Goal: Task Accomplishment & Management: Complete application form

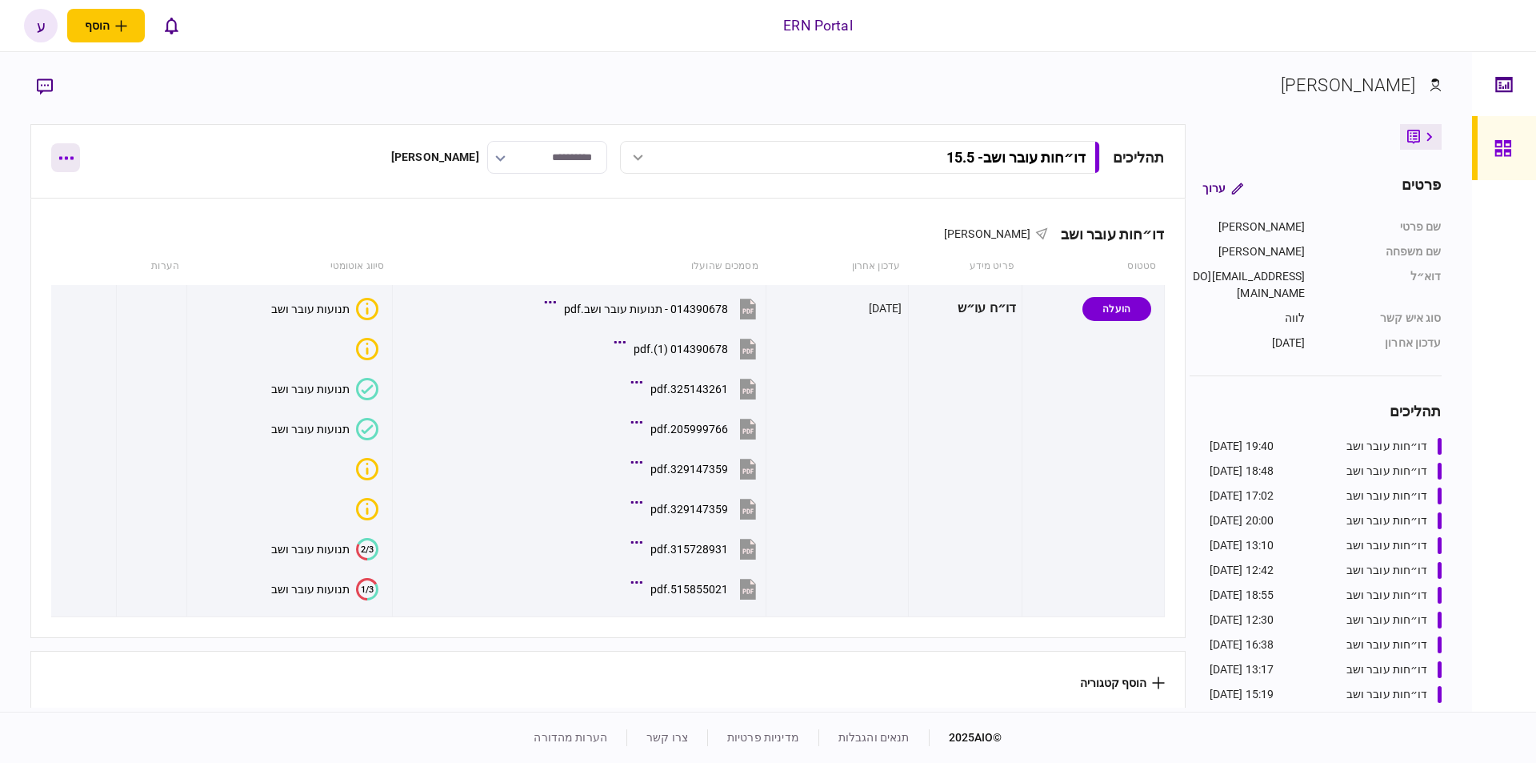
click at [71, 157] on icon "button" at bounding box center [66, 158] width 14 height 3
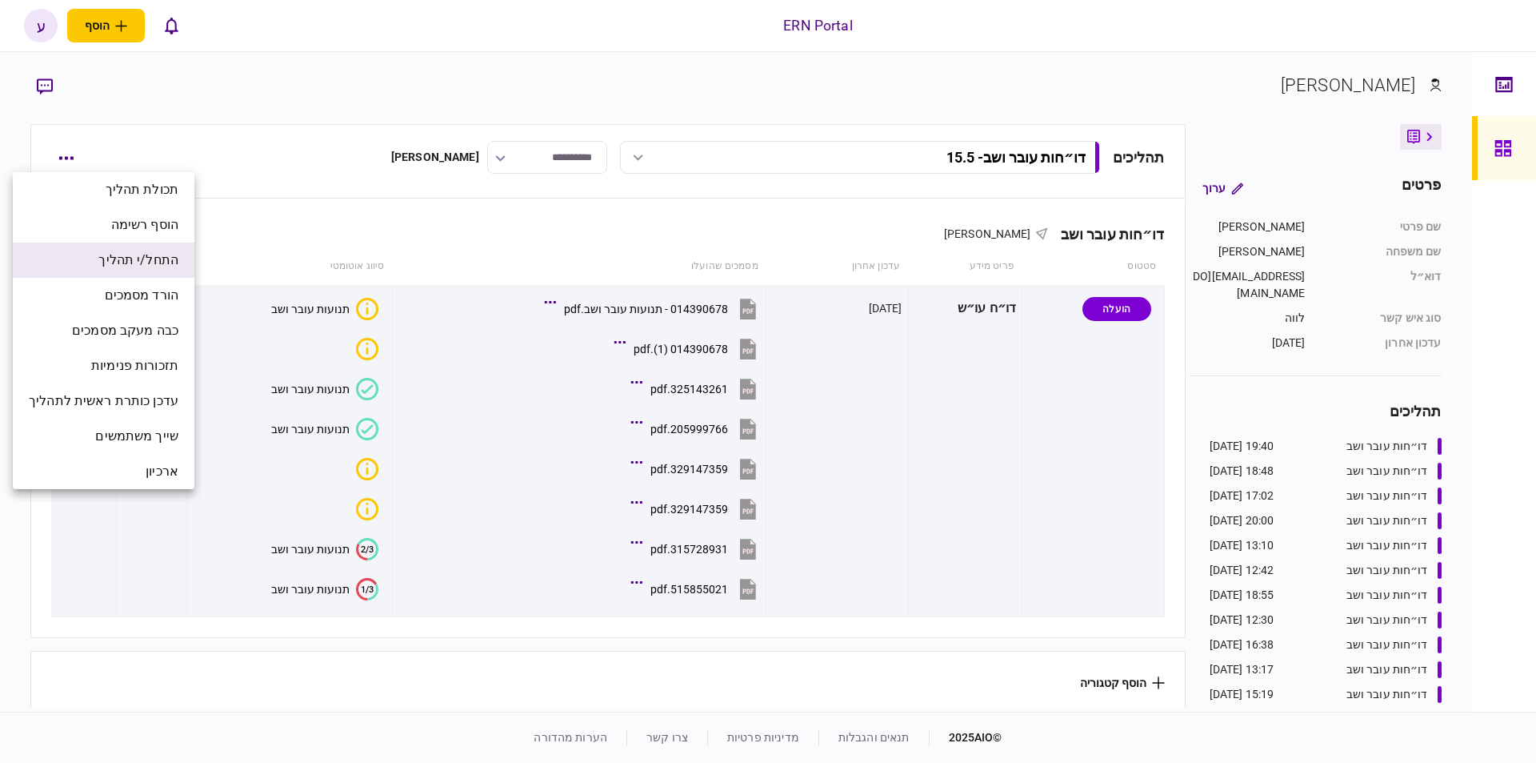
click at [110, 247] on li "התחל/י תהליך" at bounding box center [104, 259] width 182 height 35
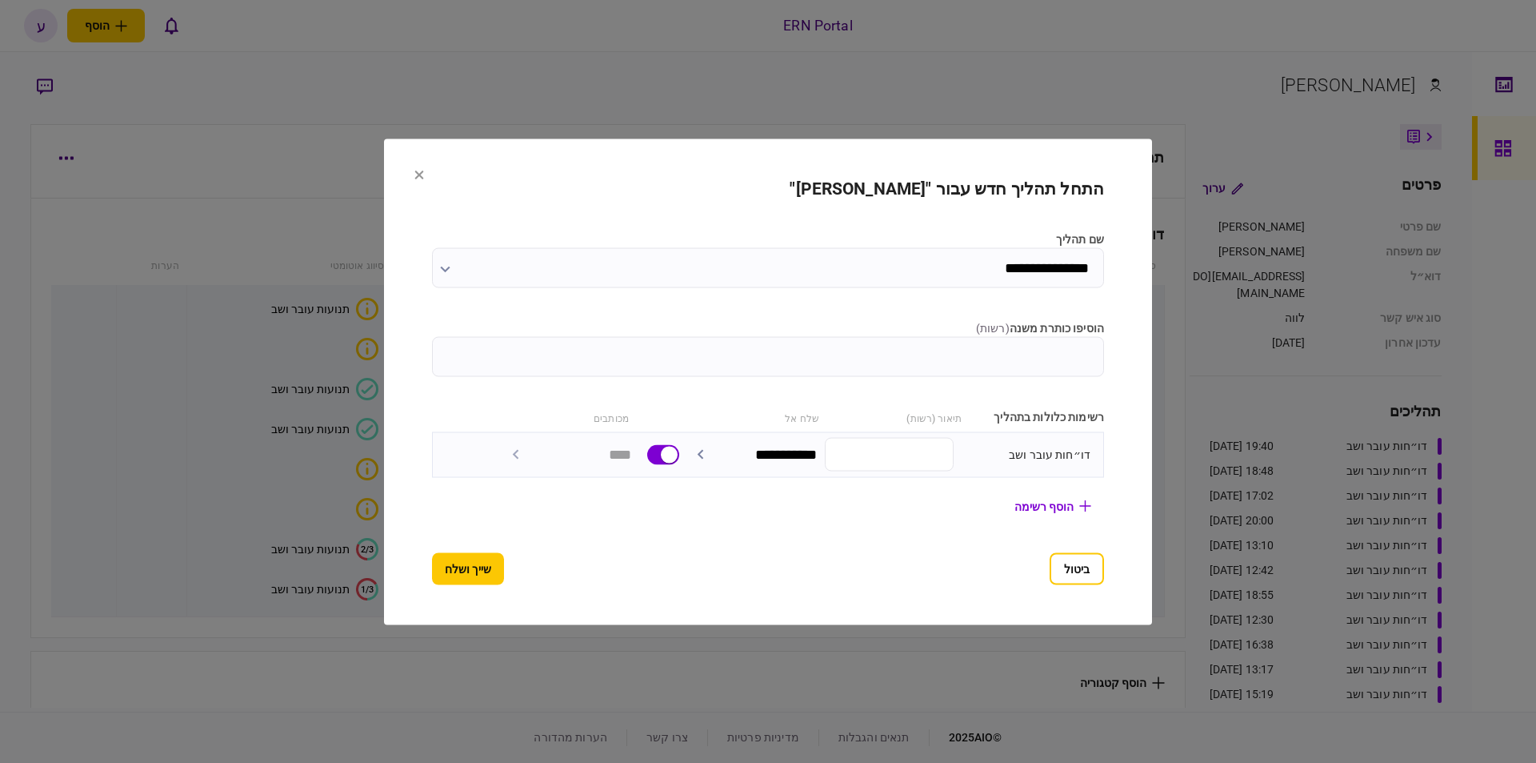
click at [935, 365] on input "הוסיפו כותרת משנה ( רשות )" at bounding box center [768, 356] width 672 height 40
type input "****"
click at [474, 549] on section "**********" at bounding box center [768, 381] width 672 height 406
click at [466, 562] on button "שייך ושלח" at bounding box center [468, 568] width 72 height 32
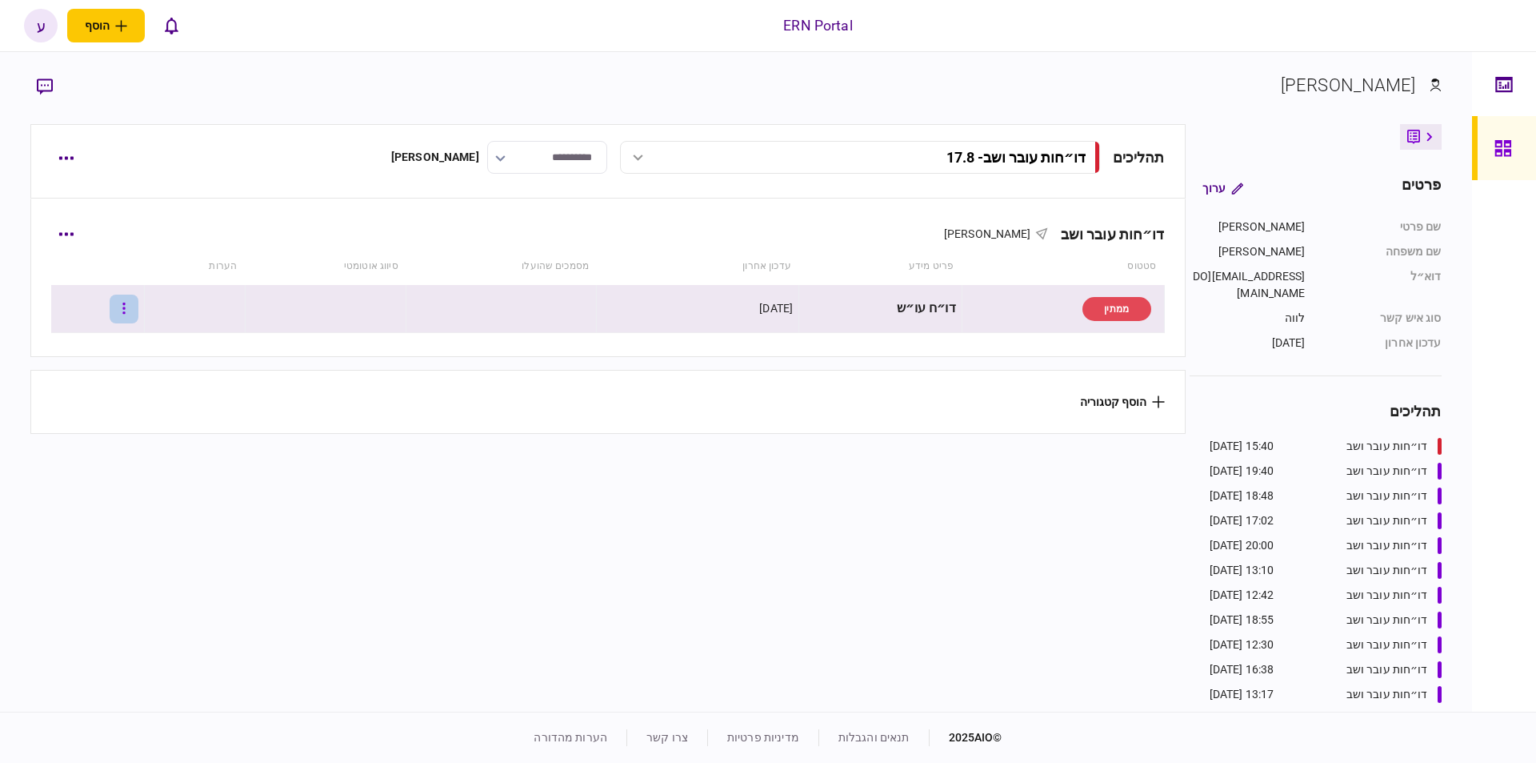
click at [126, 303] on button "button" at bounding box center [124, 308] width 29 height 29
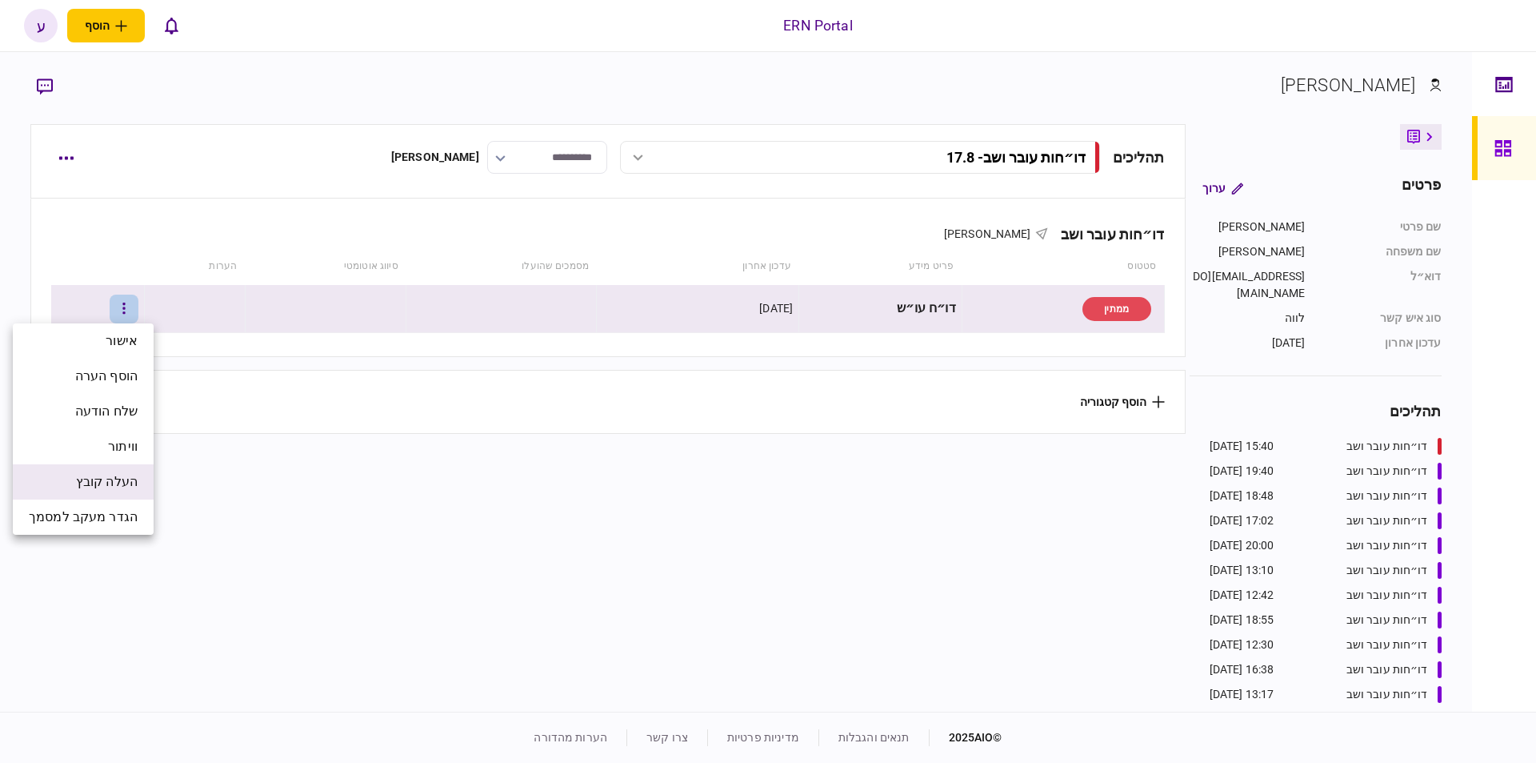
click at [112, 478] on span "העלה קובץ" at bounding box center [107, 481] width 62 height 19
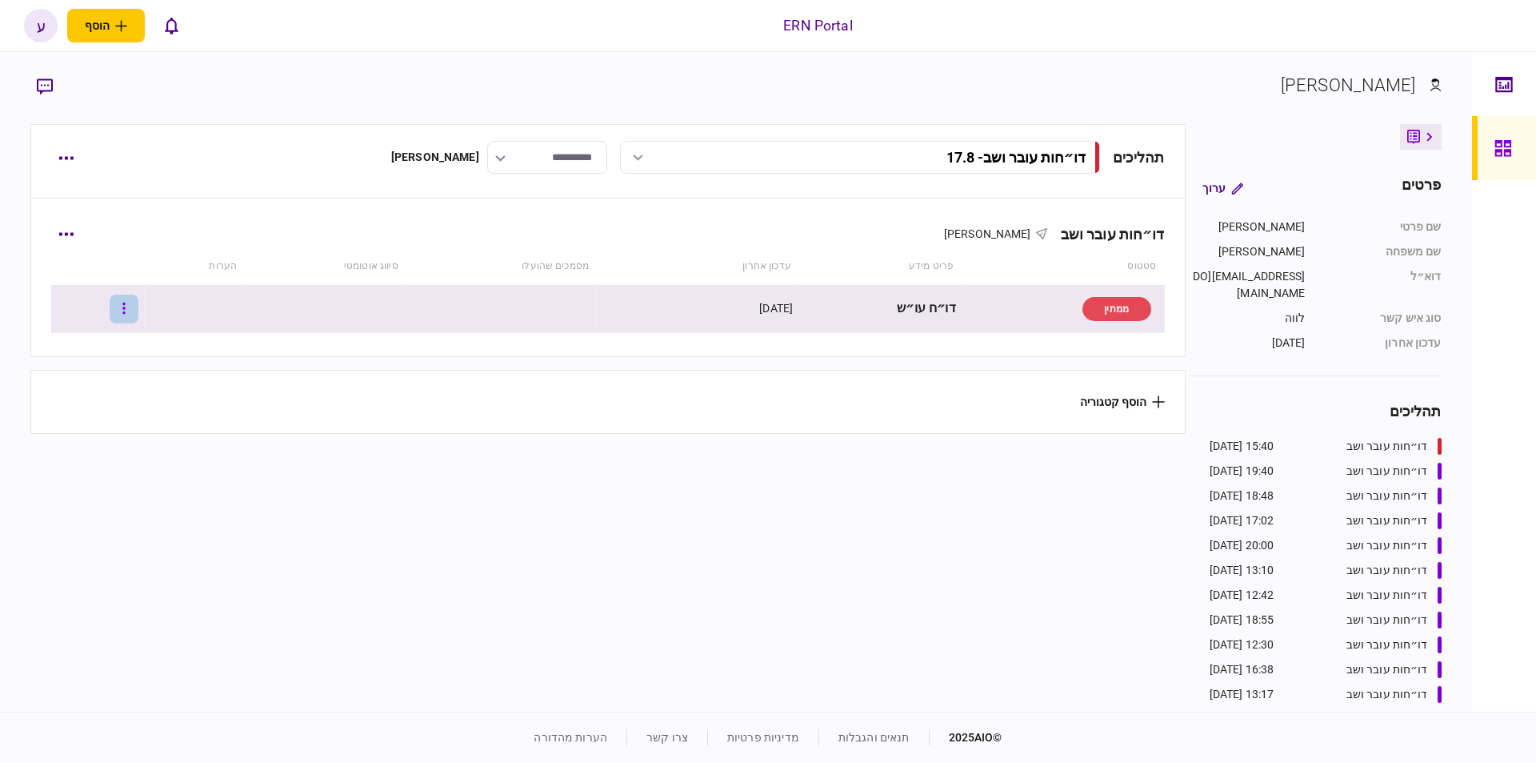
click at [125, 308] on icon "button" at bounding box center [123, 307] width 2 height 11
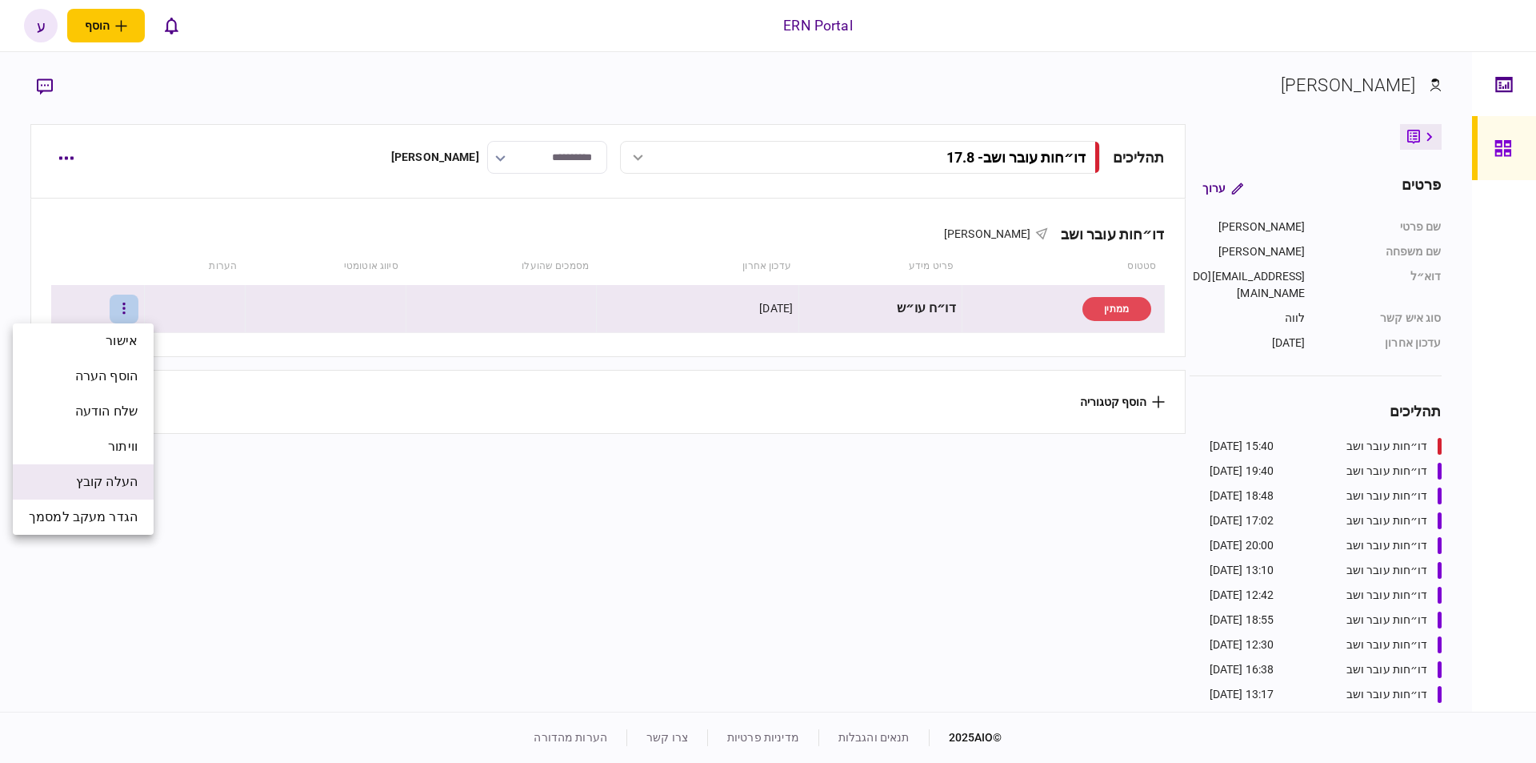
click at [126, 482] on span "העלה קובץ" at bounding box center [107, 481] width 62 height 19
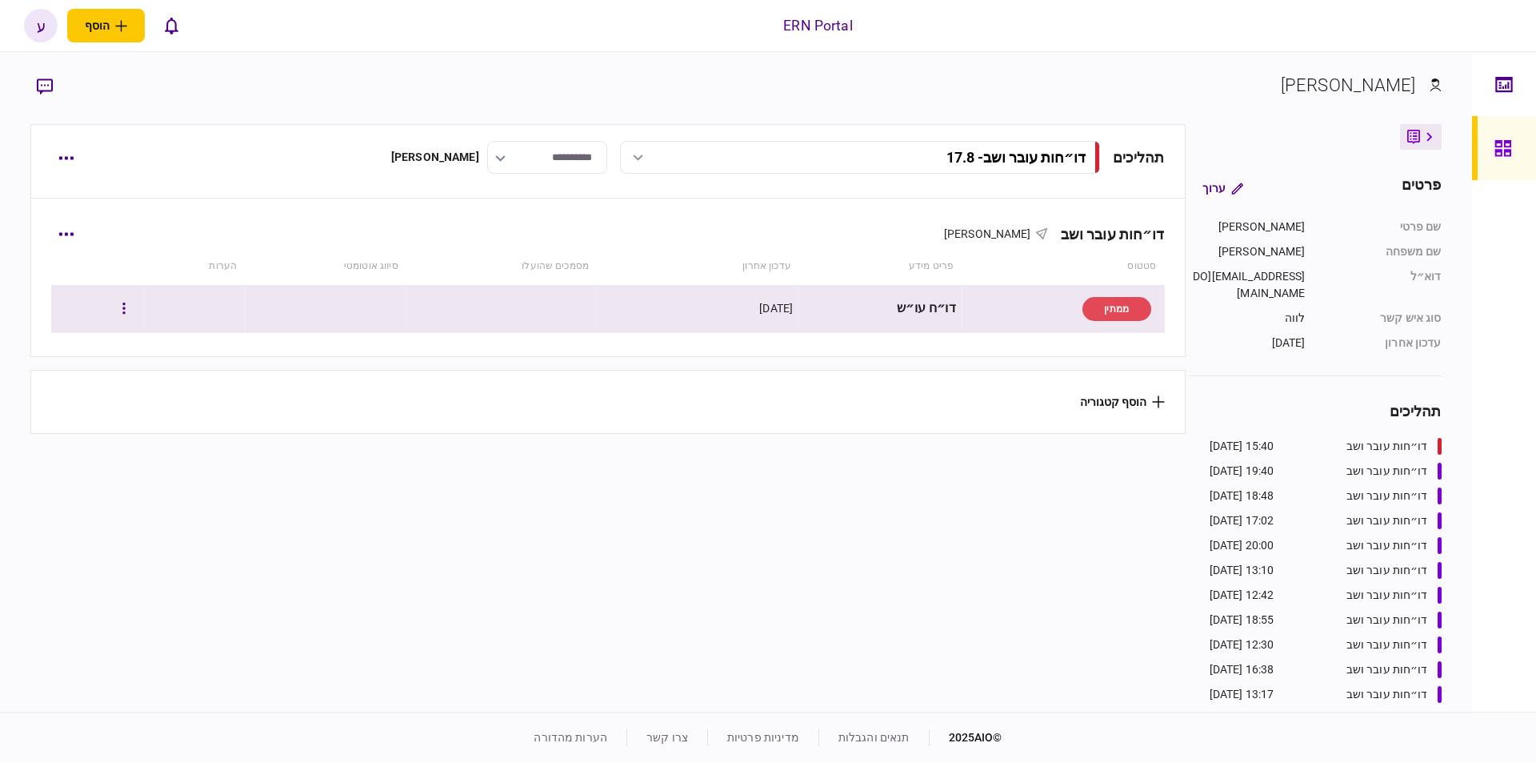
click at [138, 325] on div at bounding box center [98, 308] width 82 height 36
click at [126, 314] on icon "button" at bounding box center [123, 308] width 3 height 15
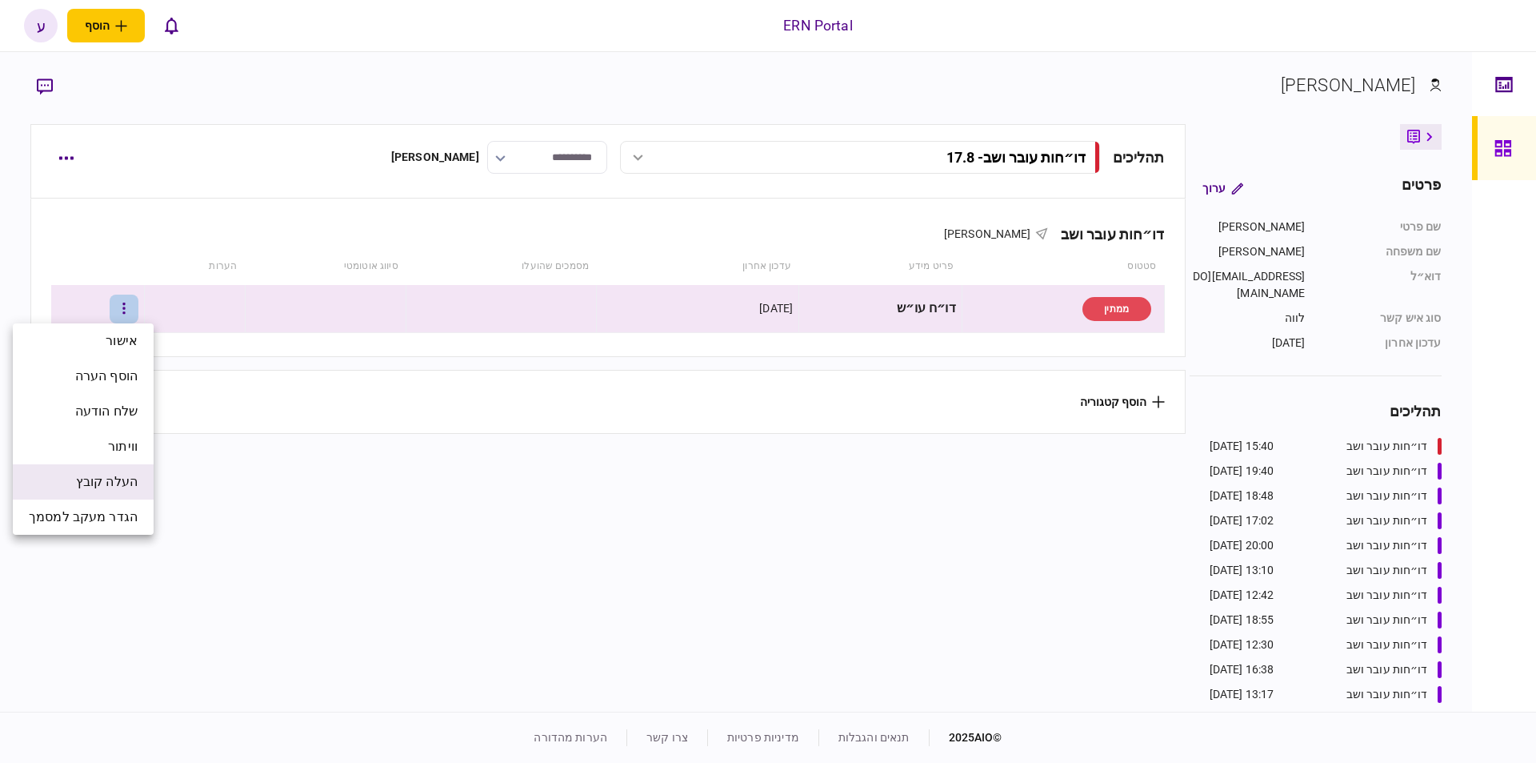
click at [114, 482] on span "העלה קובץ" at bounding box center [107, 481] width 62 height 19
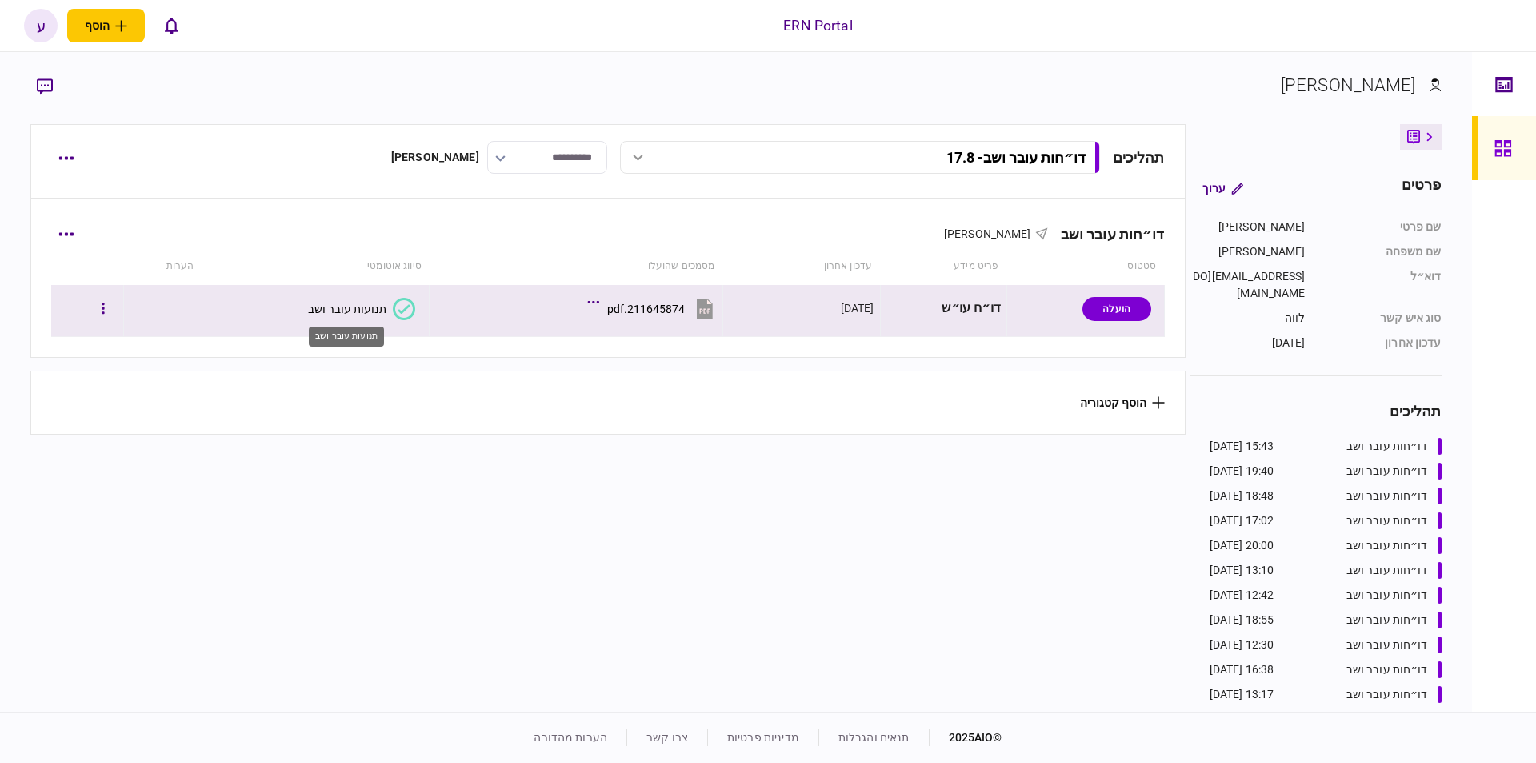
click at [372, 309] on div "תנועות עובר ושב" at bounding box center [347, 308] width 78 height 13
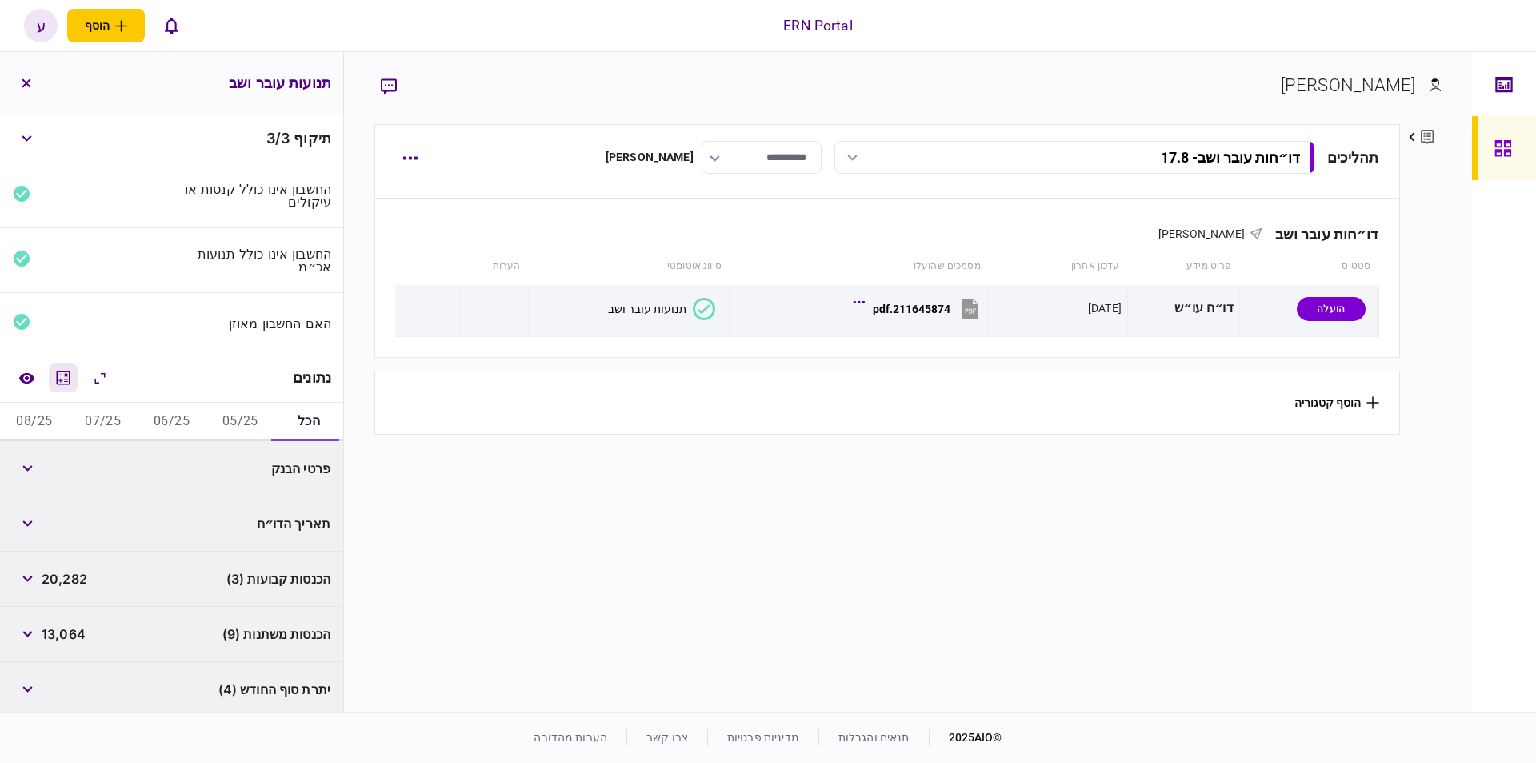
click at [72, 385] on button "מחשבון" at bounding box center [63, 377] width 29 height 29
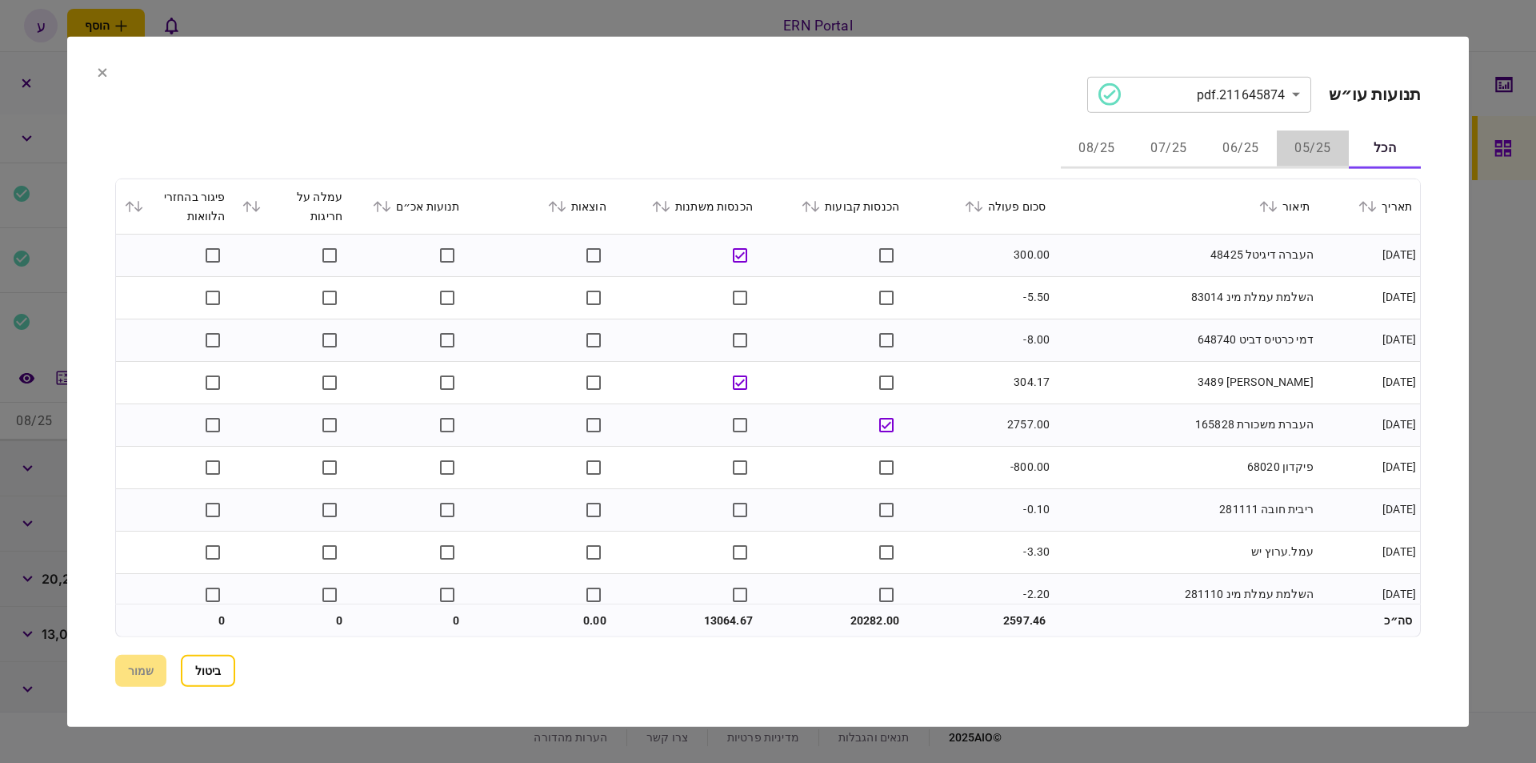
click at [1283, 145] on button "05/25" at bounding box center [1313, 149] width 72 height 38
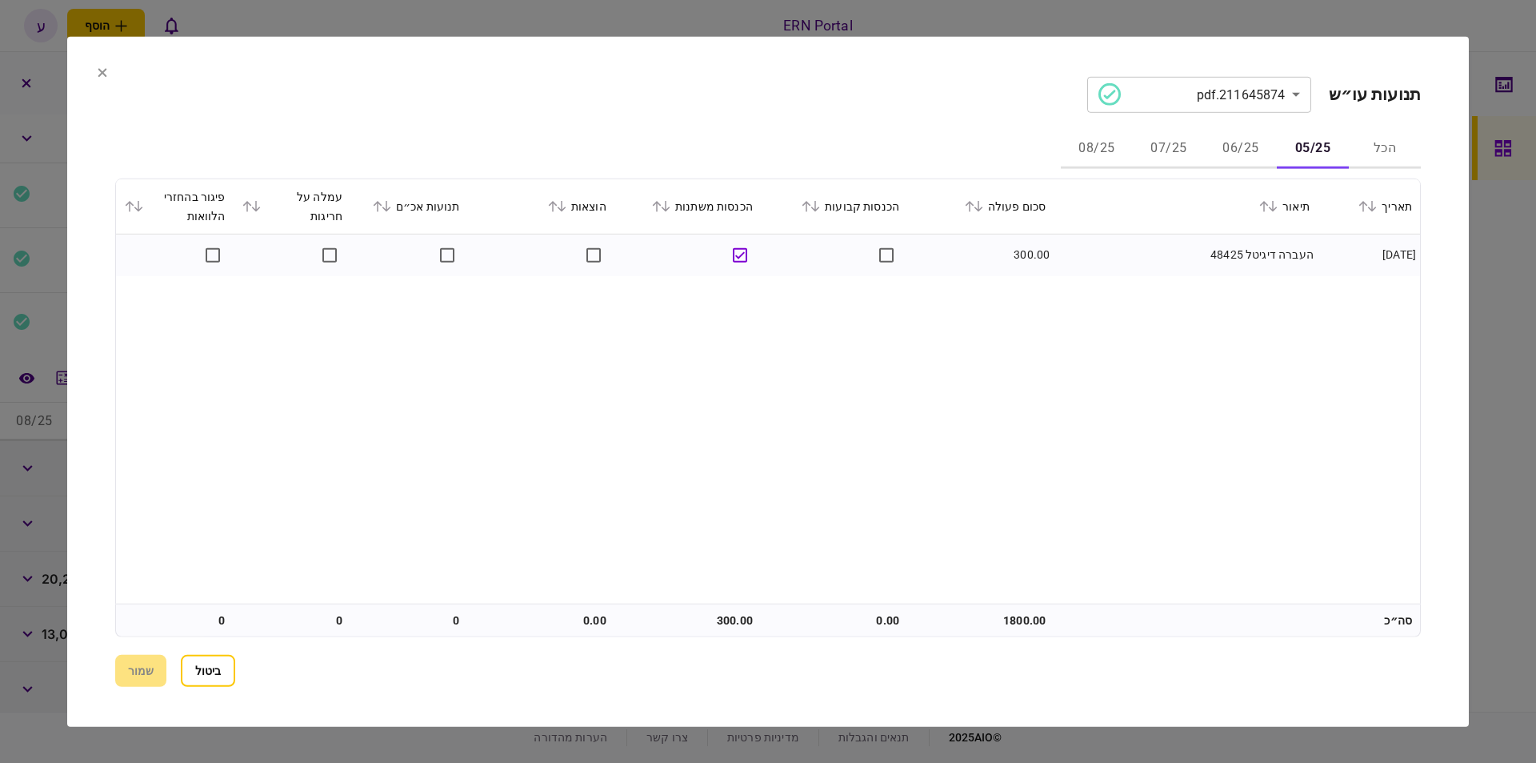
click at [983, 201] on icon at bounding box center [979, 205] width 10 height 11
click at [1247, 145] on button "06/25" at bounding box center [1241, 149] width 72 height 38
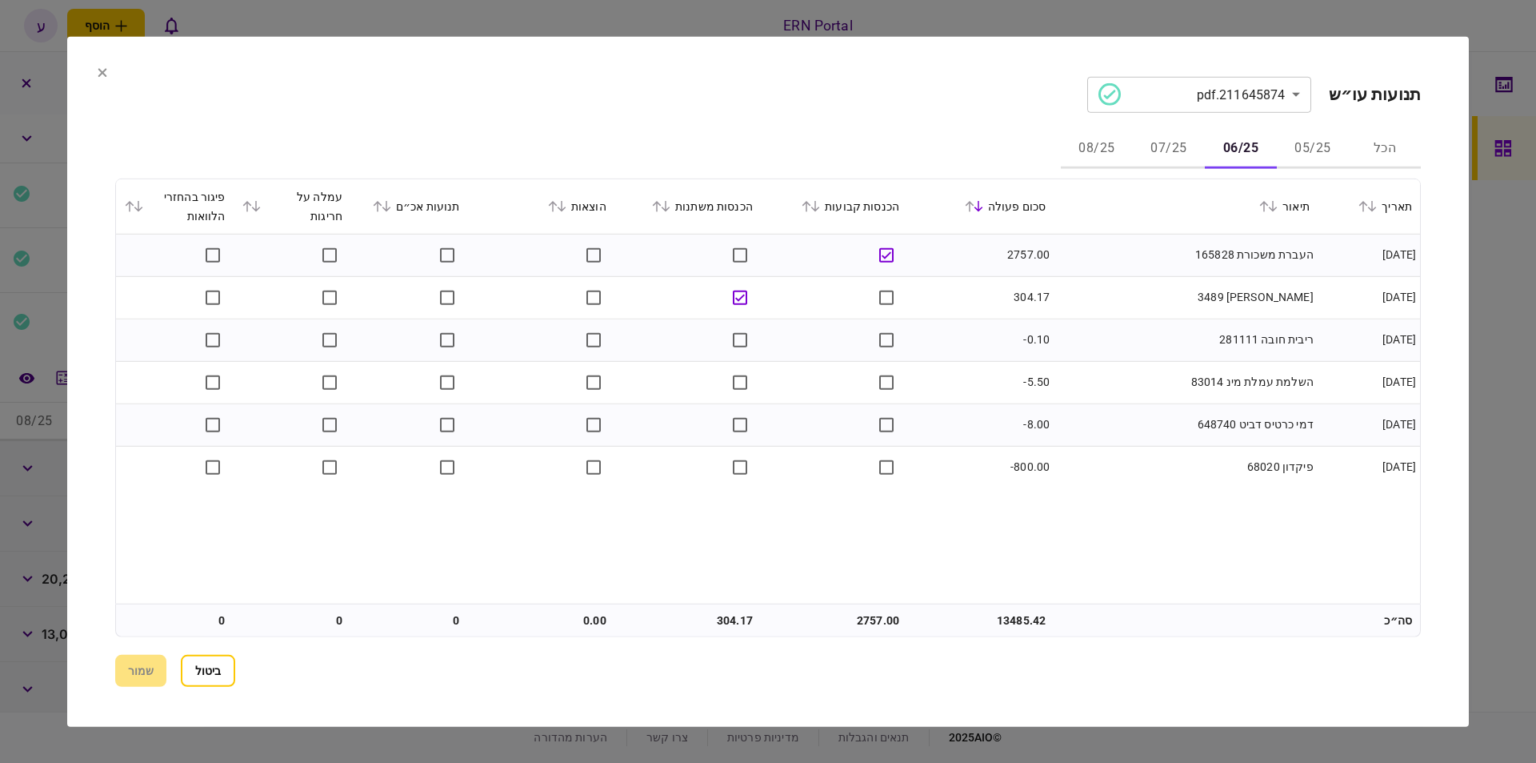
click at [1164, 150] on button "07/25" at bounding box center [1169, 149] width 72 height 38
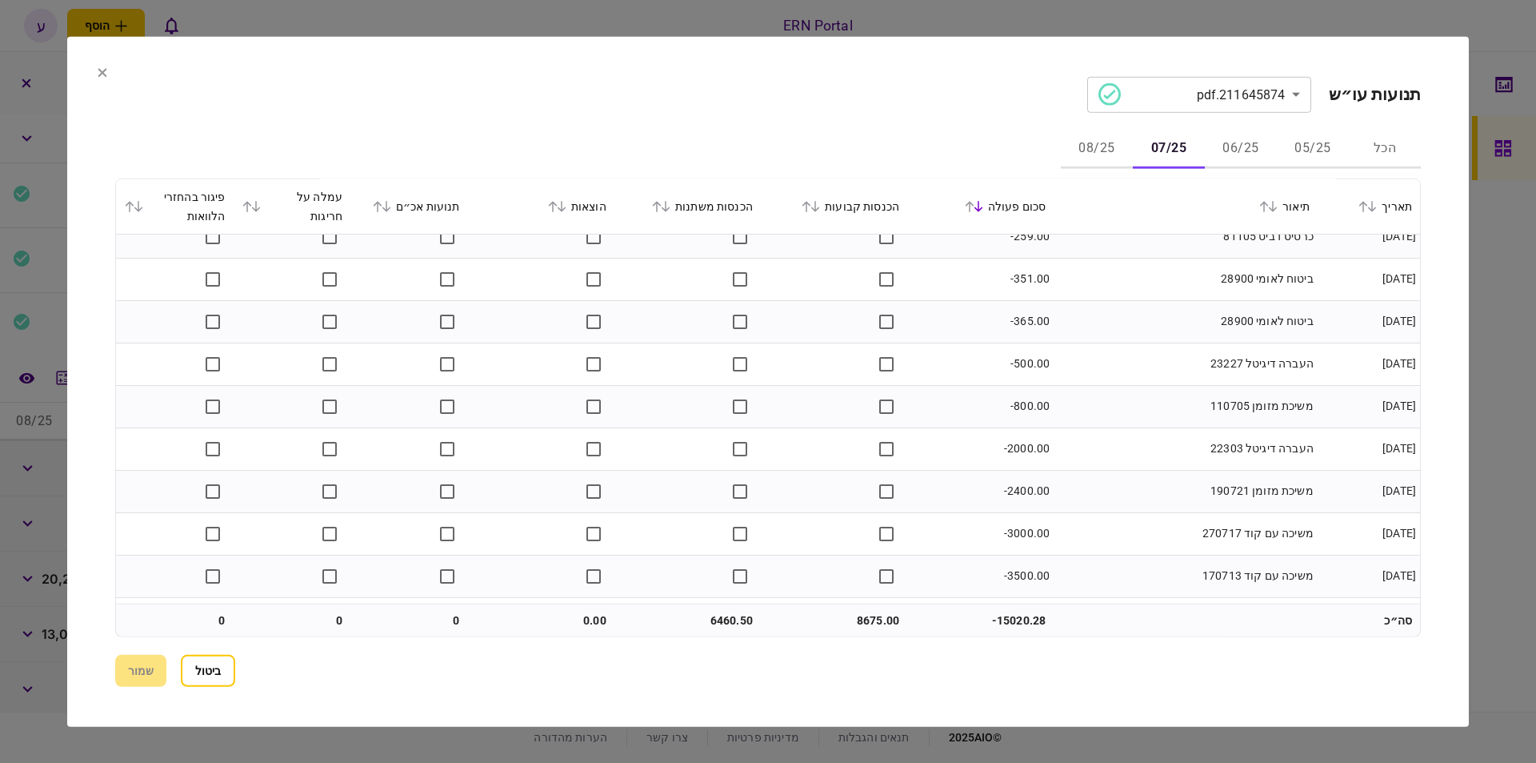
scroll to position [3068, 0]
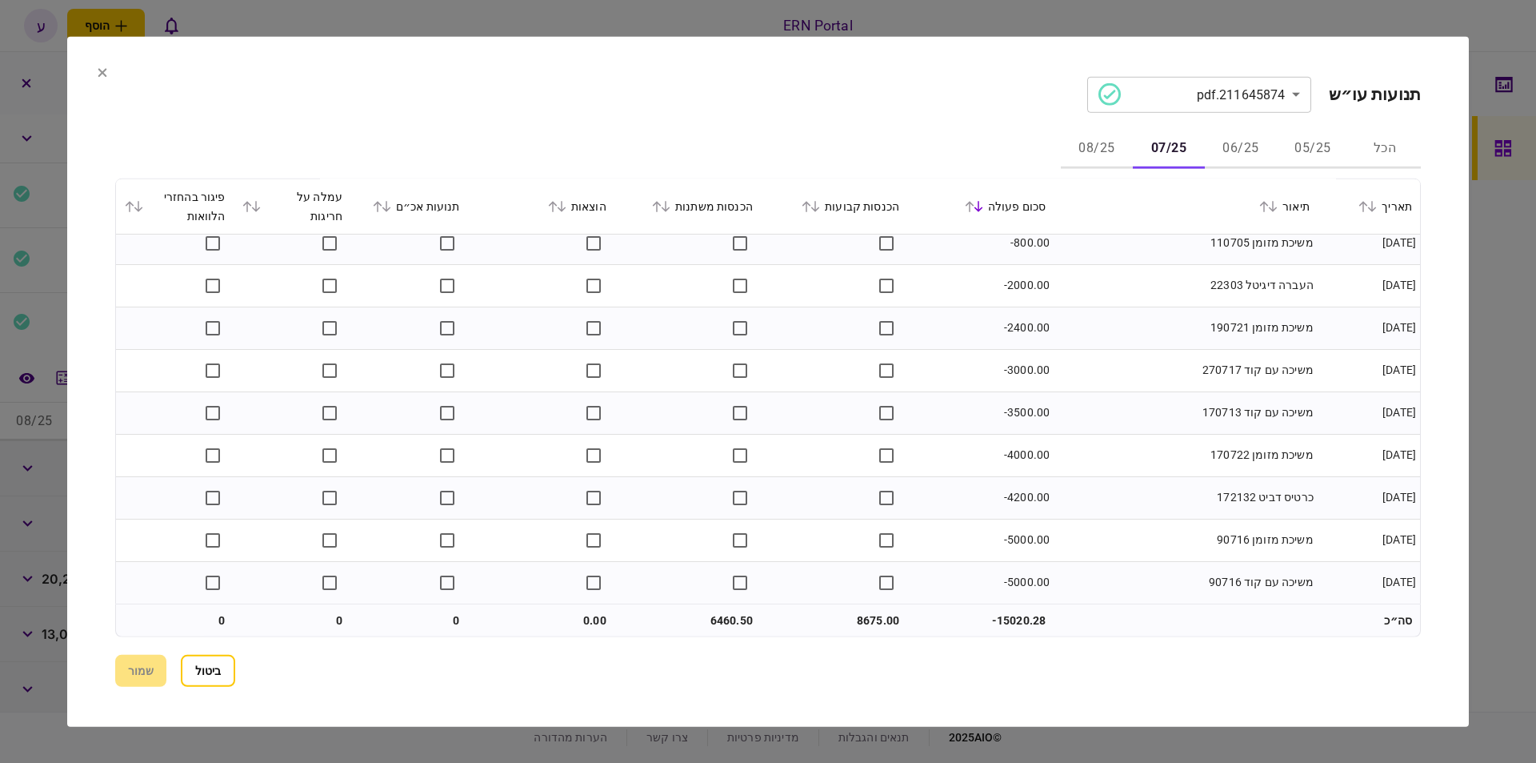
click at [1111, 146] on button "08/25" at bounding box center [1097, 149] width 72 height 38
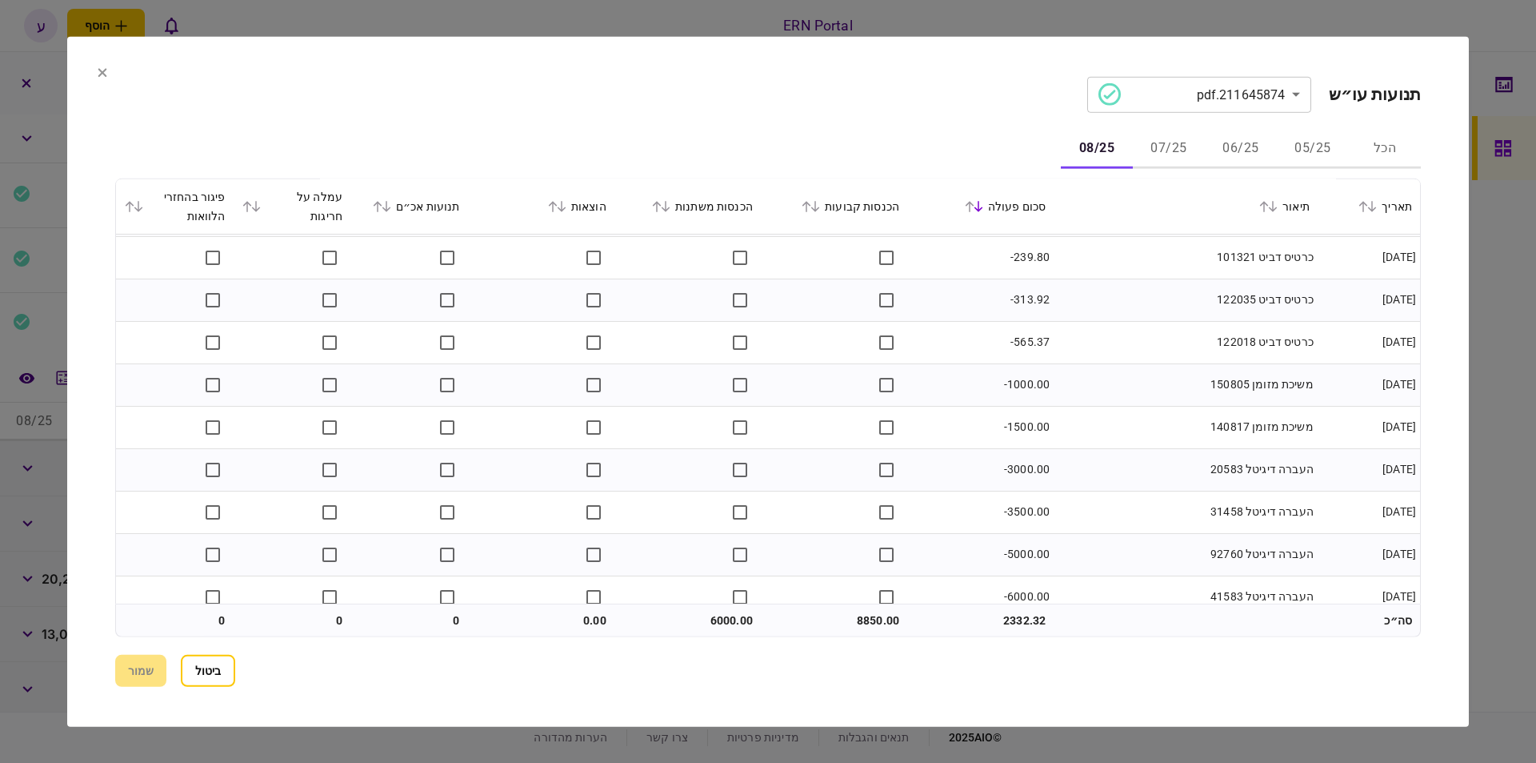
scroll to position [1329, 0]
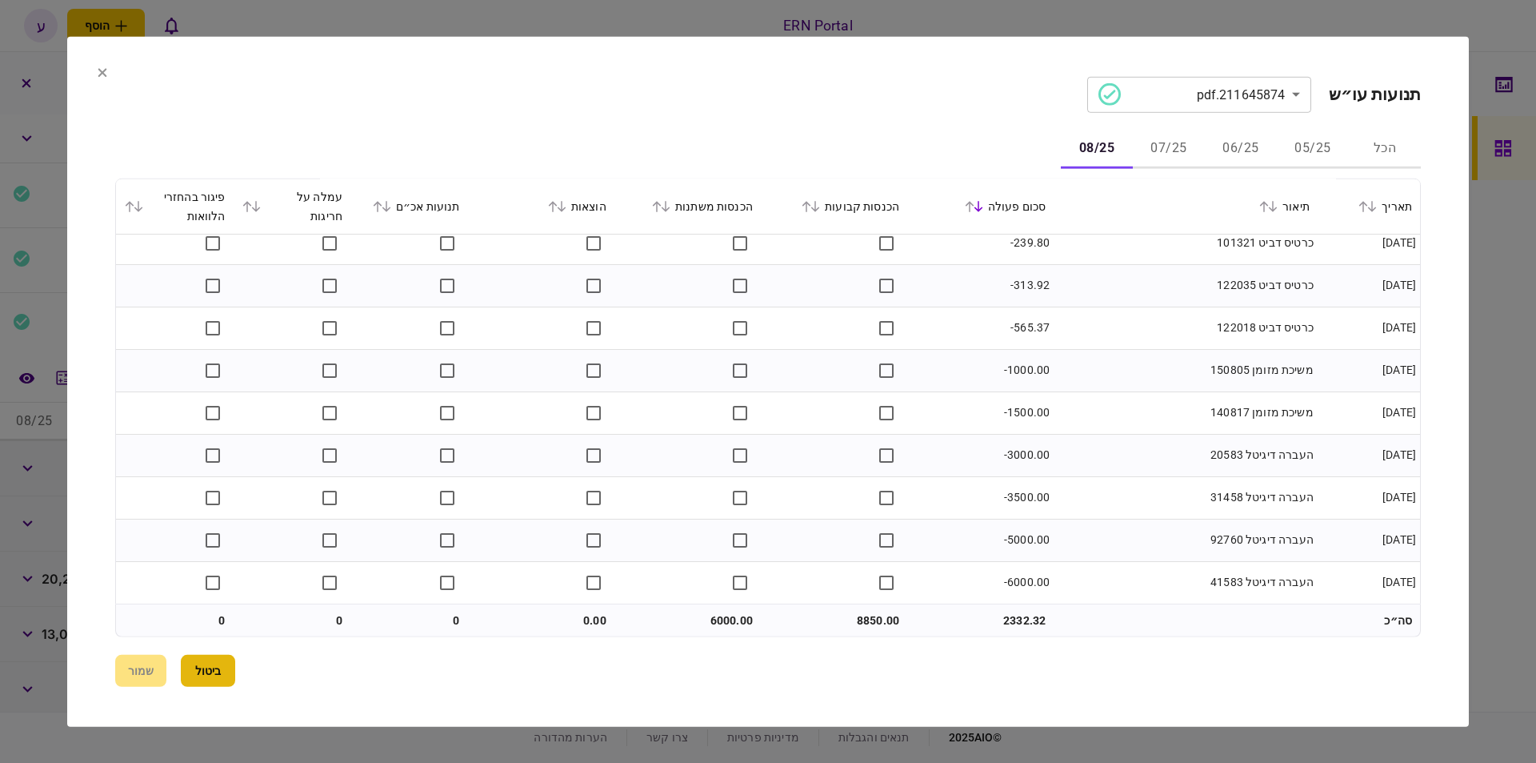
click at [214, 672] on button "ביטול" at bounding box center [208, 671] width 54 height 32
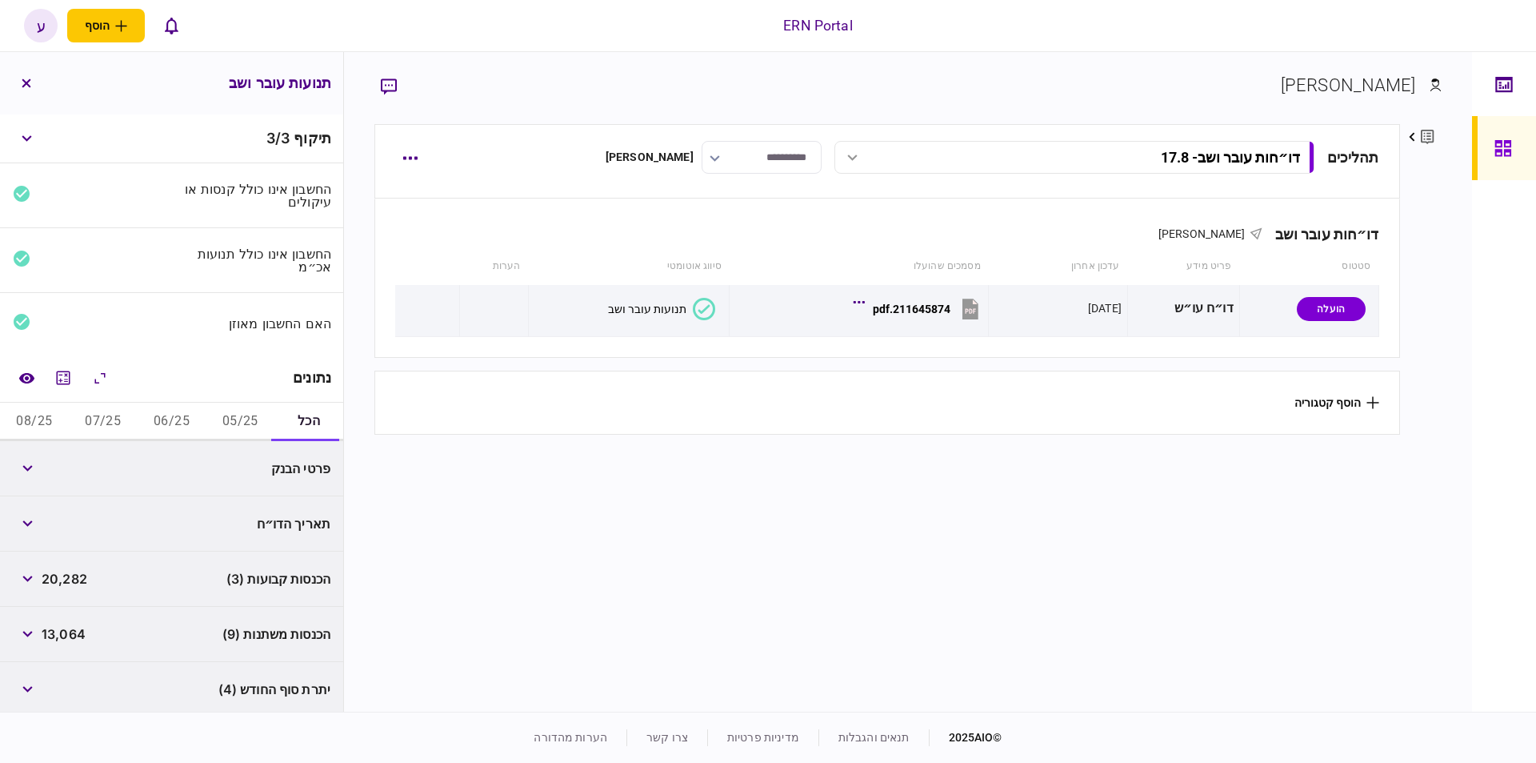
click at [160, 413] on button "06/25" at bounding box center [172, 421] width 69 height 38
click at [73, 464] on span "2,757" at bounding box center [59, 467] width 35 height 19
copy span "2,757"
click at [65, 514] on span "304" at bounding box center [55, 523] width 26 height 19
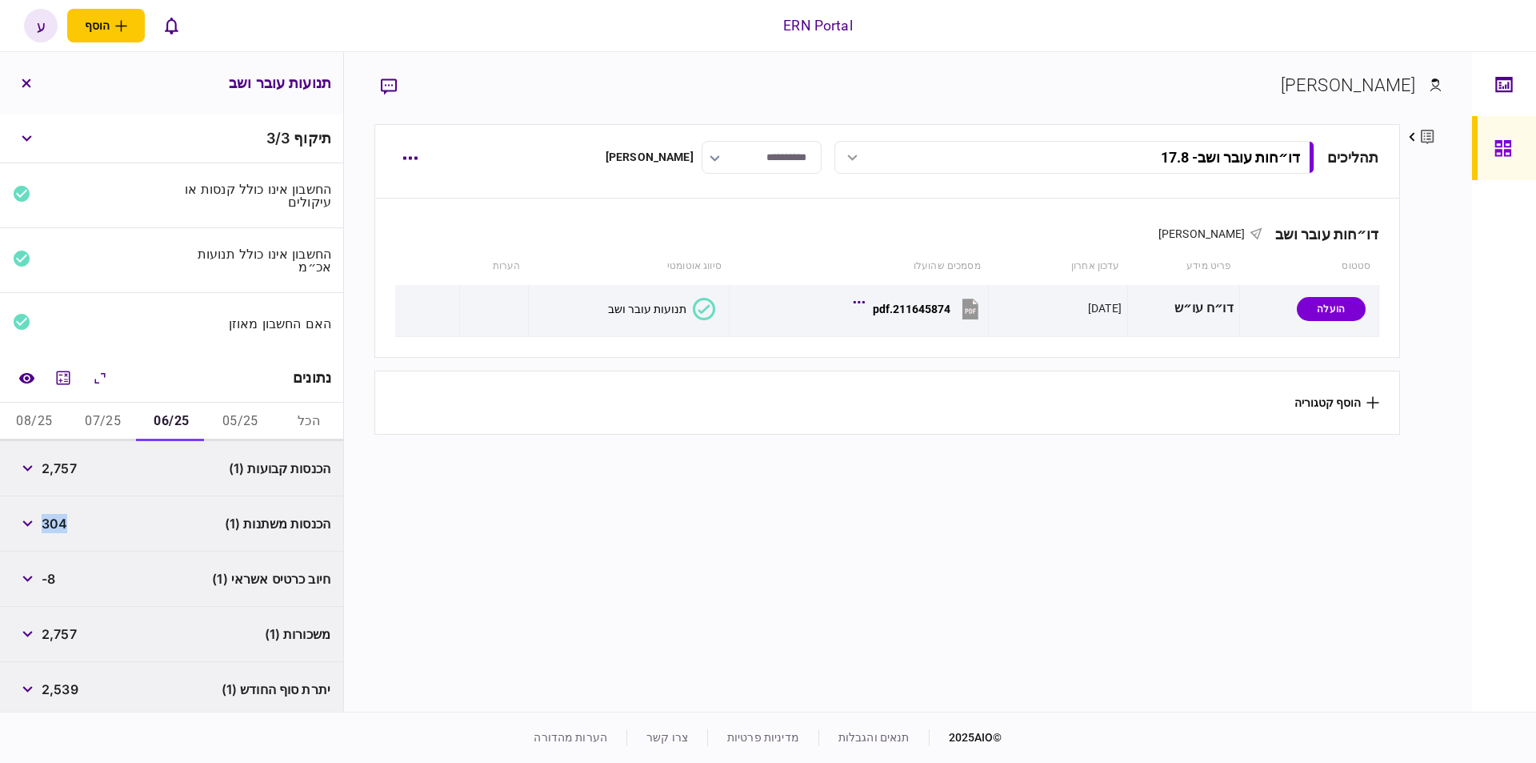
click at [65, 514] on span "304" at bounding box center [55, 523] width 26 height 19
copy span "304"
click at [45, 474] on div "2,757" at bounding box center [45, 468] width 64 height 29
click at [36, 470] on button "button" at bounding box center [27, 468] width 29 height 29
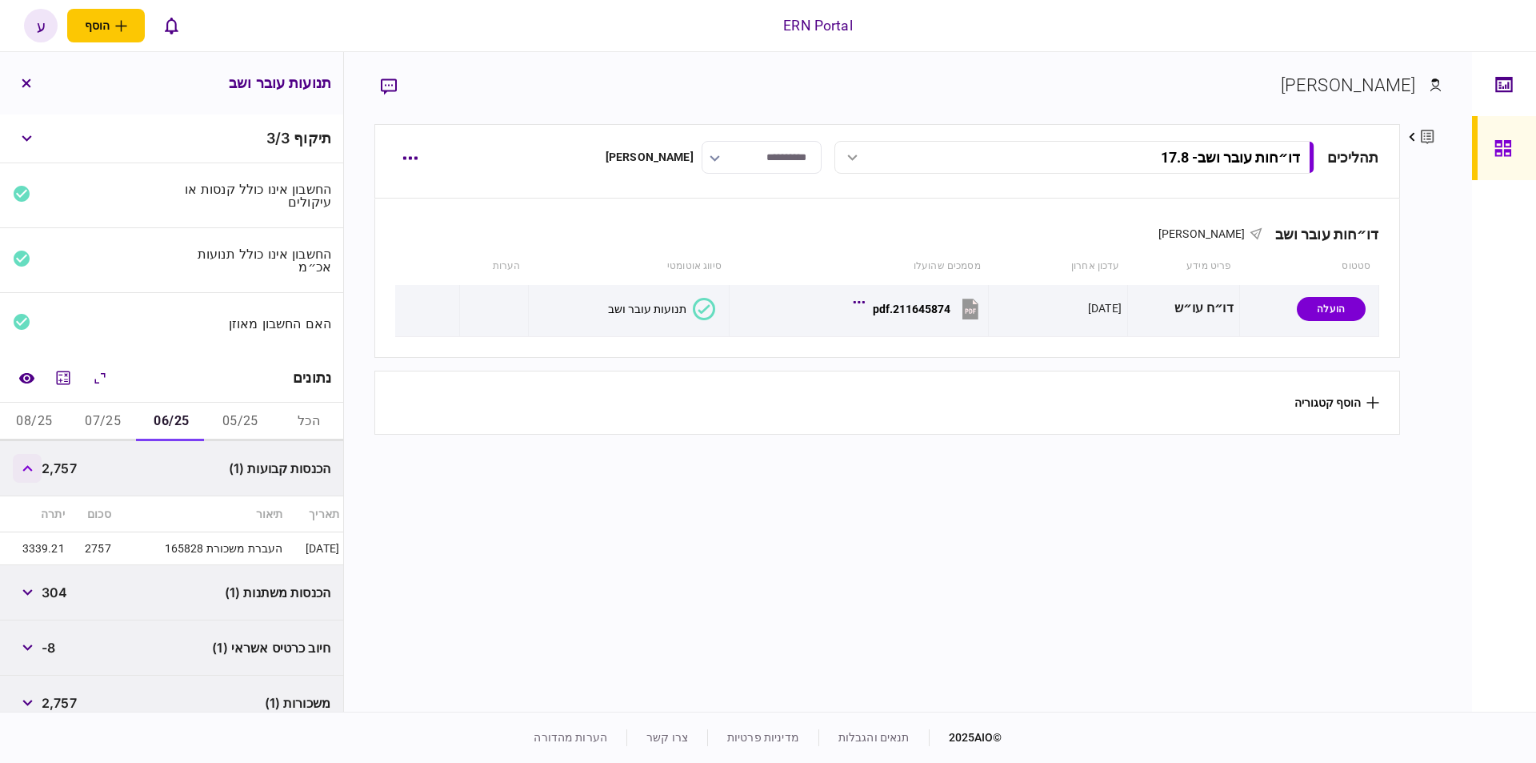
click at [35, 469] on button "button" at bounding box center [27, 468] width 29 height 29
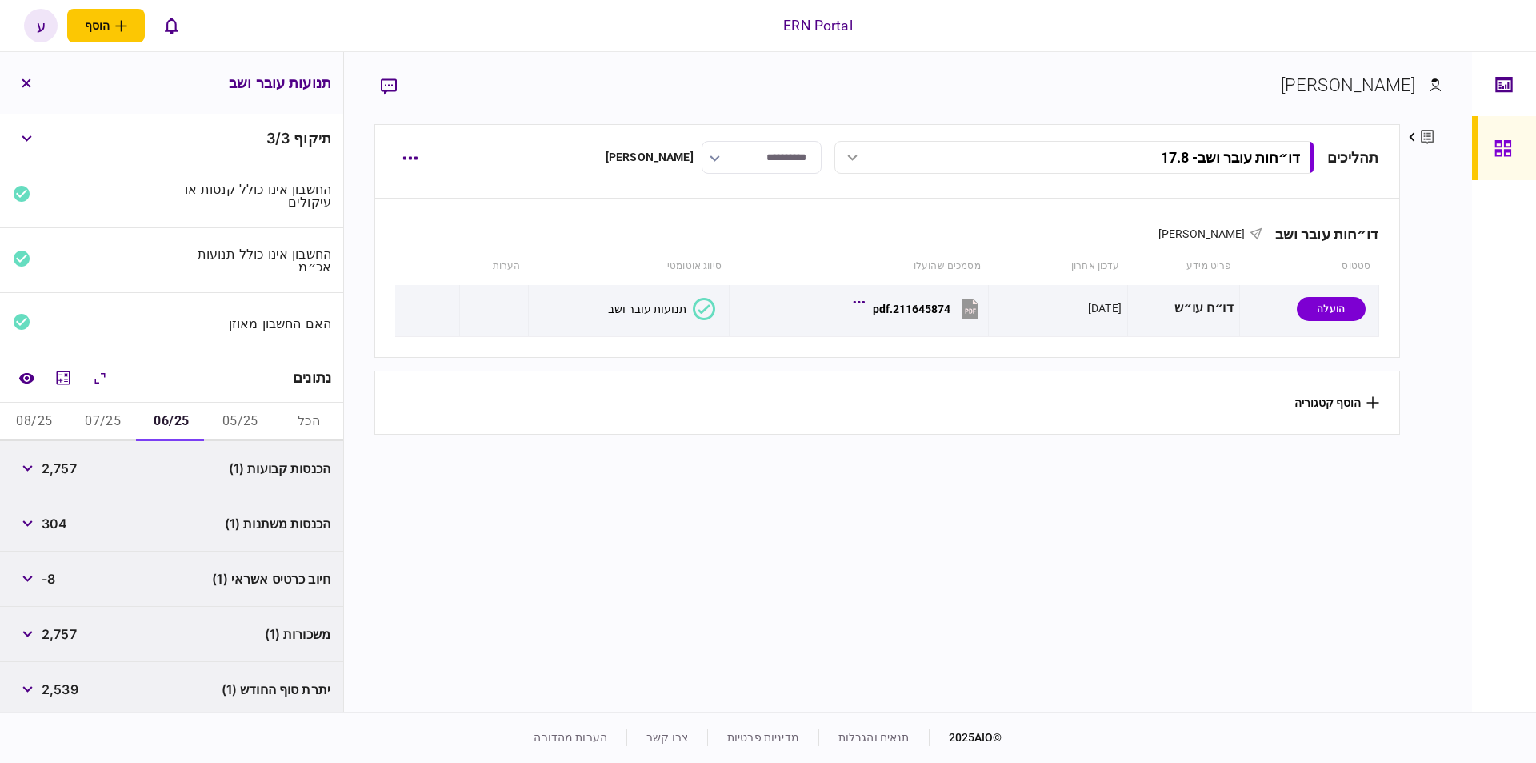
click at [78, 686] on span "2,539" at bounding box center [60, 688] width 37 height 19
click at [75, 686] on span "2,539" at bounding box center [60, 688] width 37 height 19
copy span "2,539"
click at [99, 426] on button "07/25" at bounding box center [103, 421] width 69 height 38
click at [75, 462] on span "8,675" at bounding box center [60, 467] width 36 height 19
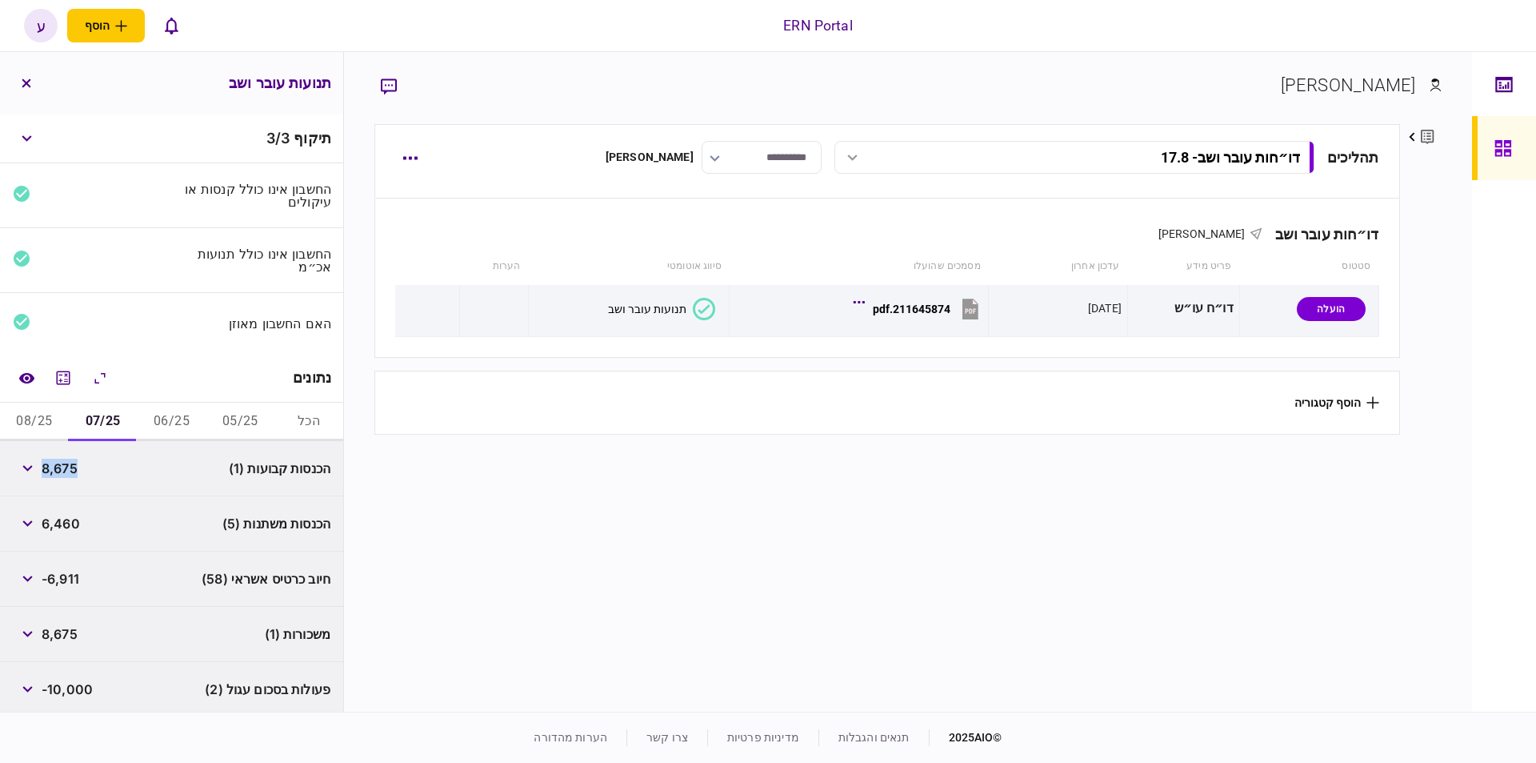
click at [75, 463] on span "8,675" at bounding box center [60, 467] width 36 height 19
copy span "8,675"
click at [42, 514] on button "button" at bounding box center [27, 523] width 29 height 29
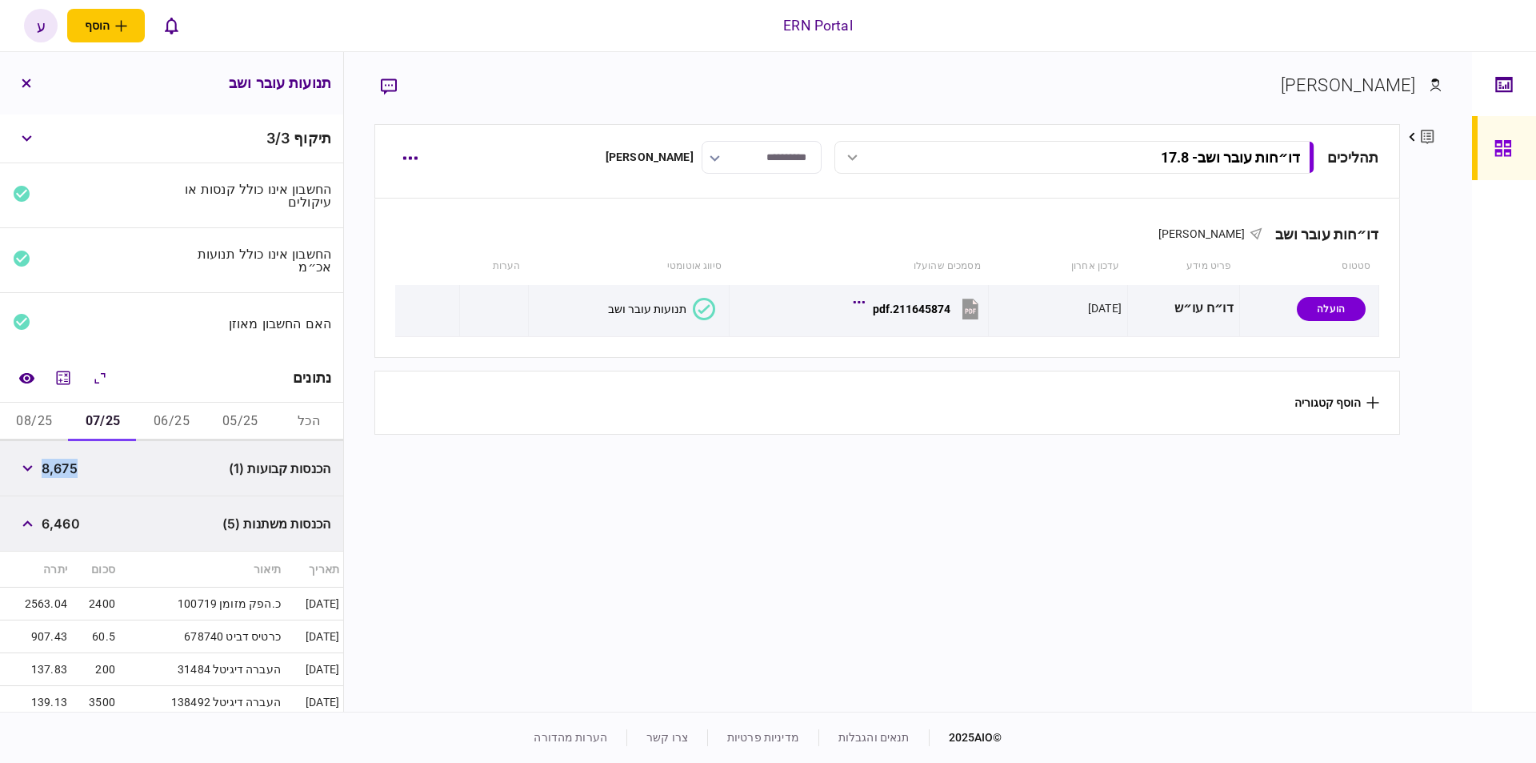
click at [60, 528] on span "6,460" at bounding box center [61, 523] width 38 height 19
copy span "6,460"
click at [27, 520] on icon "button" at bounding box center [27, 523] width 10 height 6
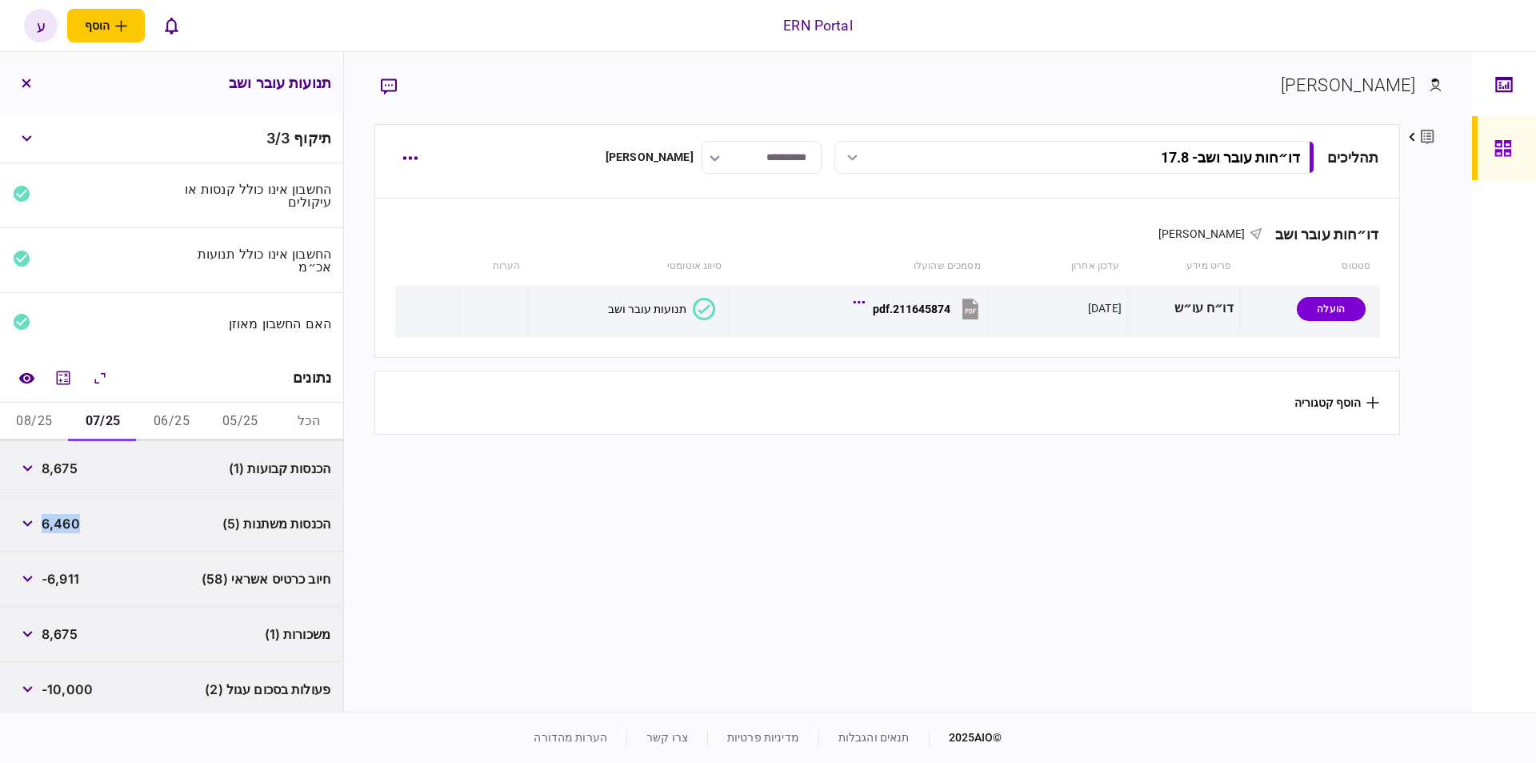
scroll to position [90, 0]
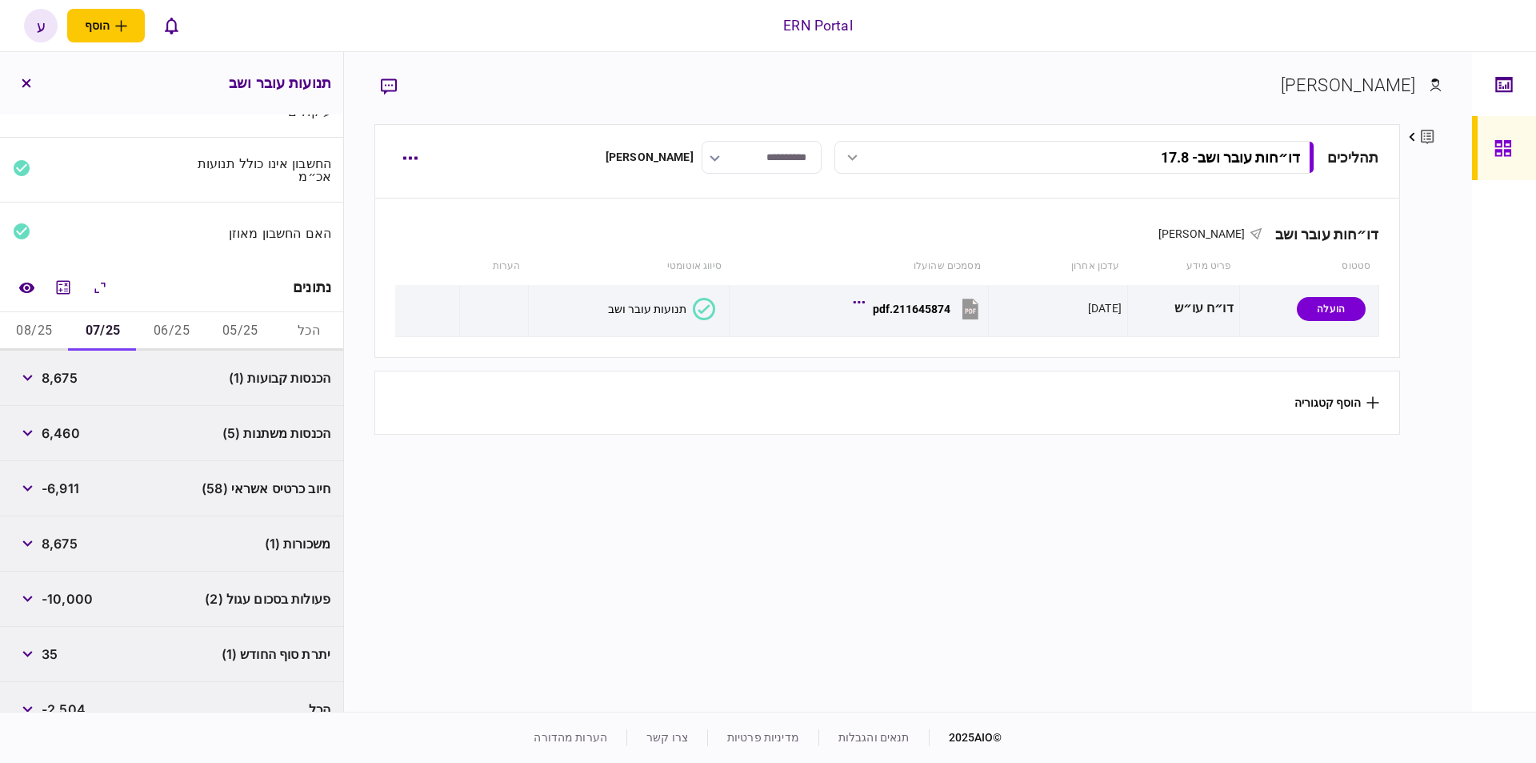
click at [55, 644] on span "35" at bounding box center [50, 653] width 16 height 19
copy span "35"
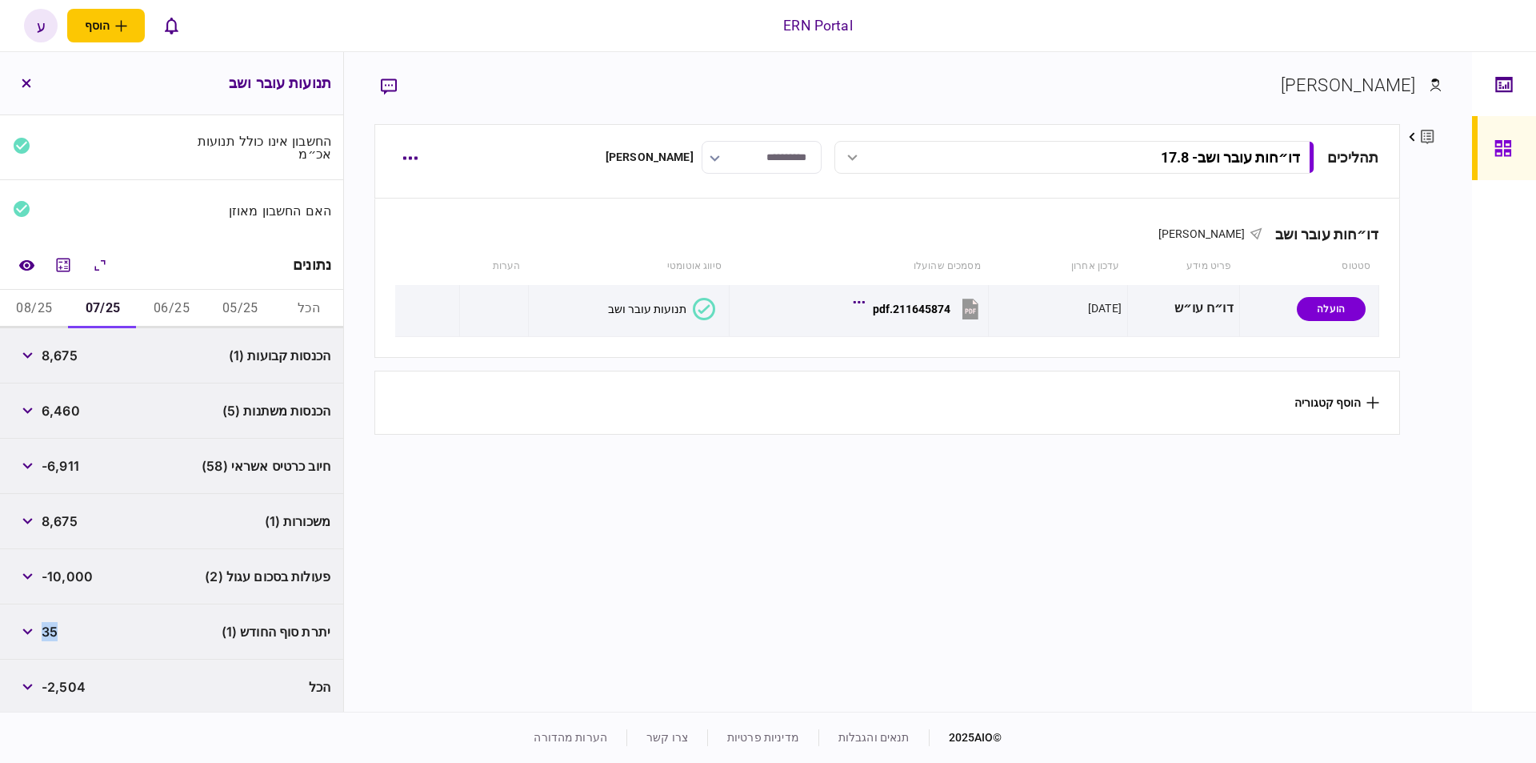
click at [49, 313] on button "08/25" at bounding box center [34, 309] width 69 height 38
click at [63, 346] on span "8,850" at bounding box center [61, 355] width 38 height 19
copy span "8,850"
click at [31, 401] on button "button" at bounding box center [27, 410] width 29 height 29
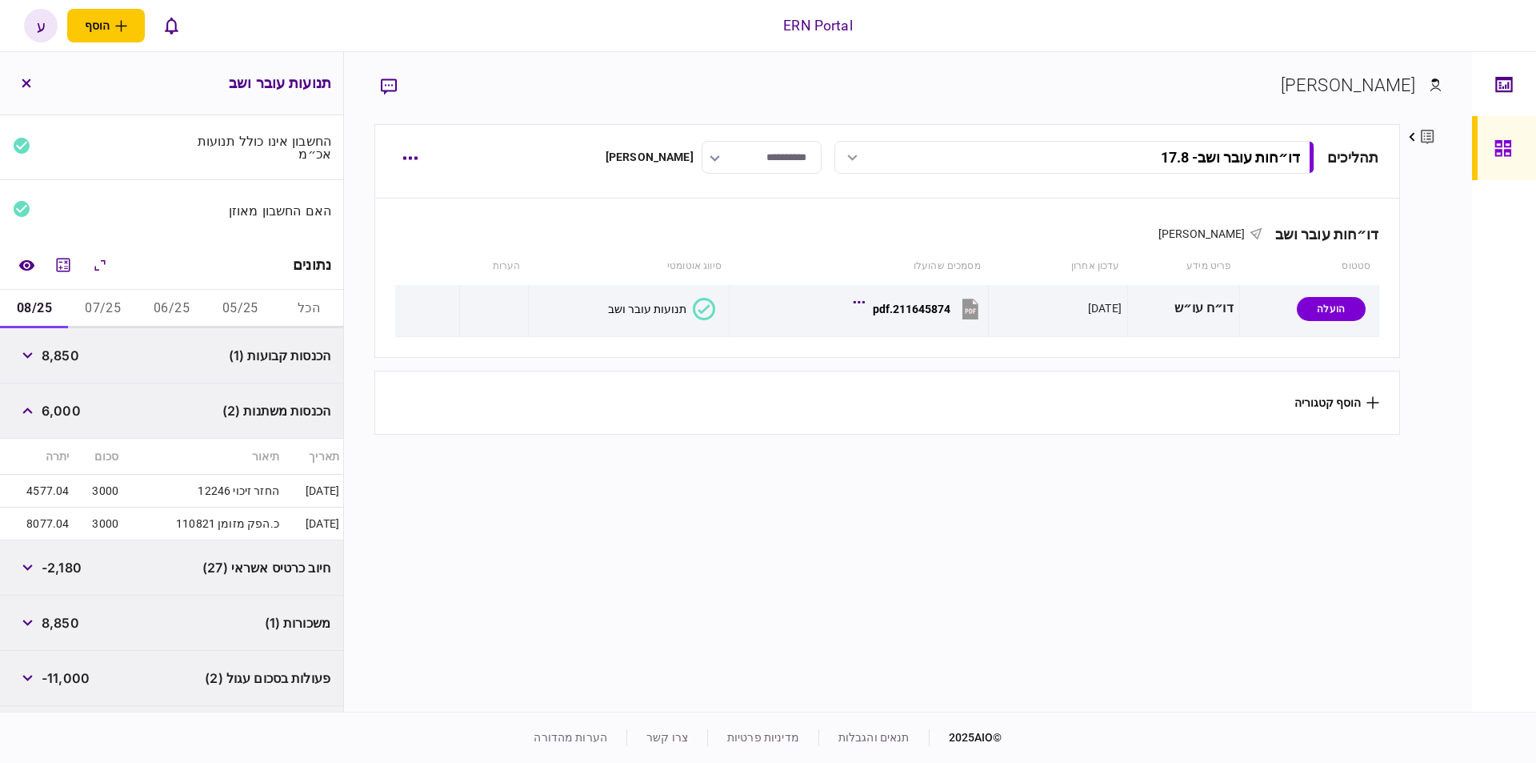
click at [50, 403] on span "6,000" at bounding box center [61, 410] width 39 height 19
copy span "6,000"
click at [63, 676] on span "-11,000" at bounding box center [66, 677] width 48 height 19
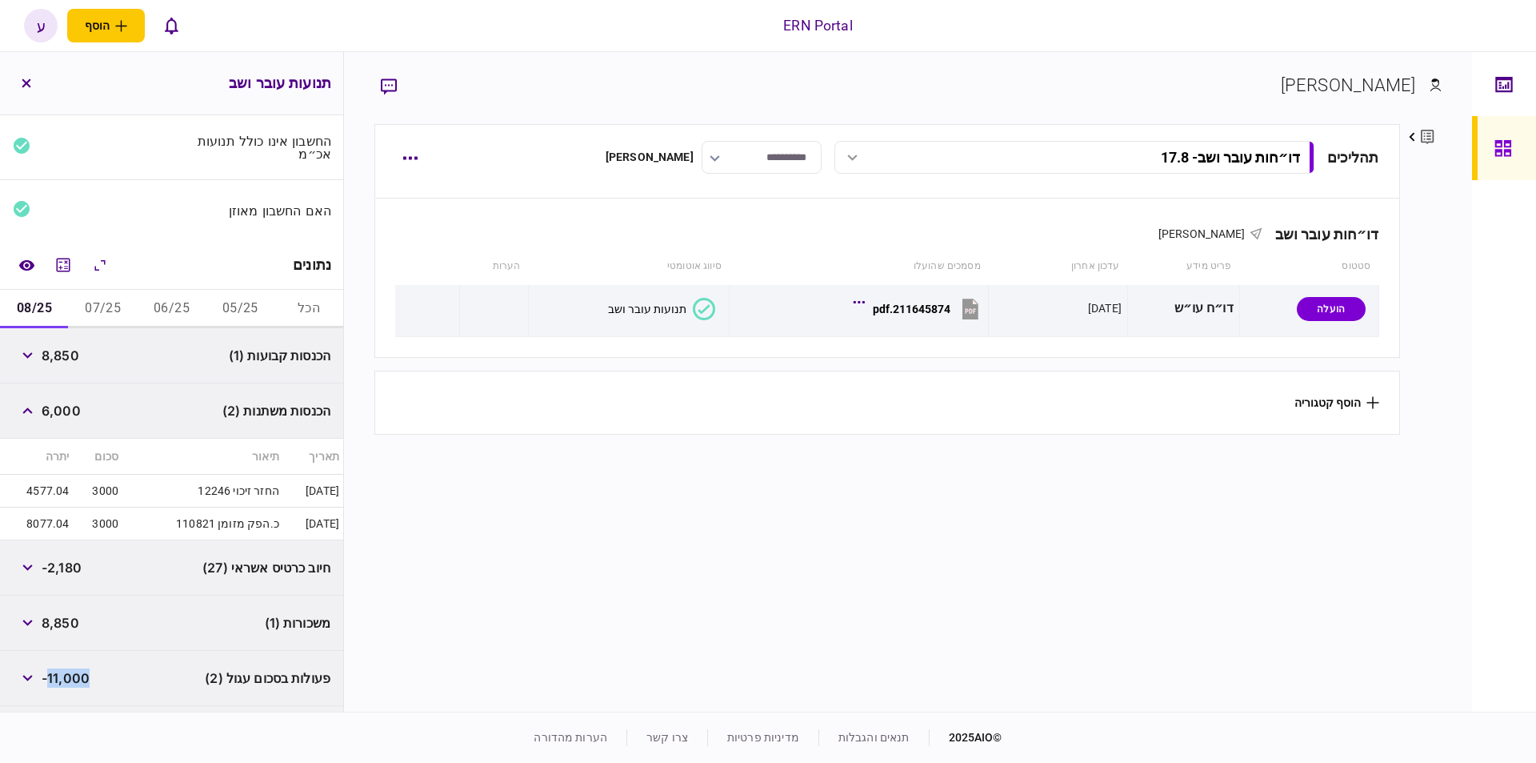
scroll to position [214, 0]
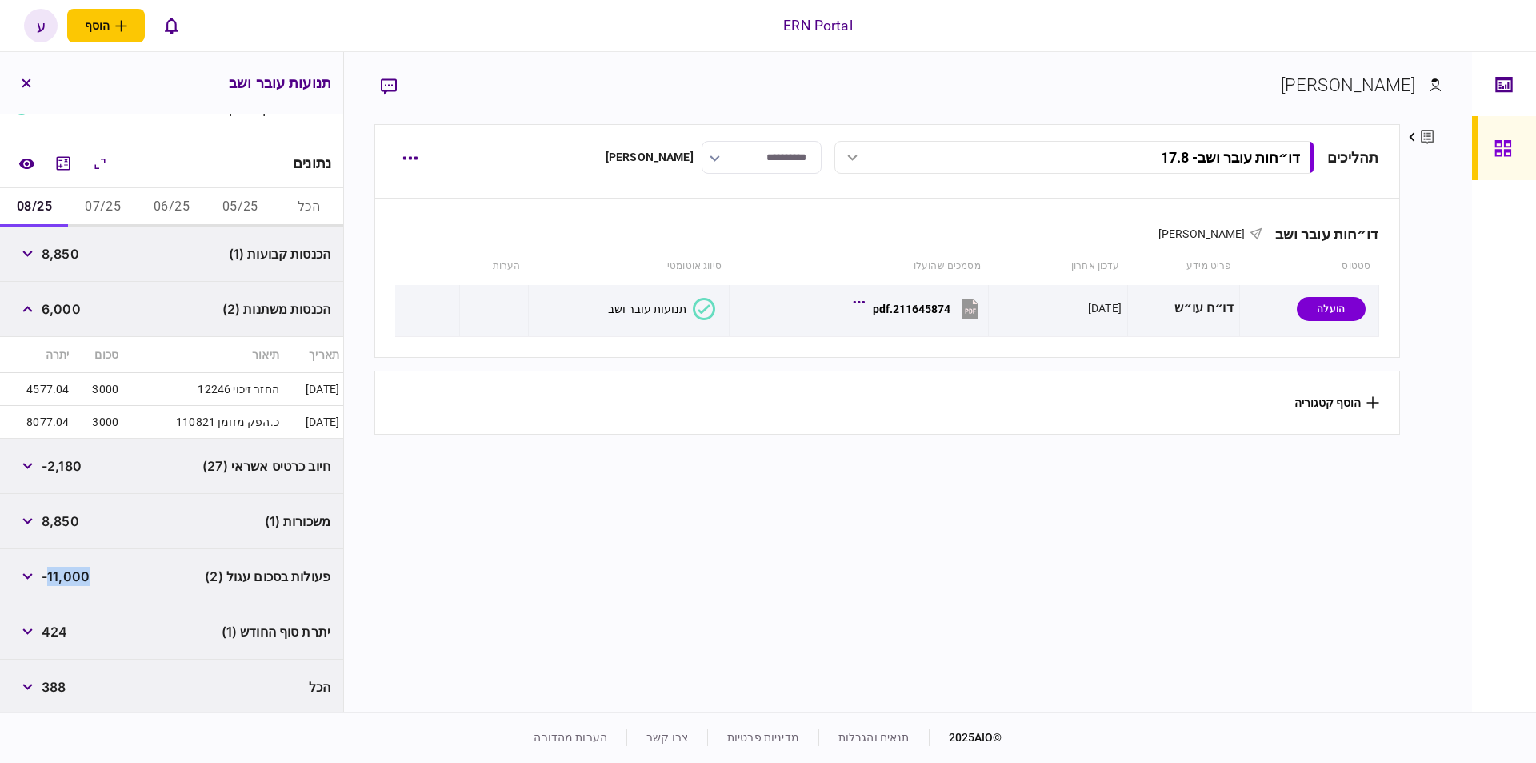
click at [55, 617] on div "424" at bounding box center [40, 631] width 54 height 29
copy span "424"
click at [63, 161] on icon "מחשבון" at bounding box center [63, 163] width 19 height 19
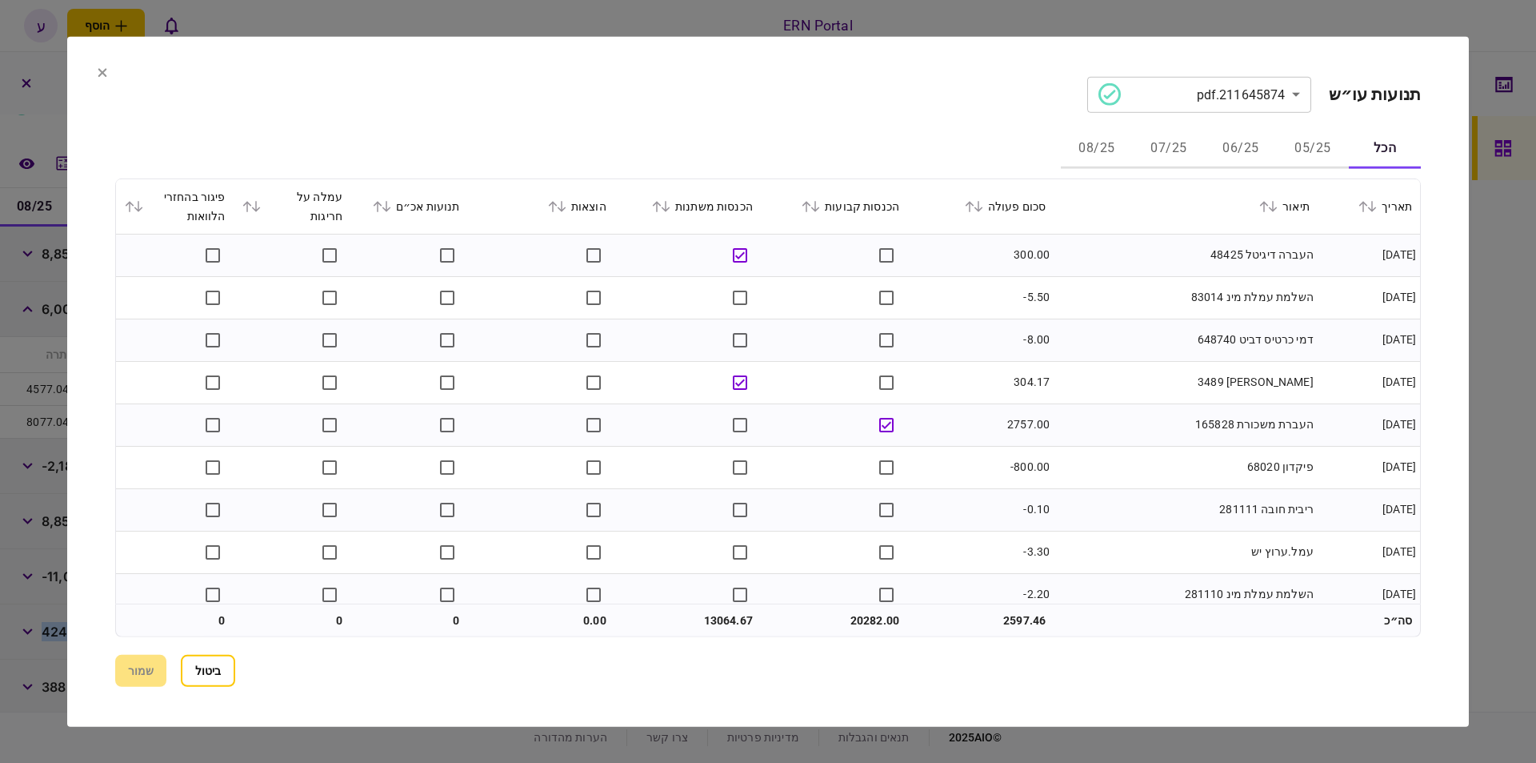
click at [1158, 149] on button "07/25" at bounding box center [1169, 149] width 72 height 38
click at [983, 207] on icon at bounding box center [979, 205] width 10 height 11
click at [1078, 147] on button "08/25" at bounding box center [1097, 149] width 72 height 38
drag, startPoint x: 221, startPoint y: 664, endPoint x: 214, endPoint y: 655, distance: 12.0
click at [221, 664] on button "ביטול" at bounding box center [208, 671] width 54 height 32
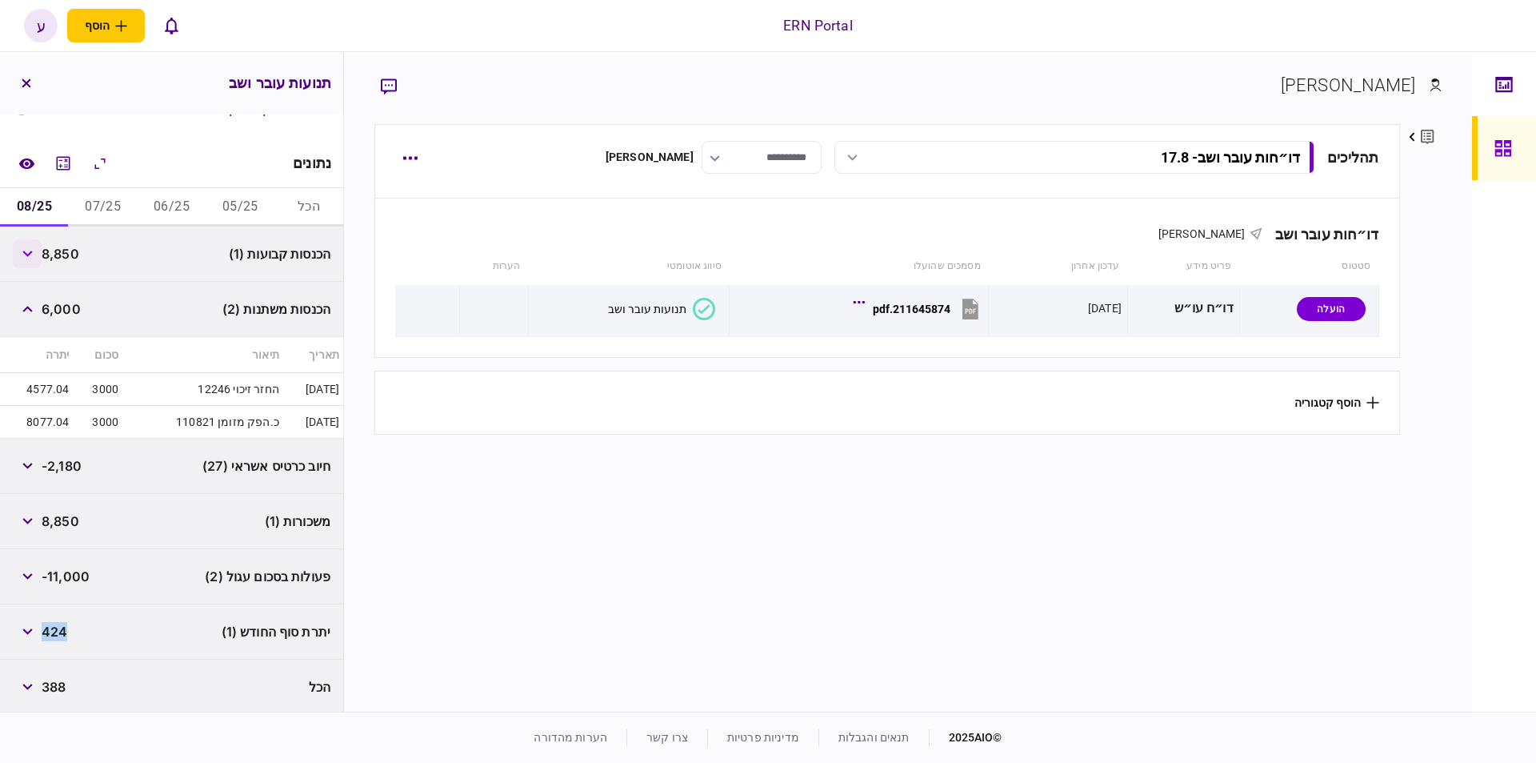
click at [25, 254] on button "button" at bounding box center [27, 253] width 29 height 29
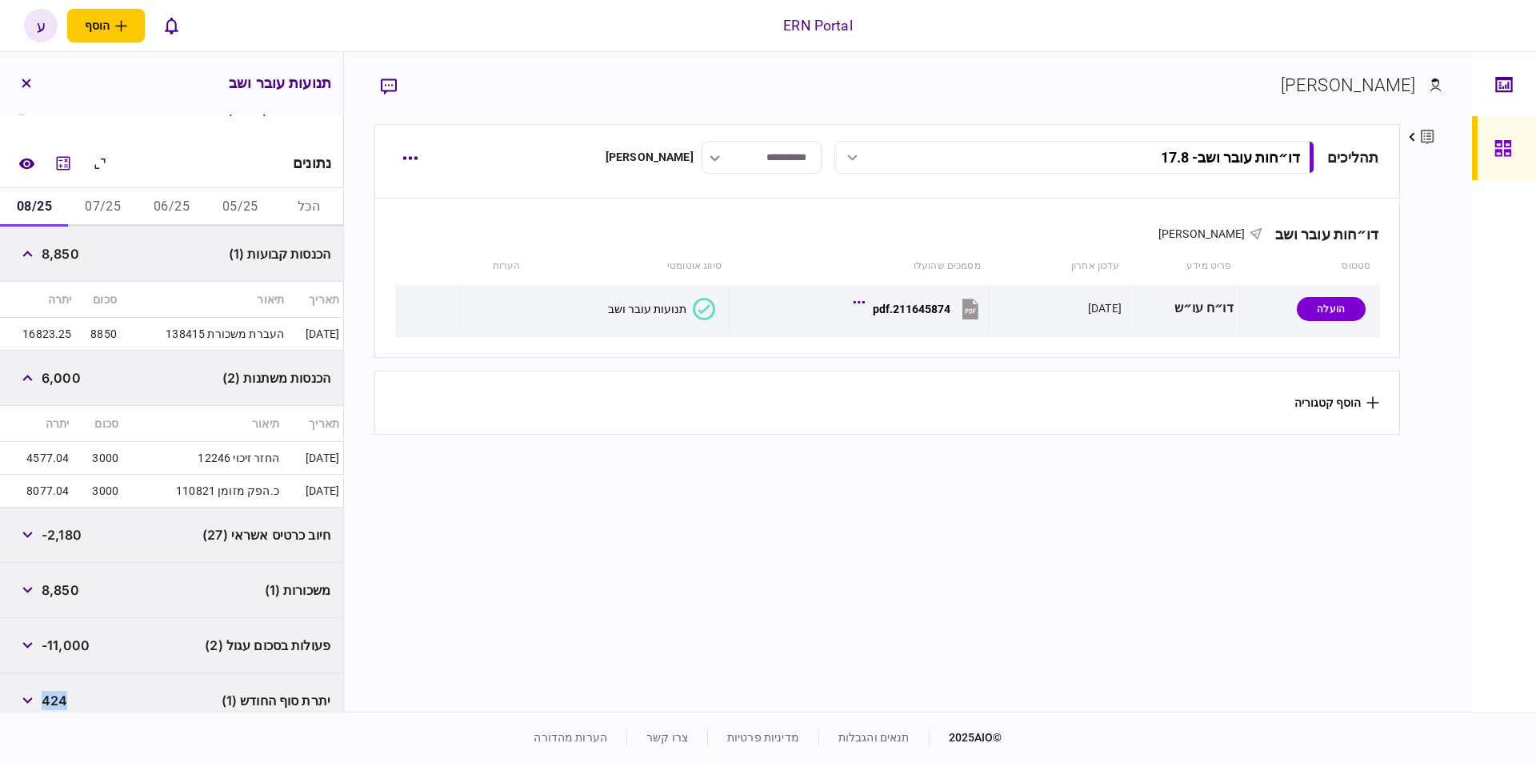
click at [106, 215] on button "07/25" at bounding box center [103, 207] width 69 height 38
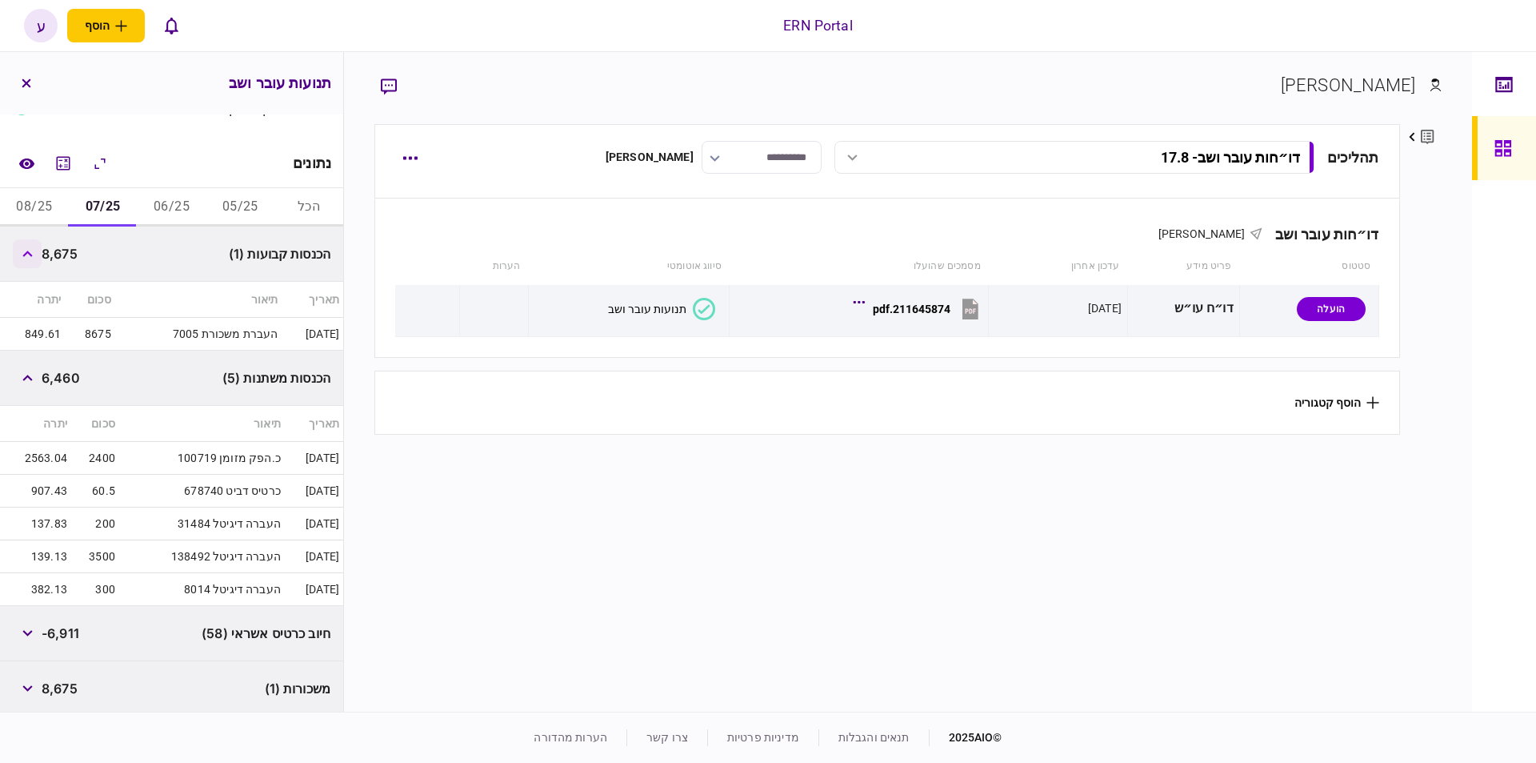
click at [30, 253] on icon "button" at bounding box center [27, 253] width 10 height 6
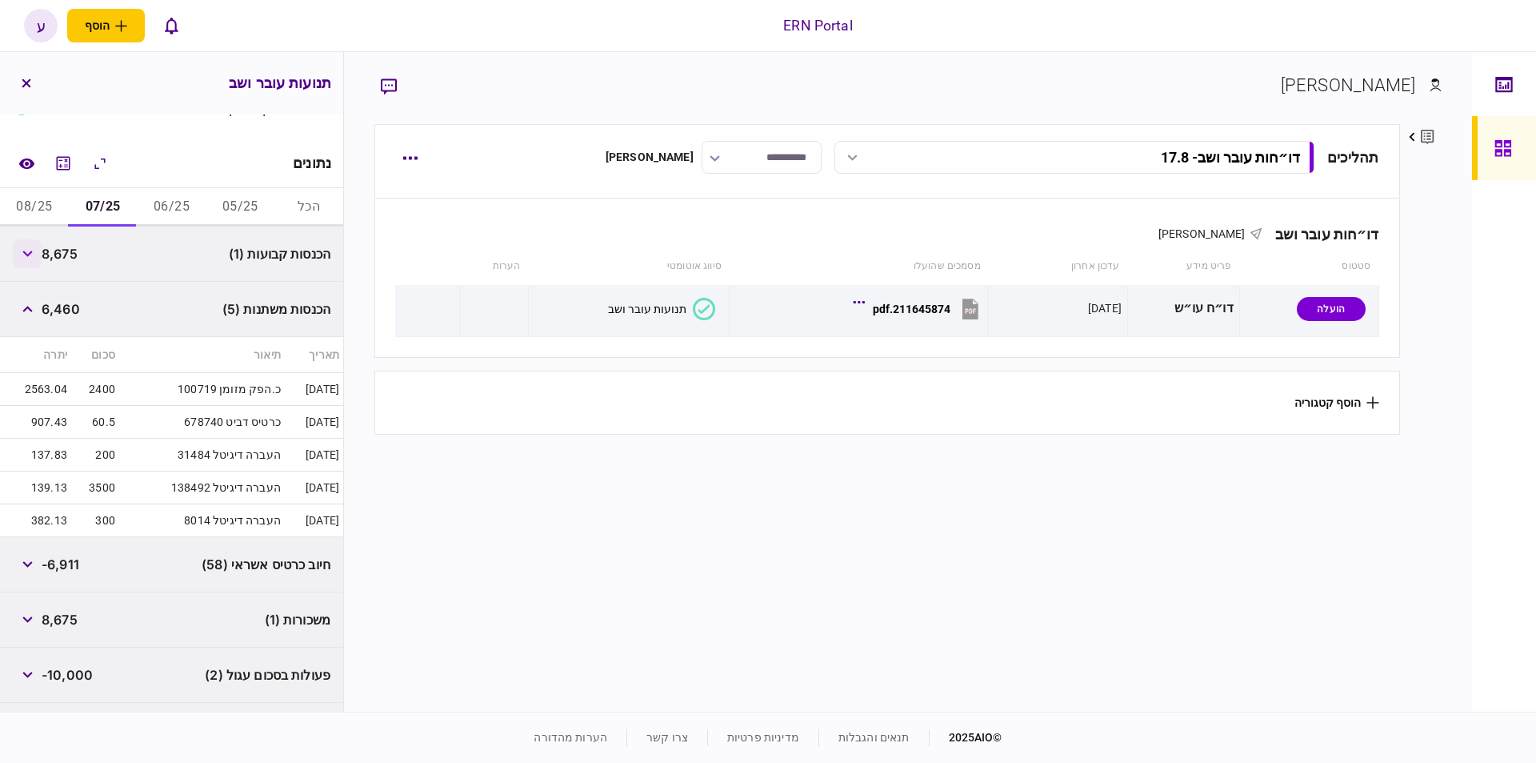
click at [30, 250] on icon "button" at bounding box center [27, 253] width 10 height 6
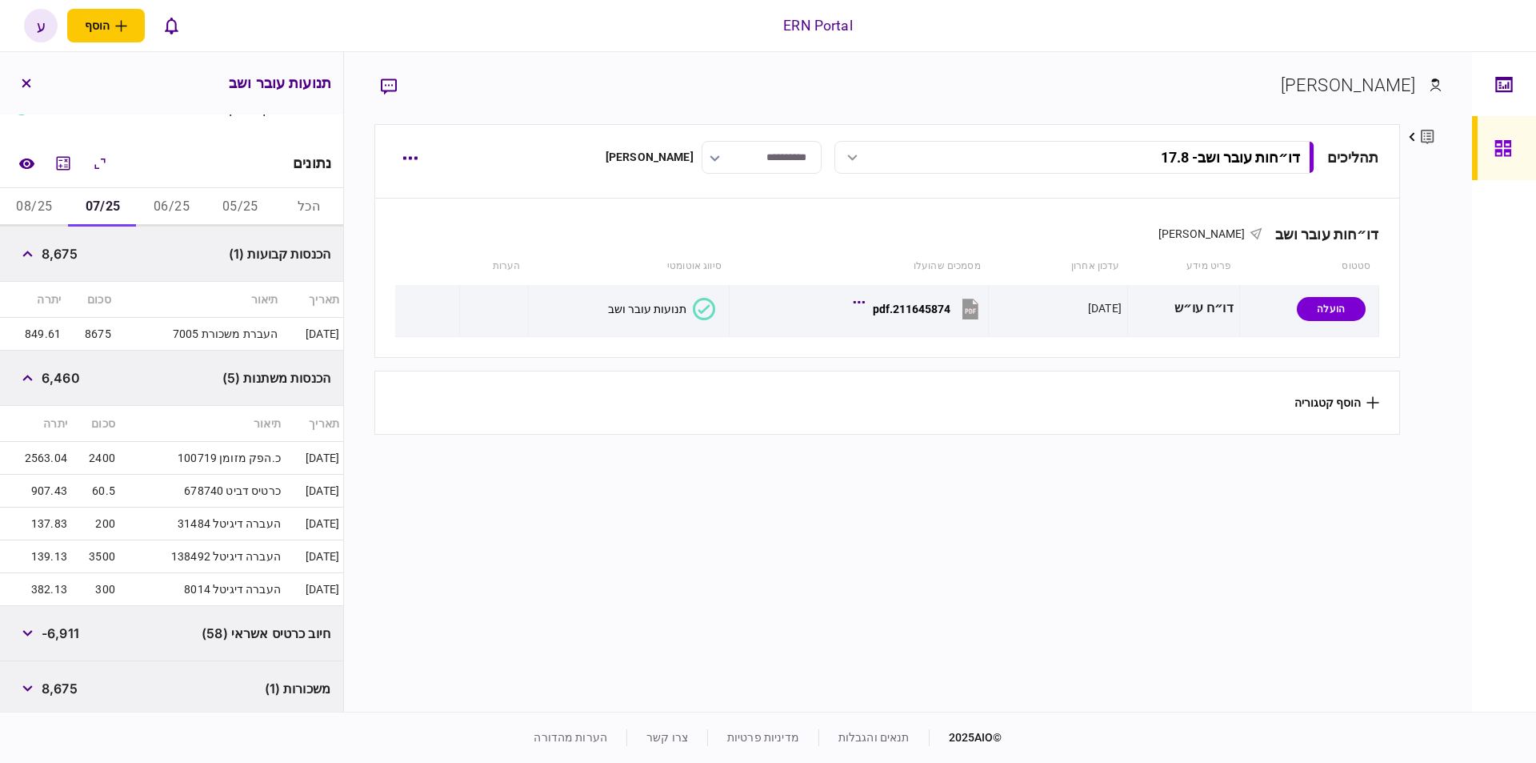
click at [32, 86] on button "button" at bounding box center [26, 83] width 29 height 29
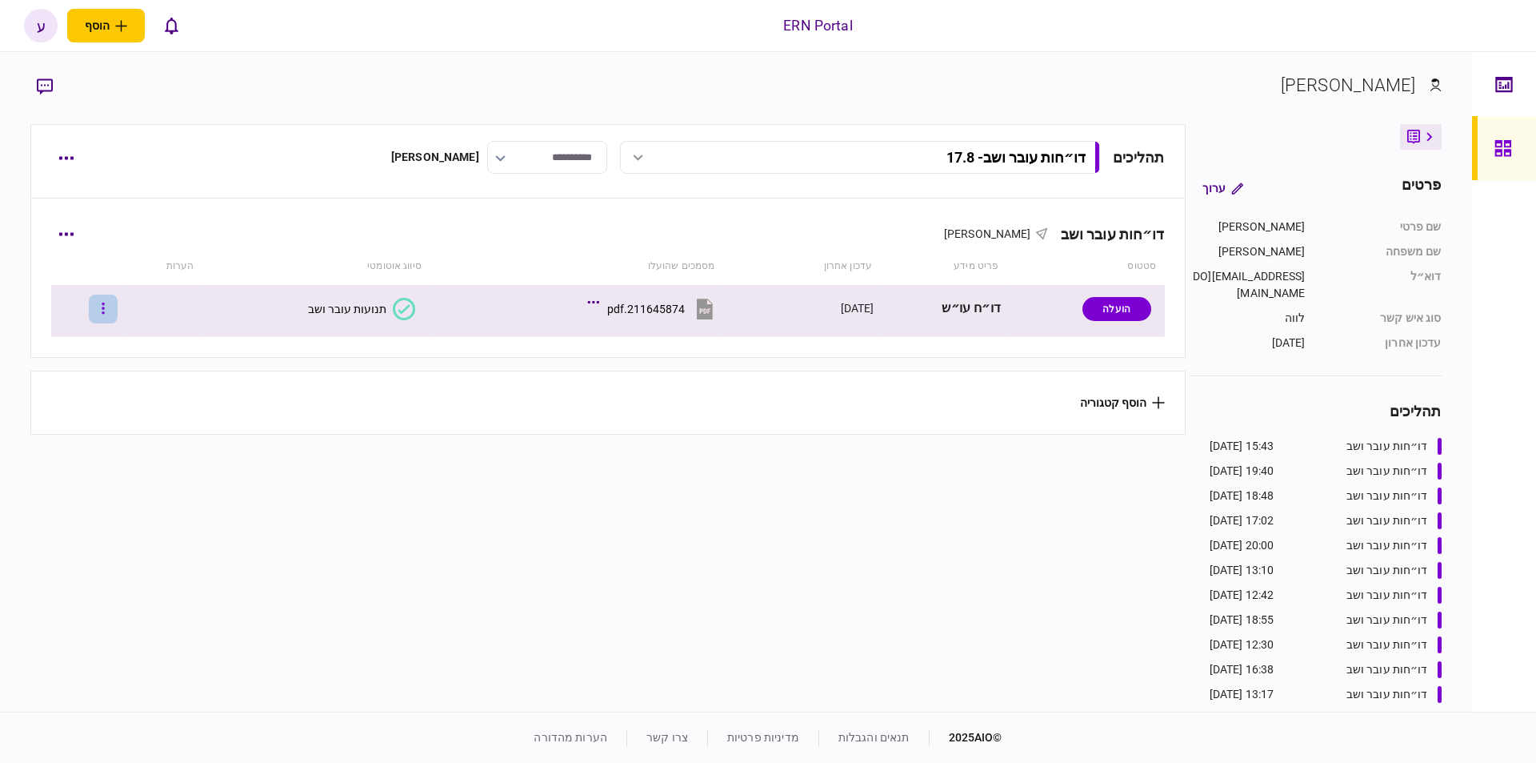
click at [110, 314] on button "button" at bounding box center [103, 308] width 29 height 29
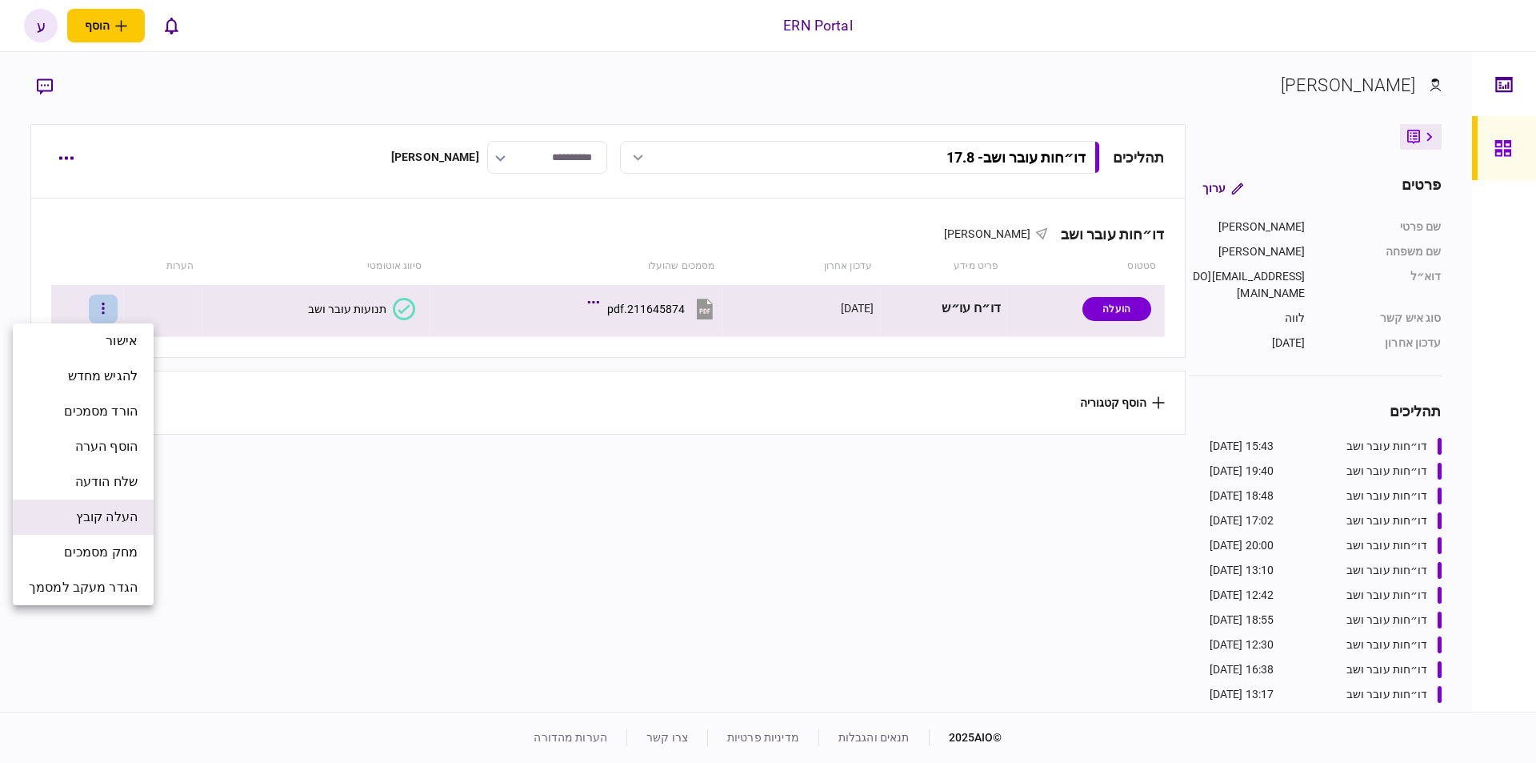
click at [126, 522] on span "העלה קובץ" at bounding box center [107, 516] width 62 height 19
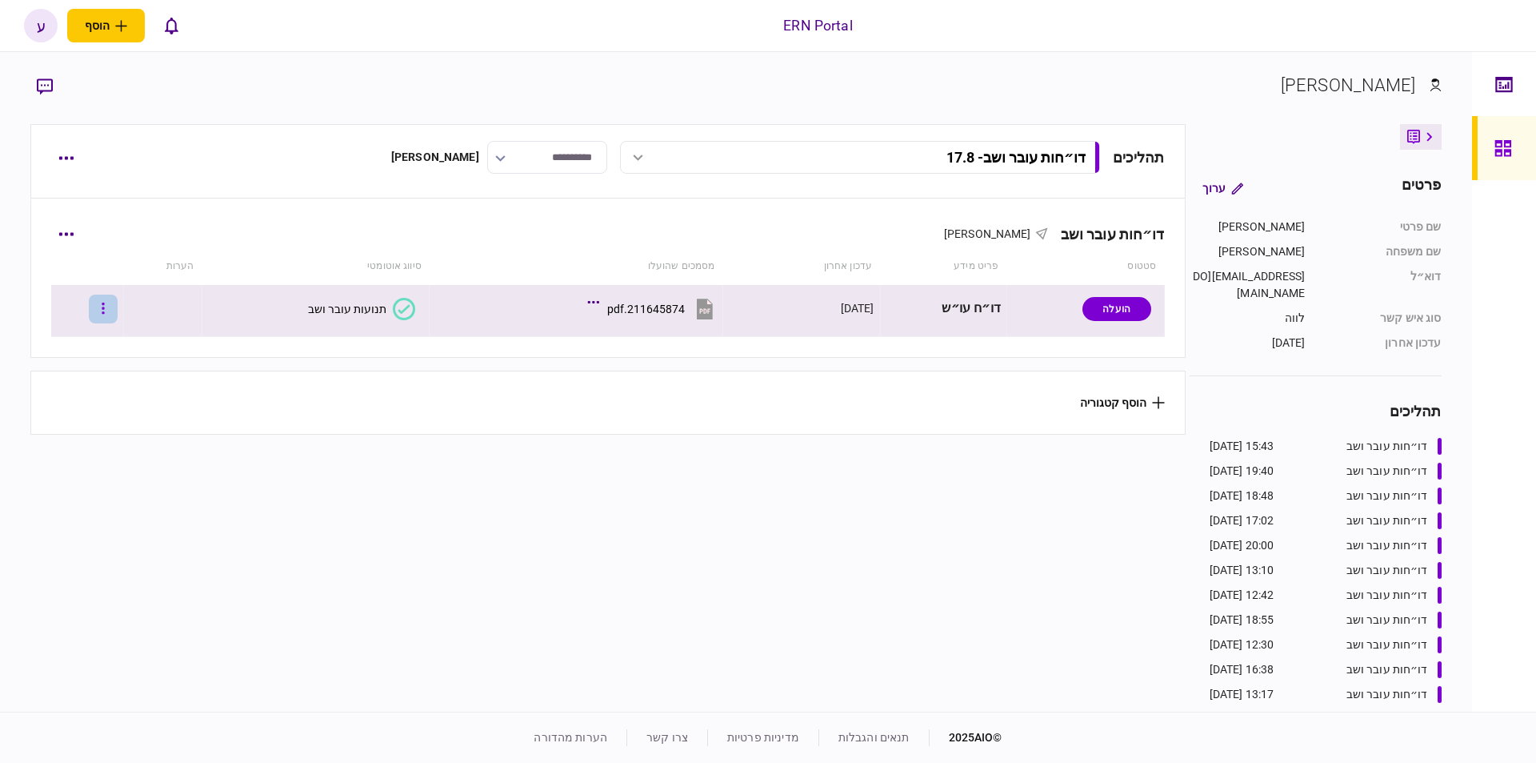
click at [112, 310] on button "button" at bounding box center [103, 308] width 29 height 29
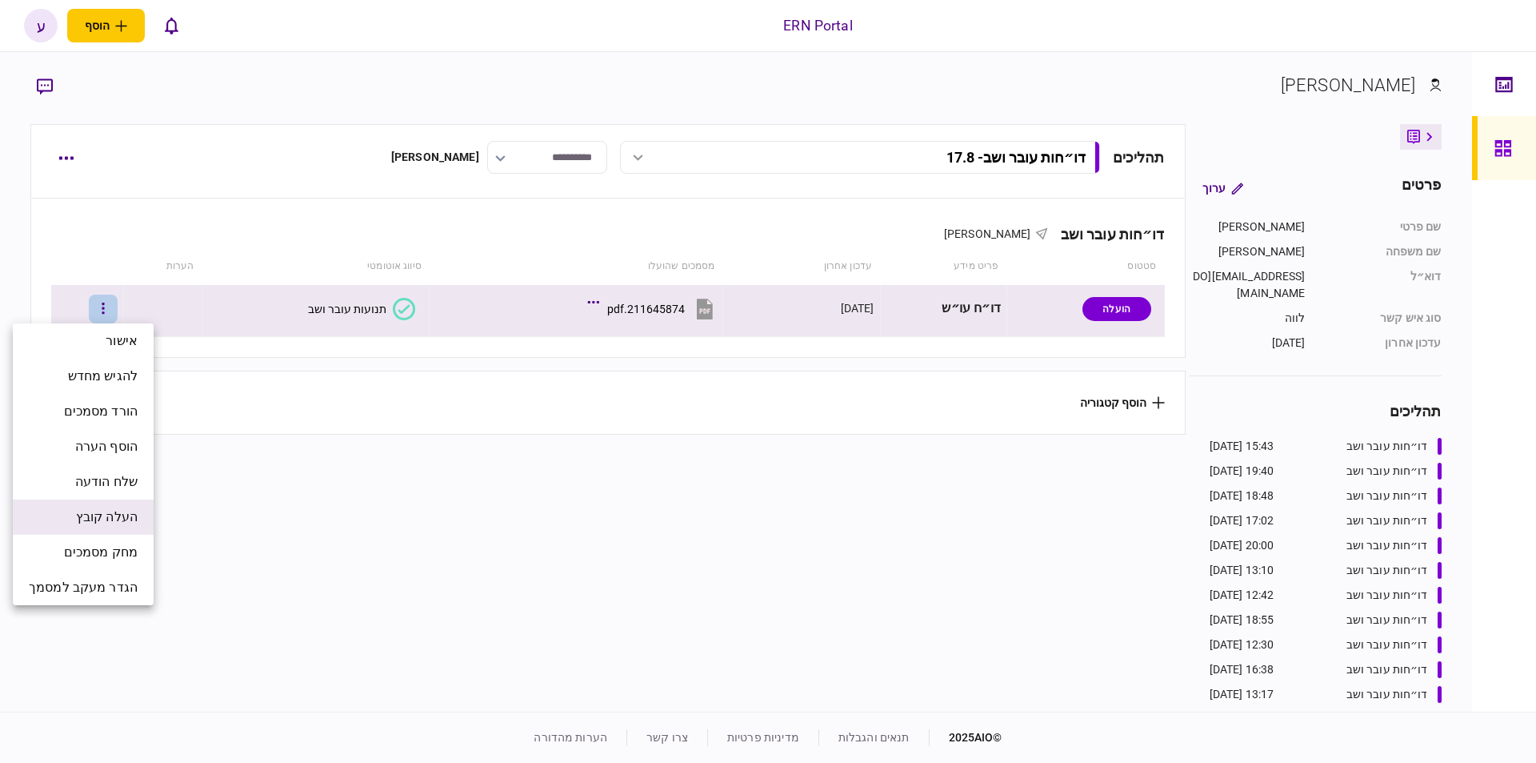
click at [126, 509] on span "העלה קובץ" at bounding box center [107, 516] width 62 height 19
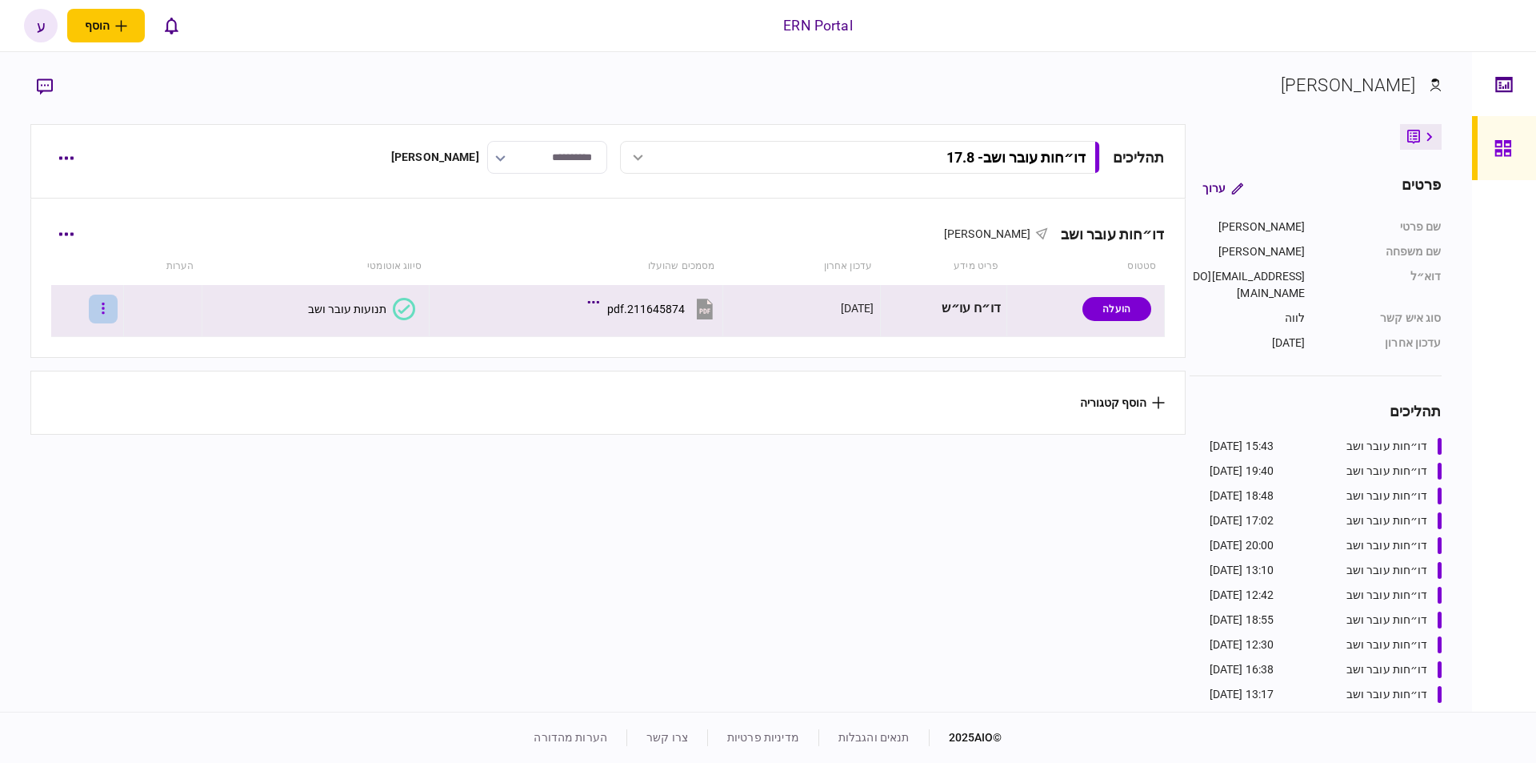
click at [105, 303] on icon "button" at bounding box center [103, 307] width 2 height 11
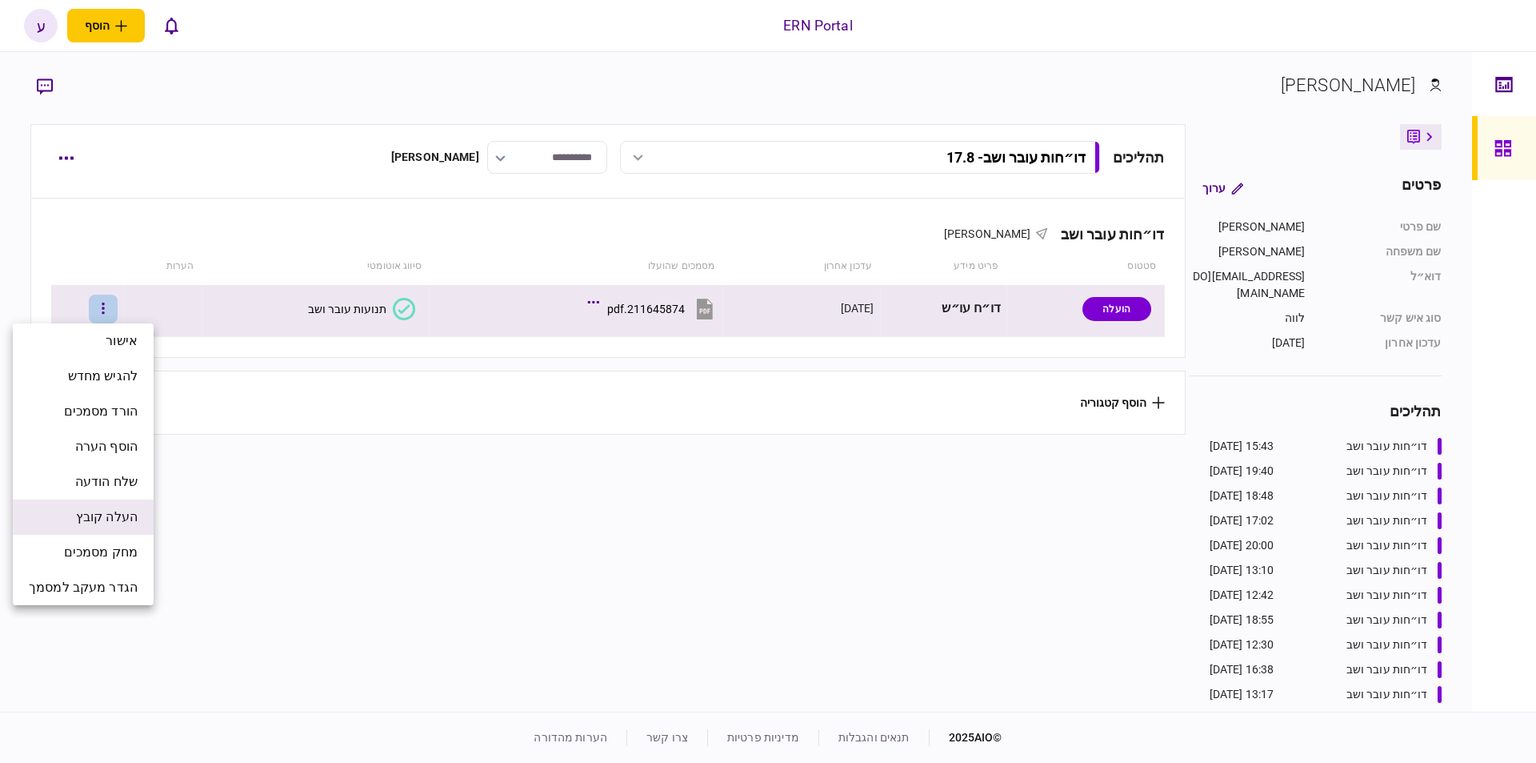
click at [113, 521] on span "העלה קובץ" at bounding box center [107, 516] width 62 height 19
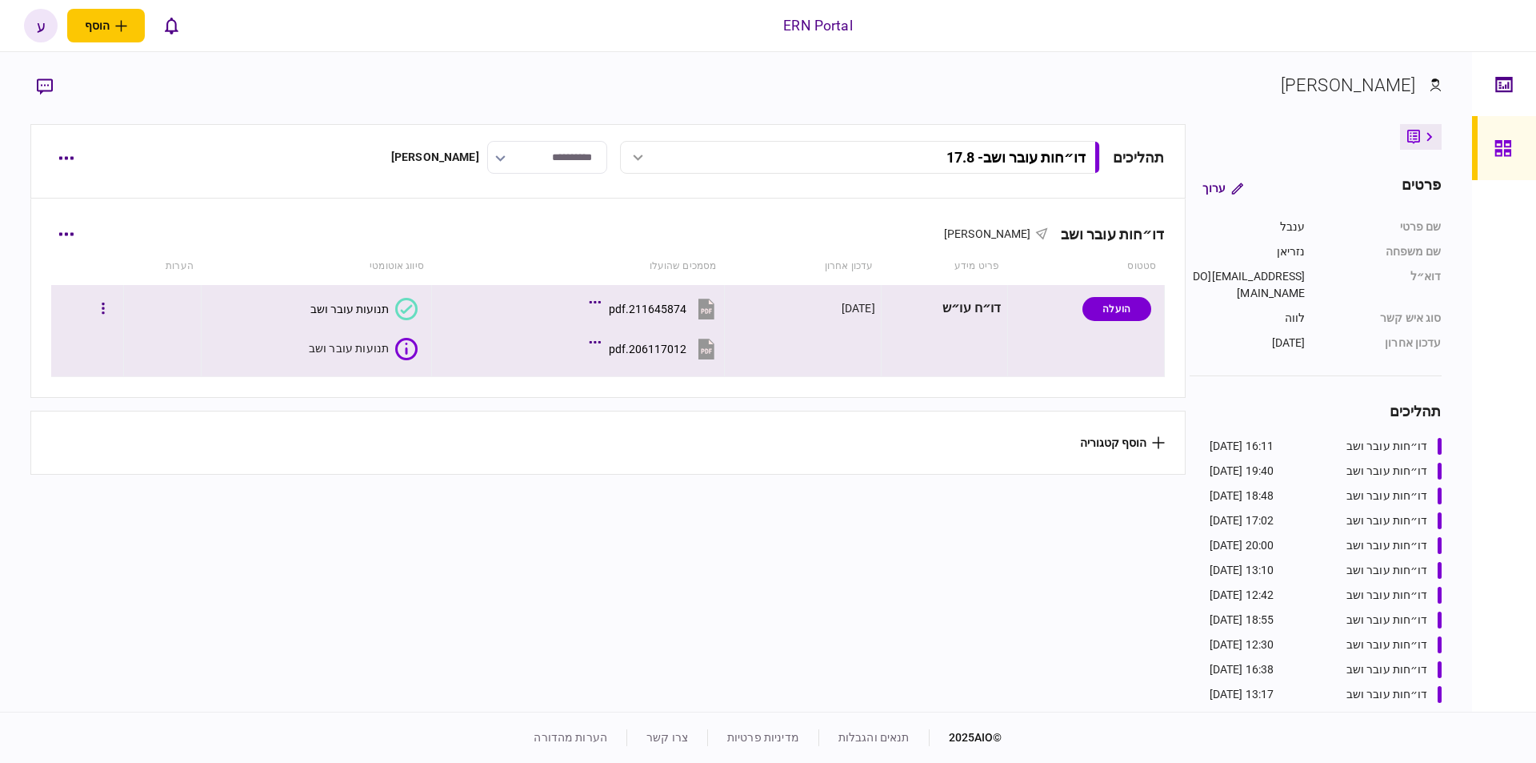
click at [339, 348] on div "תנועות עובר ושב" at bounding box center [349, 348] width 81 height 16
click at [366, 347] on div "תנועות עובר ושב" at bounding box center [349, 348] width 81 height 16
click at [349, 351] on div "תנועות עובר ושב" at bounding box center [347, 348] width 78 height 13
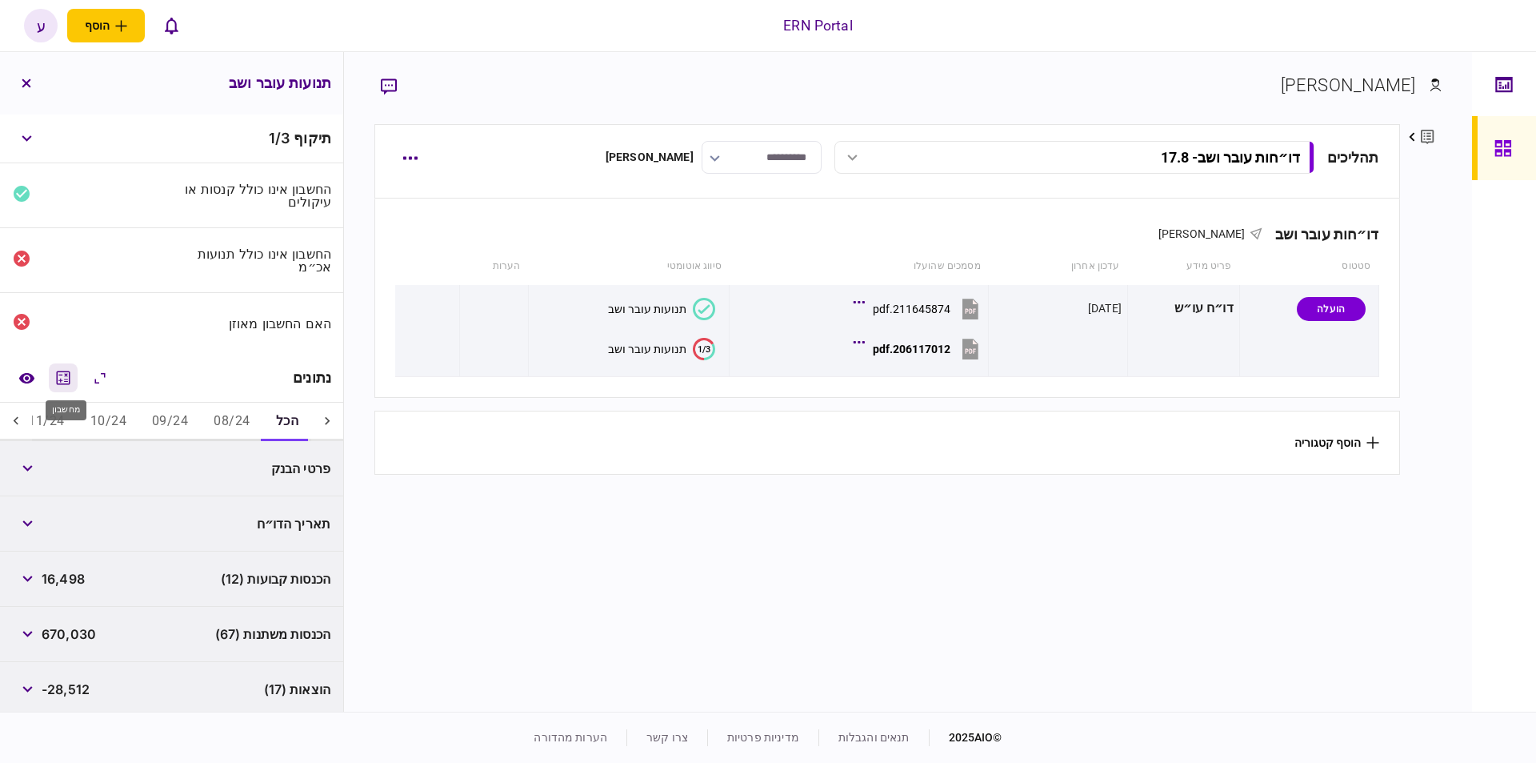
click at [70, 378] on icon "מחשבון" at bounding box center [64, 377] width 14 height 14
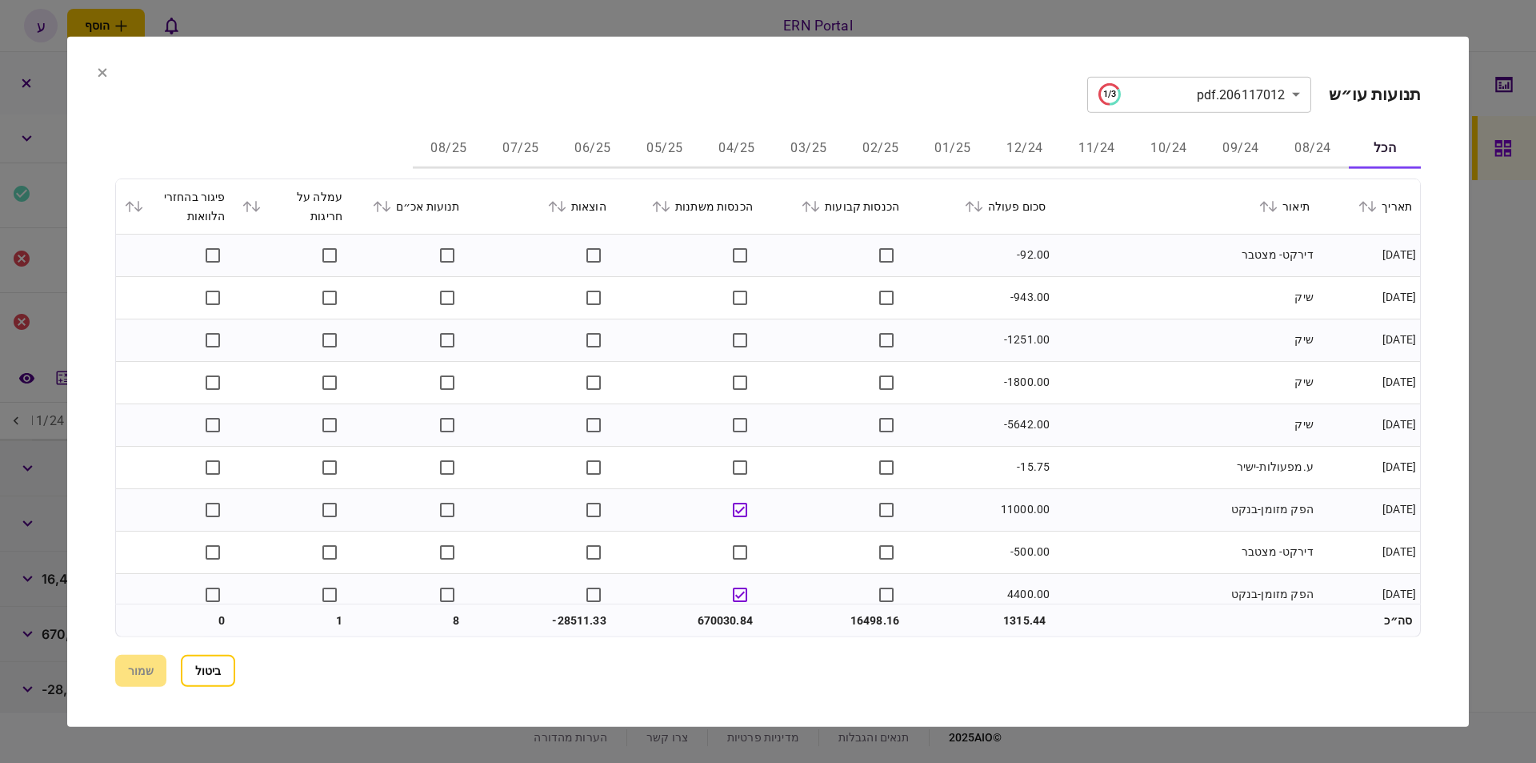
click at [683, 142] on button "05/25" at bounding box center [665, 149] width 72 height 38
click at [983, 206] on icon at bounding box center [979, 205] width 10 height 11
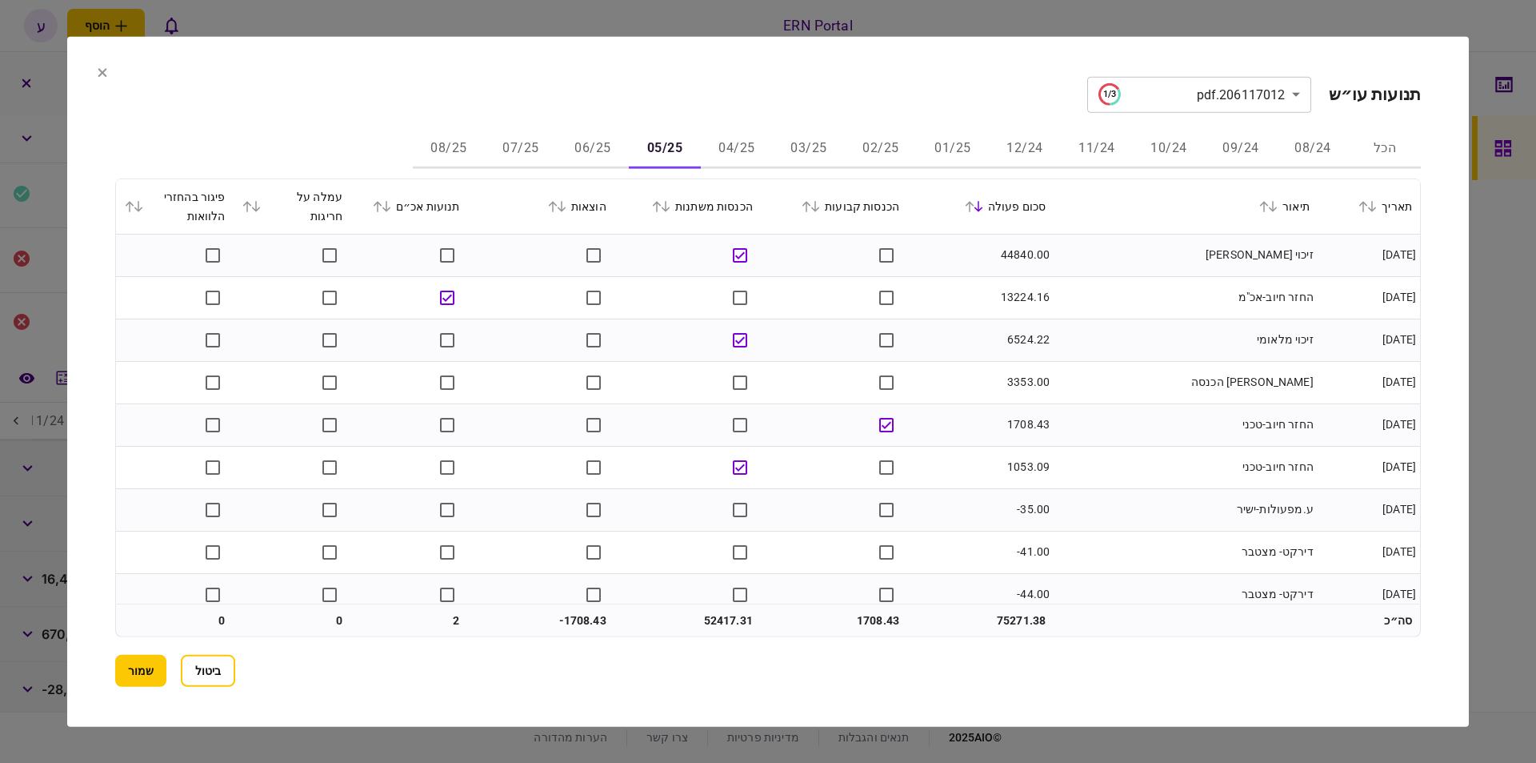
click at [906, 428] on td at bounding box center [834, 424] width 146 height 42
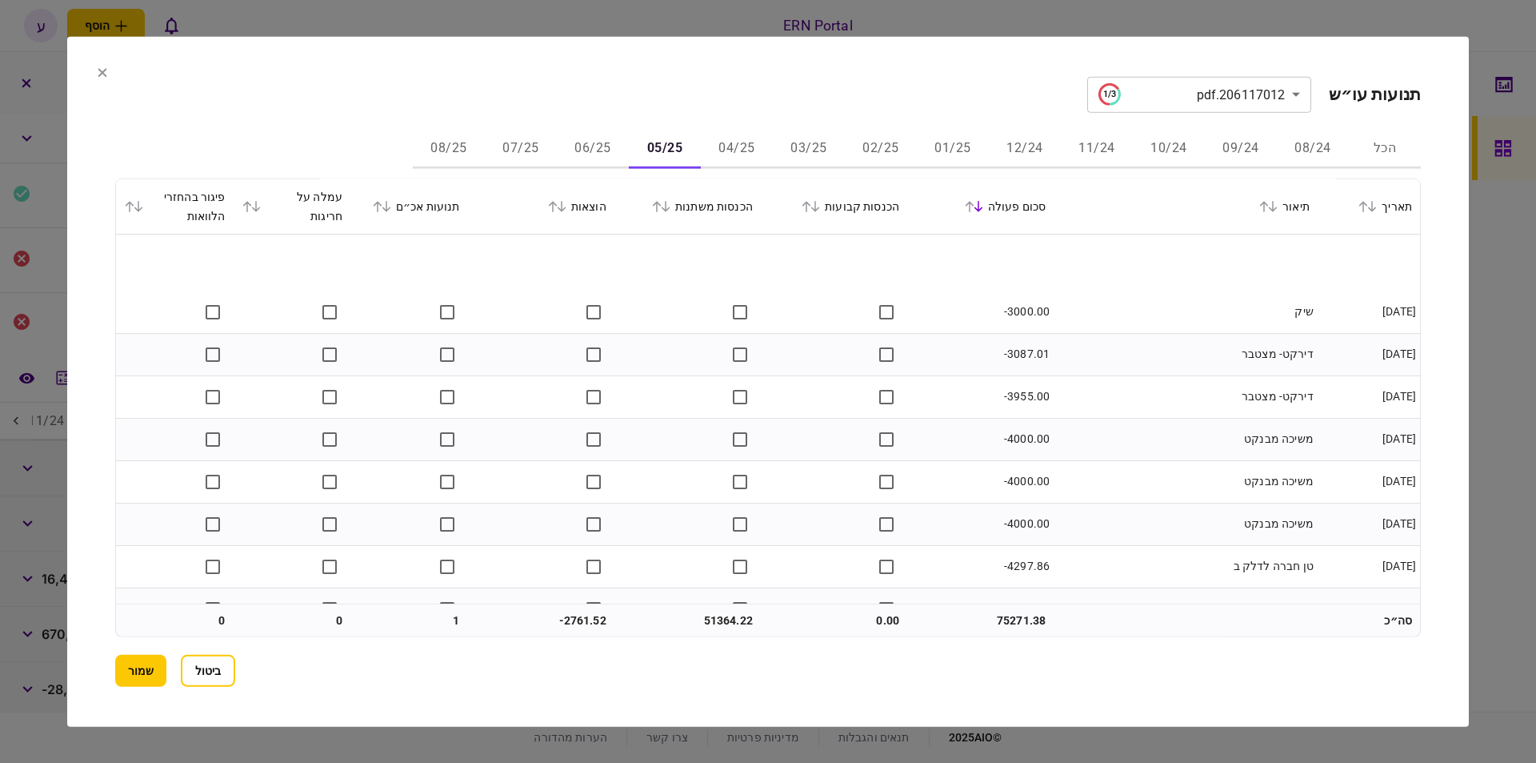
scroll to position [1159, 0]
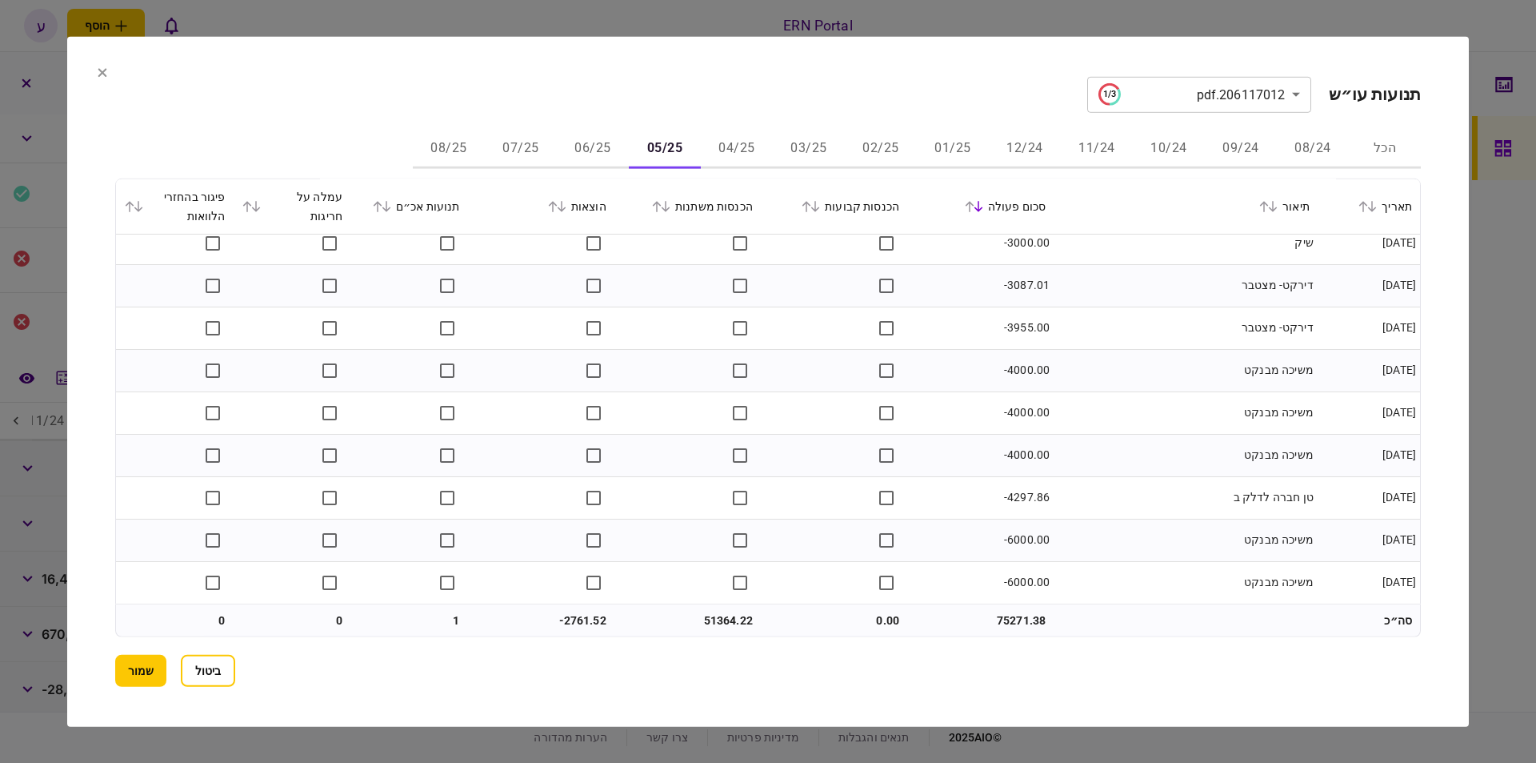
click at [598, 144] on button "06/25" at bounding box center [593, 149] width 72 height 38
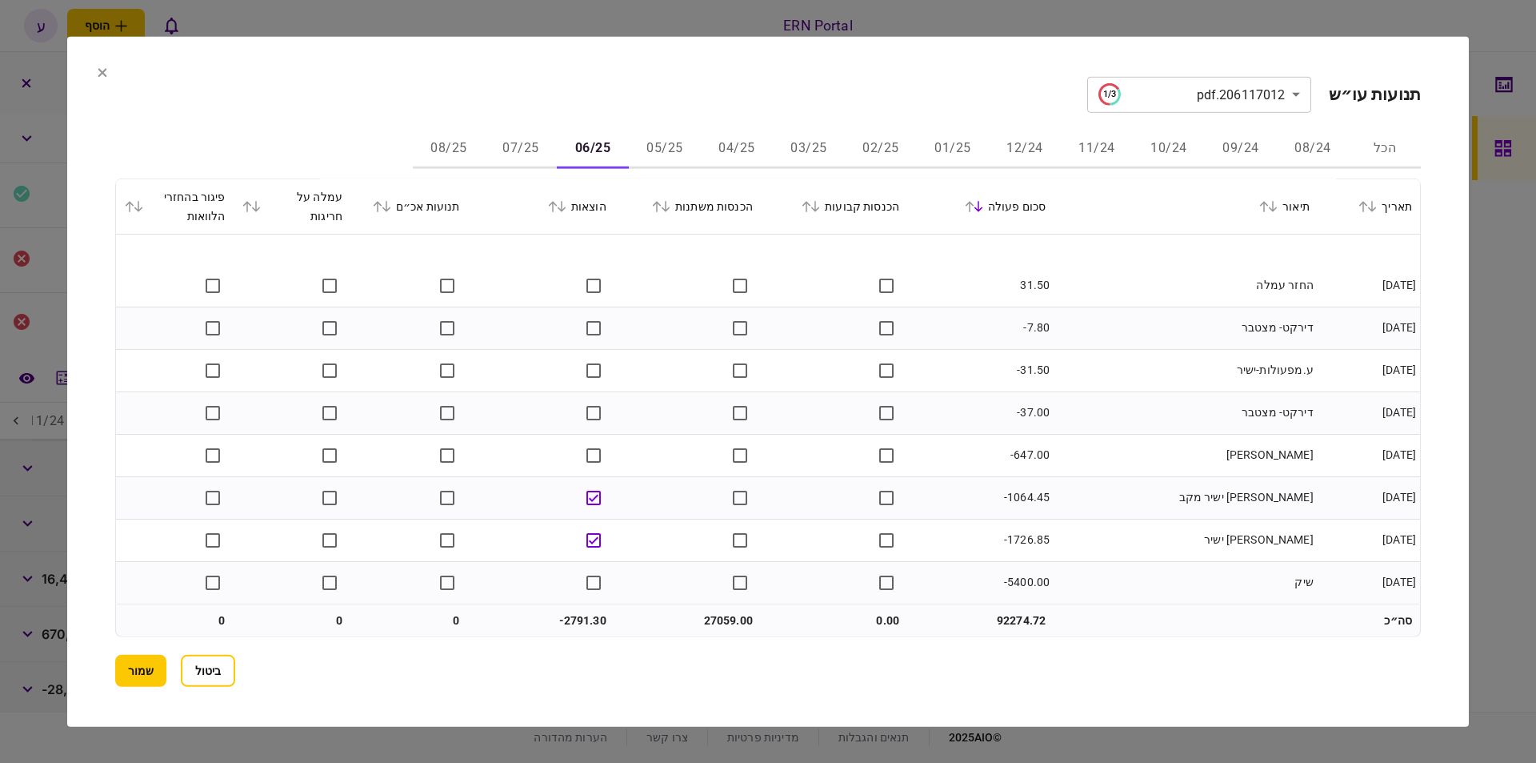
scroll to position [226, 0]
click at [549, 141] on button "07/25" at bounding box center [521, 149] width 72 height 38
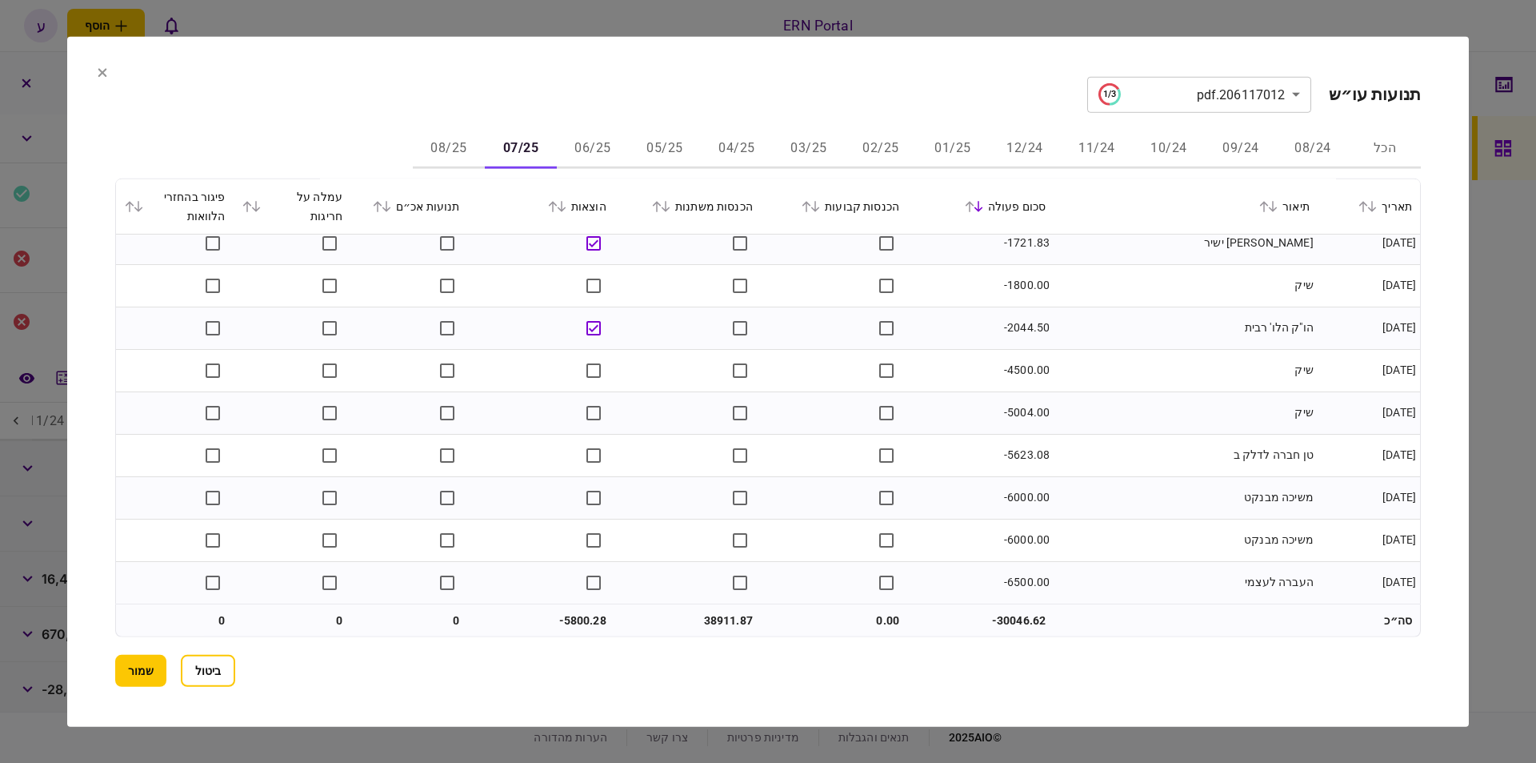
scroll to position [877, 0]
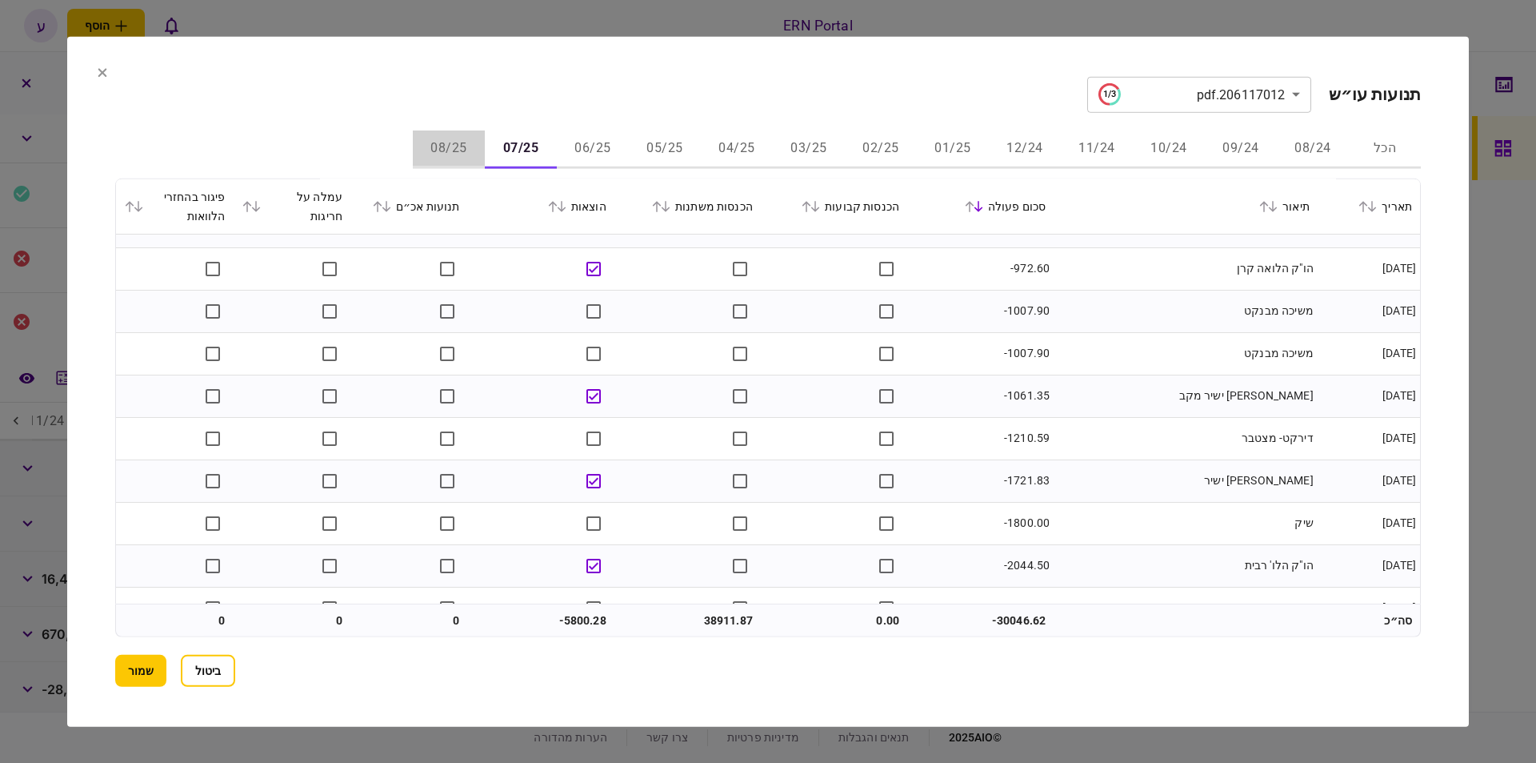
click at [460, 131] on button "08/25" at bounding box center [449, 149] width 72 height 38
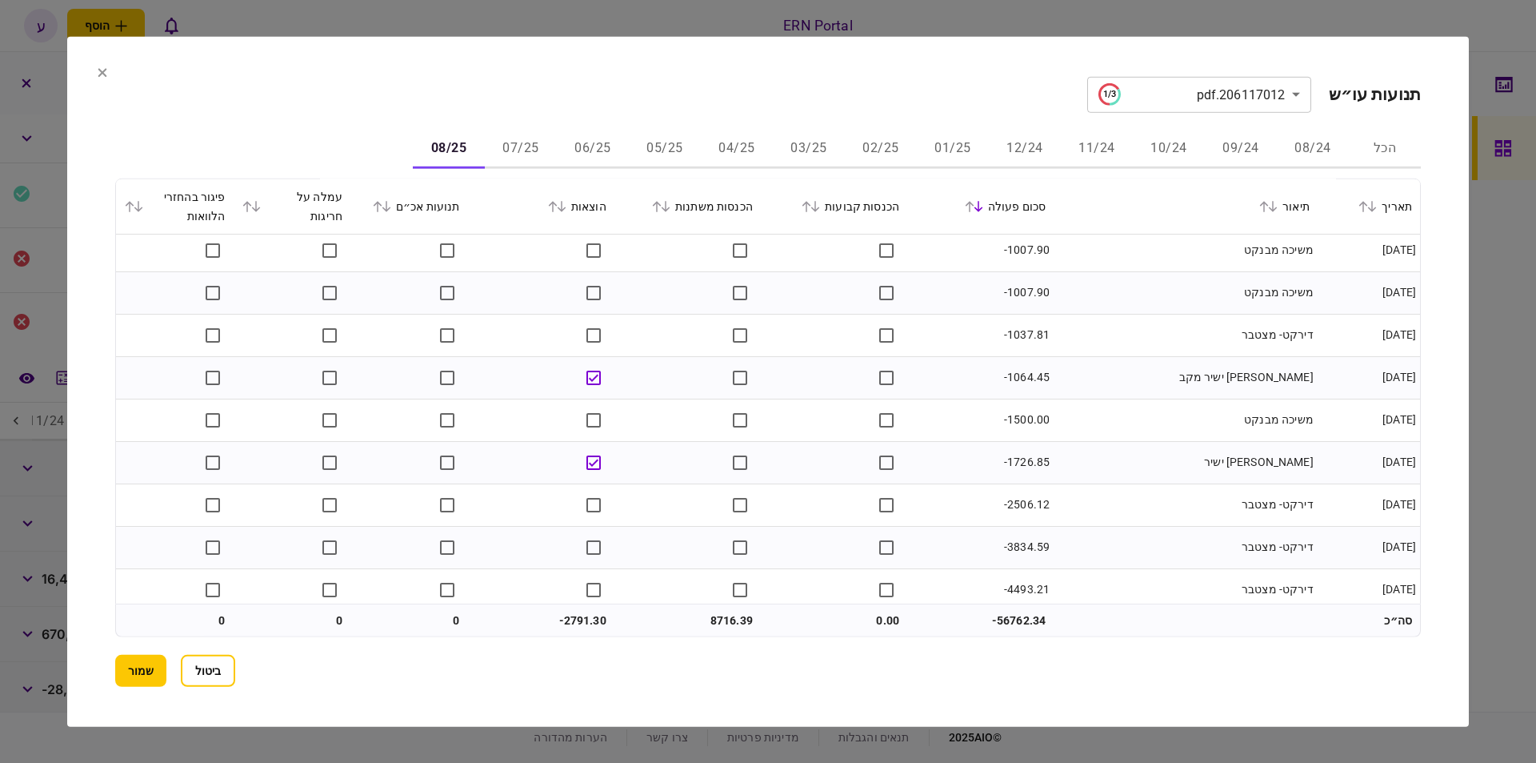
scroll to position [735, 0]
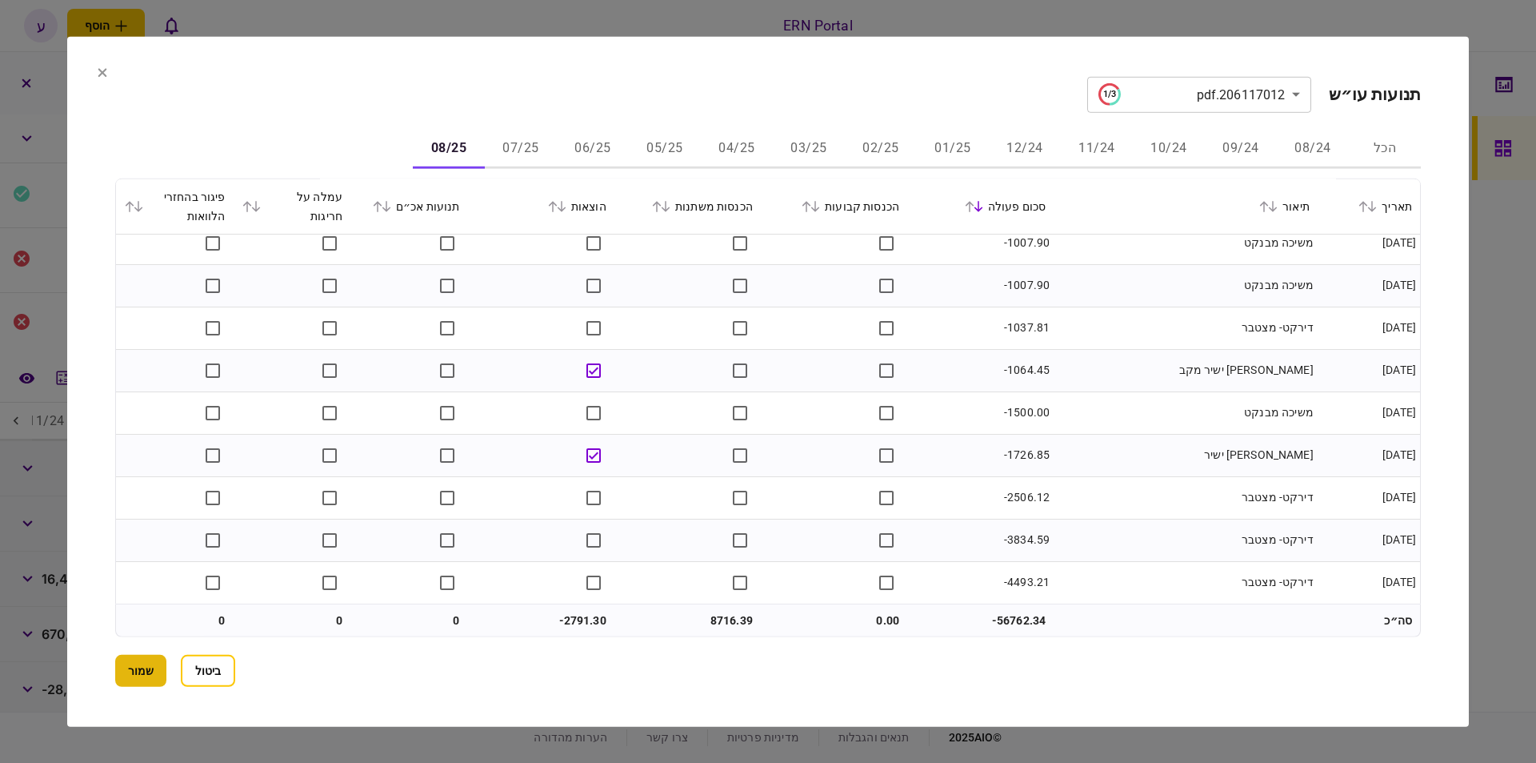
click at [126, 679] on button "שמור" at bounding box center [140, 671] width 51 height 32
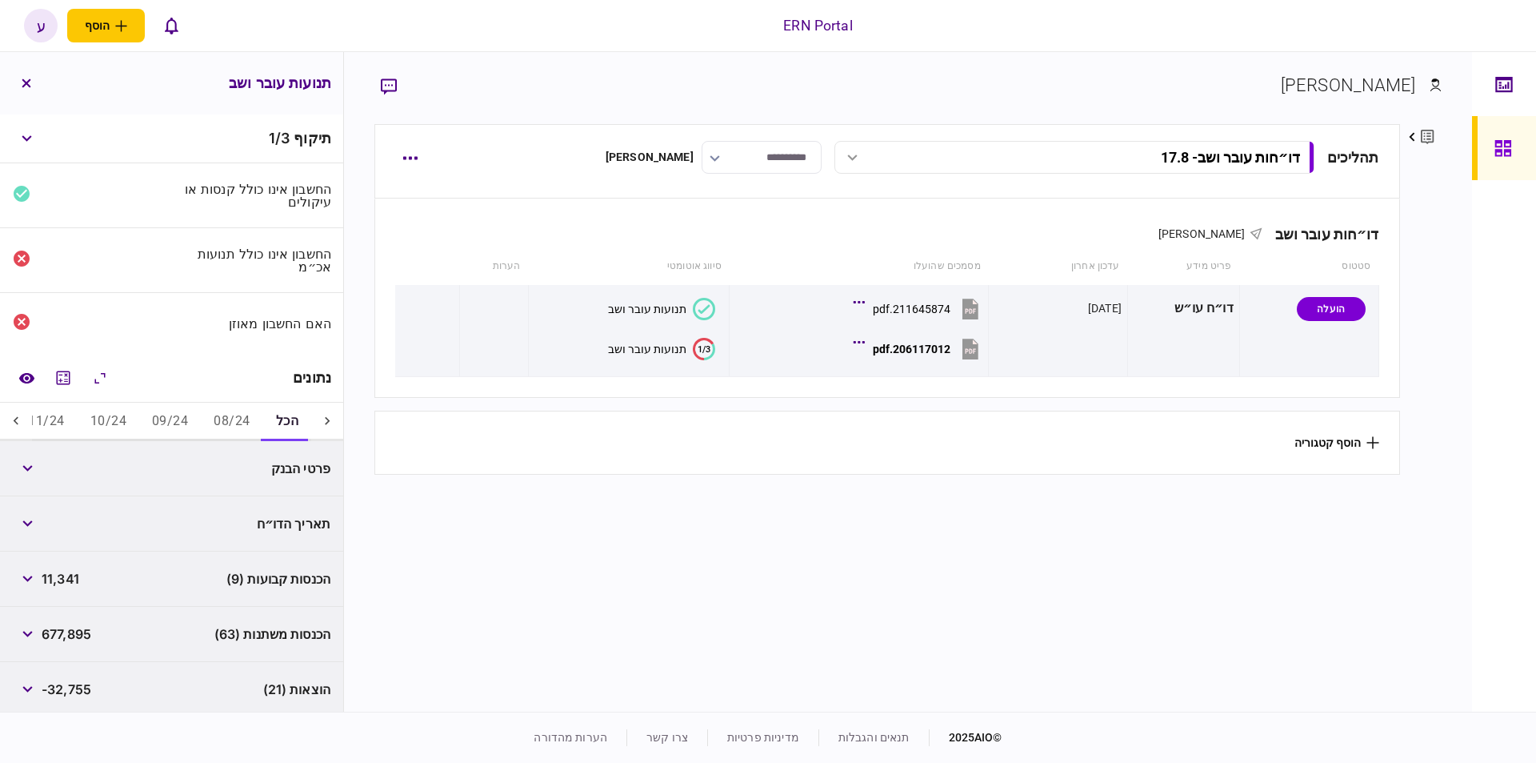
click at [18, 414] on icon at bounding box center [16, 421] width 16 height 16
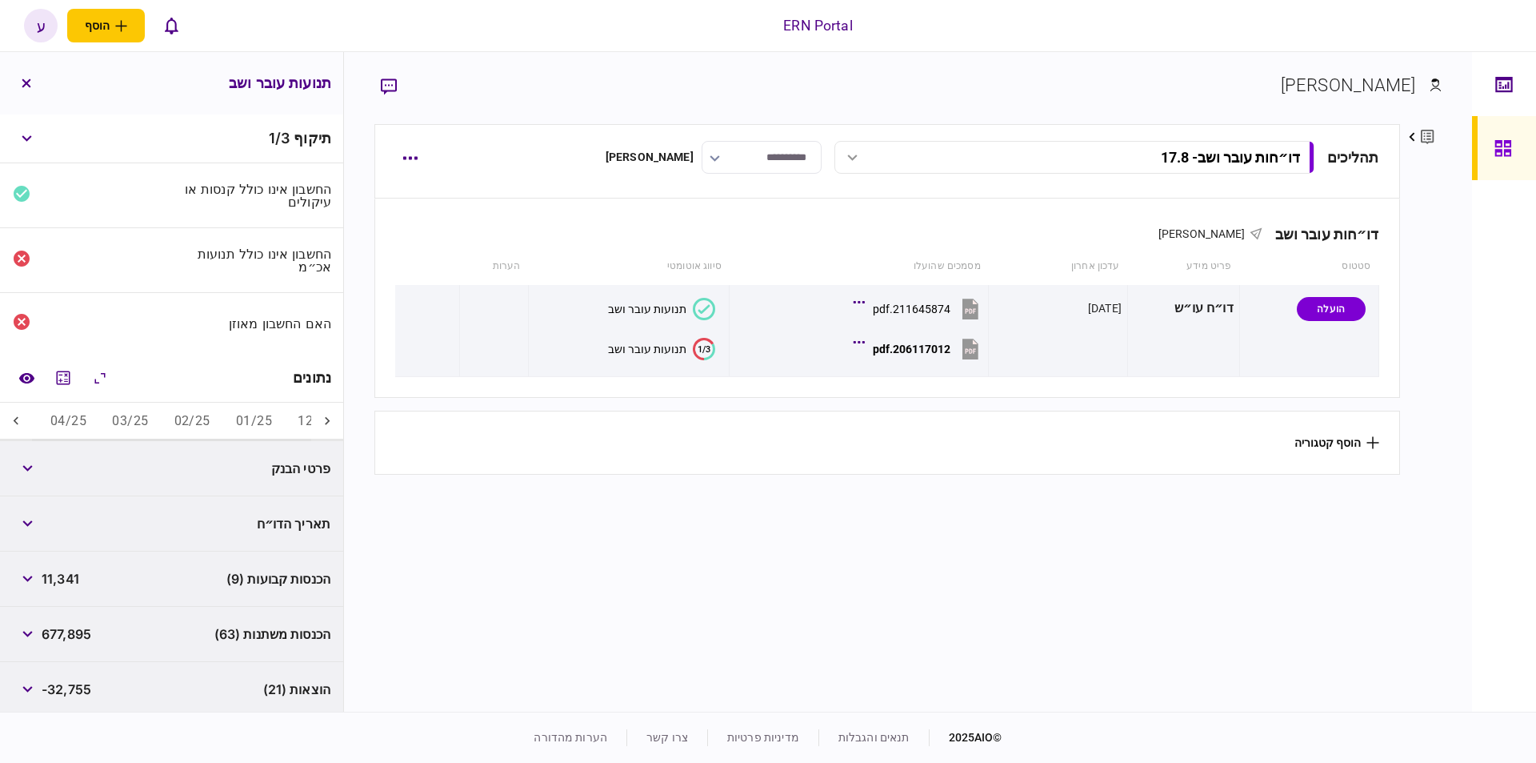
click at [18, 414] on icon at bounding box center [16, 421] width 16 height 16
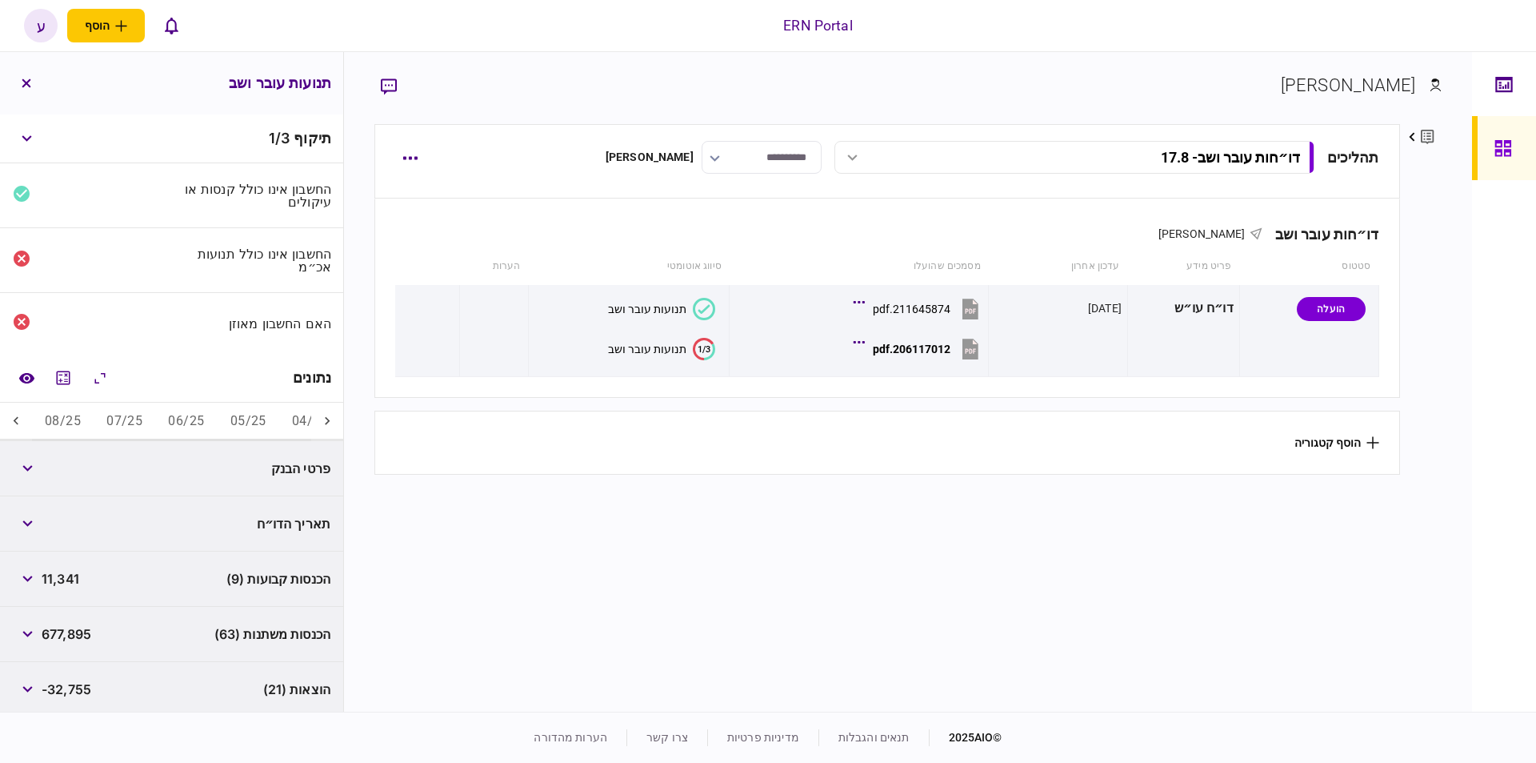
click at [18, 414] on icon at bounding box center [16, 421] width 16 height 16
click at [249, 423] on button "05/25" at bounding box center [249, 421] width 62 height 38
click at [59, 458] on span "51,364" at bounding box center [63, 467] width 43 height 19
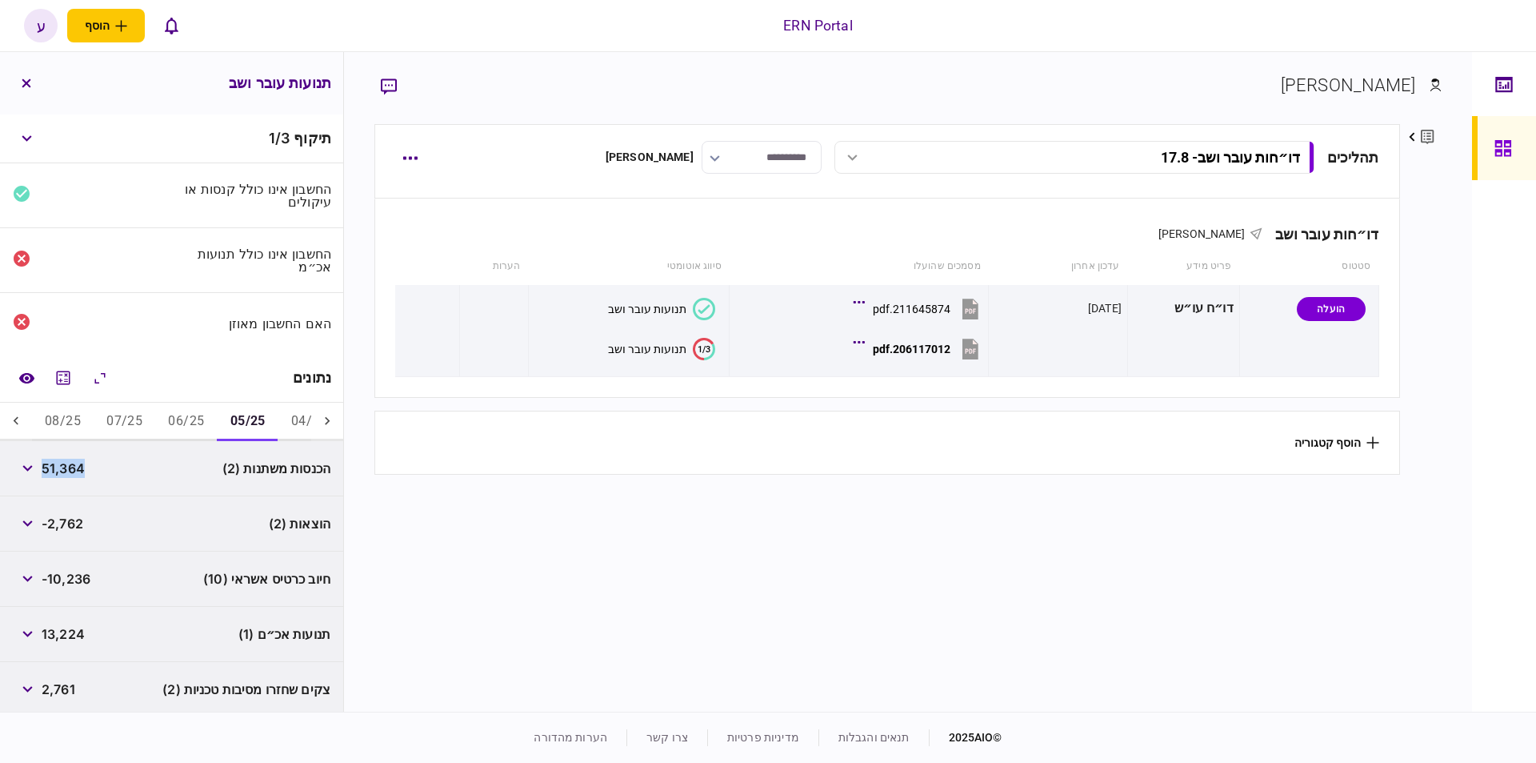
click at [59, 458] on span "51,364" at bounding box center [63, 467] width 43 height 19
copy span "51,364"
click at [56, 519] on span "-2,762" at bounding box center [63, 523] width 42 height 19
click at [62, 525] on span "-2,762" at bounding box center [63, 523] width 42 height 19
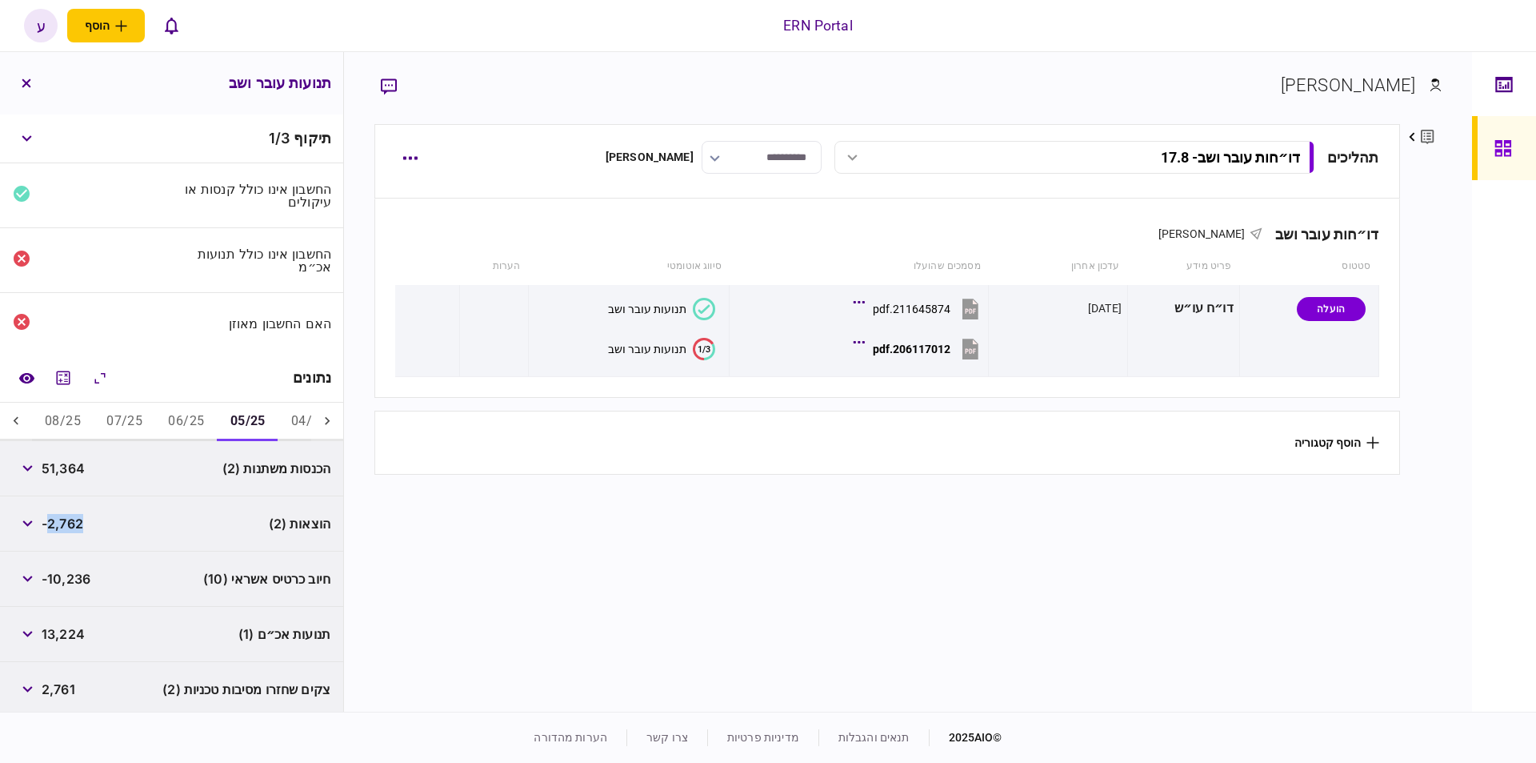
copy span "2,762"
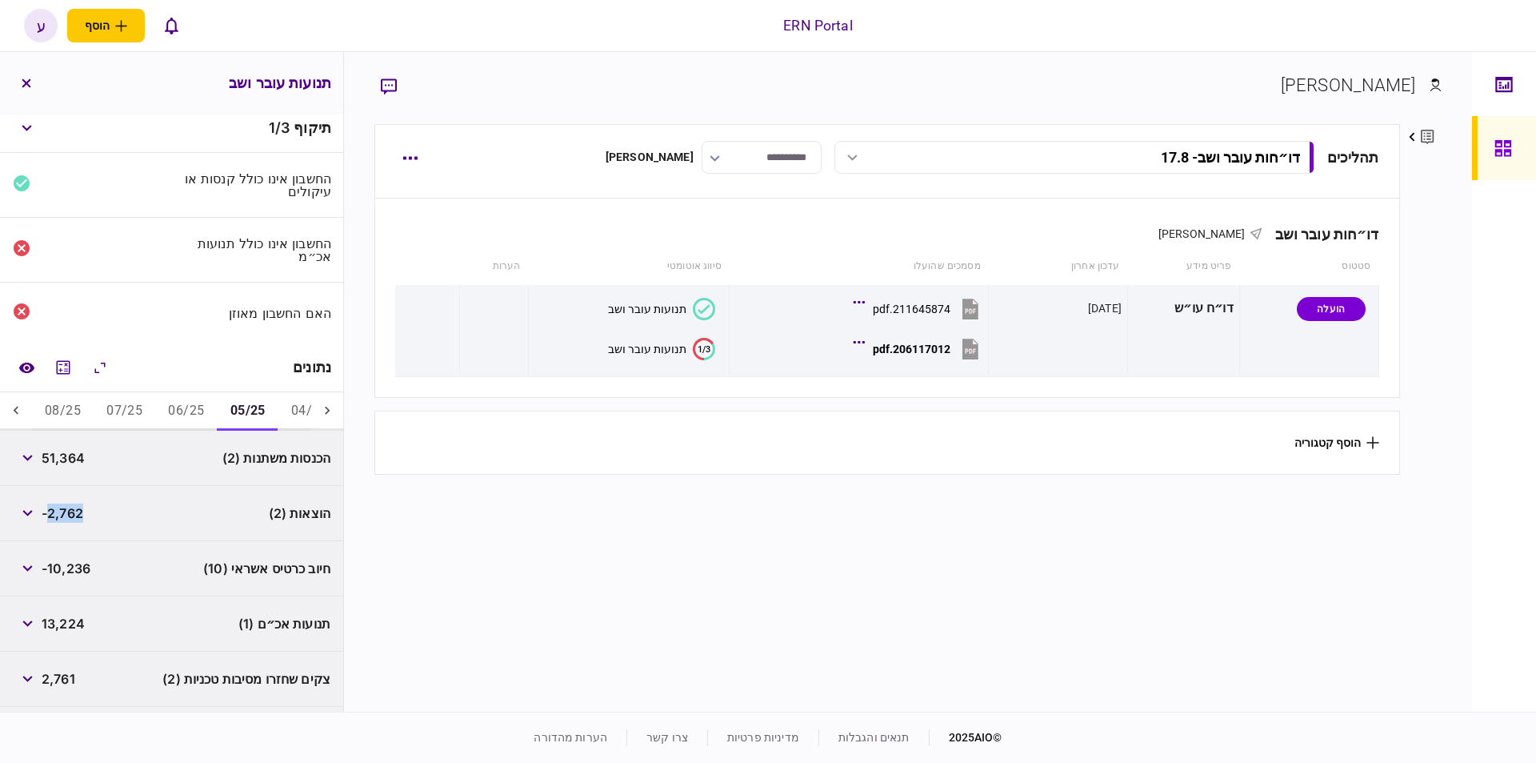
scroll to position [168, 0]
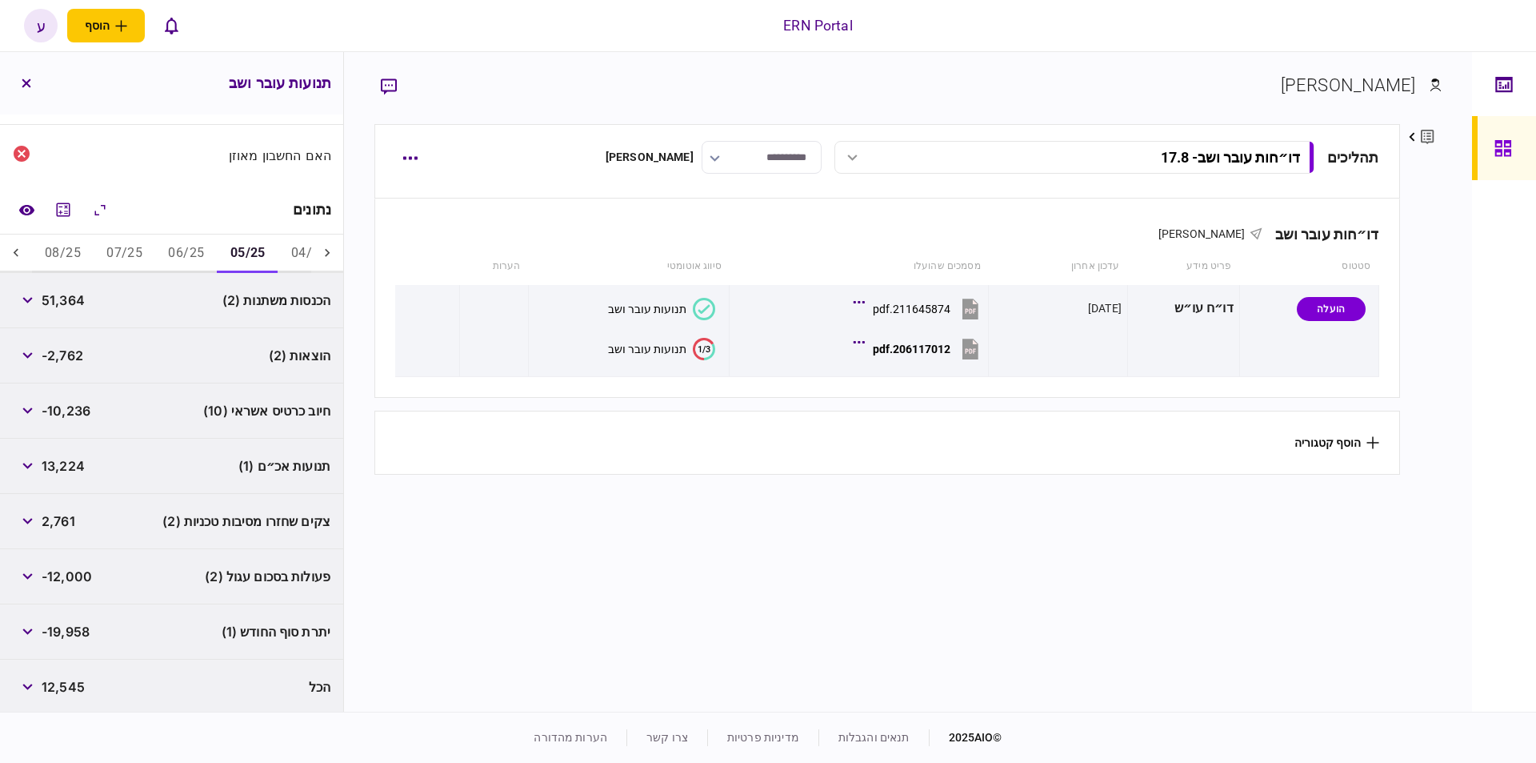
click at [60, 629] on span "-19,958" at bounding box center [66, 631] width 48 height 19
copy div "-19,958"
click at [194, 242] on button "06/25" at bounding box center [186, 253] width 62 height 38
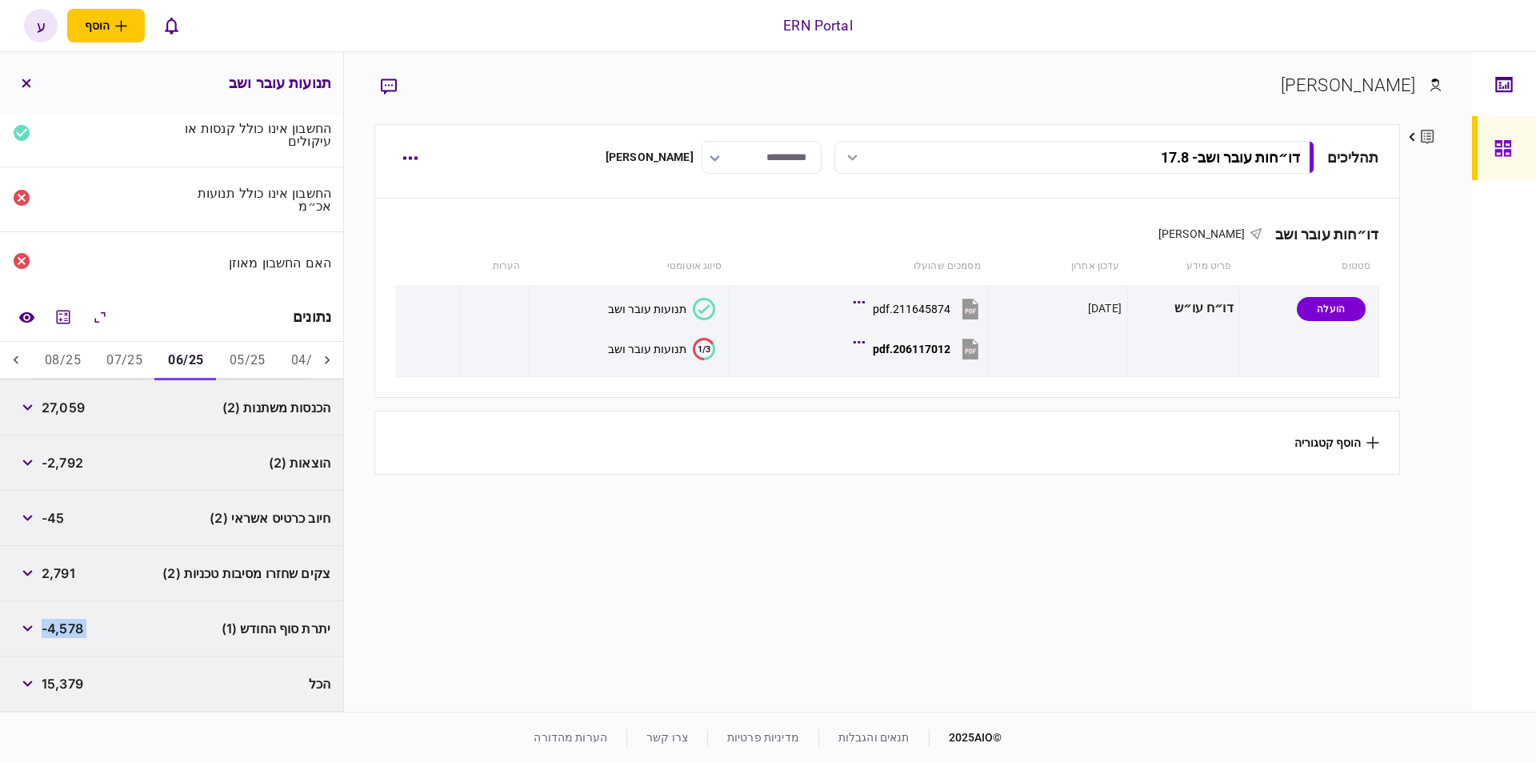
scroll to position [58, 0]
click at [78, 411] on span "27,059" at bounding box center [63, 410] width 43 height 19
copy span "27,059"
click at [66, 461] on span "-2,792" at bounding box center [63, 465] width 42 height 19
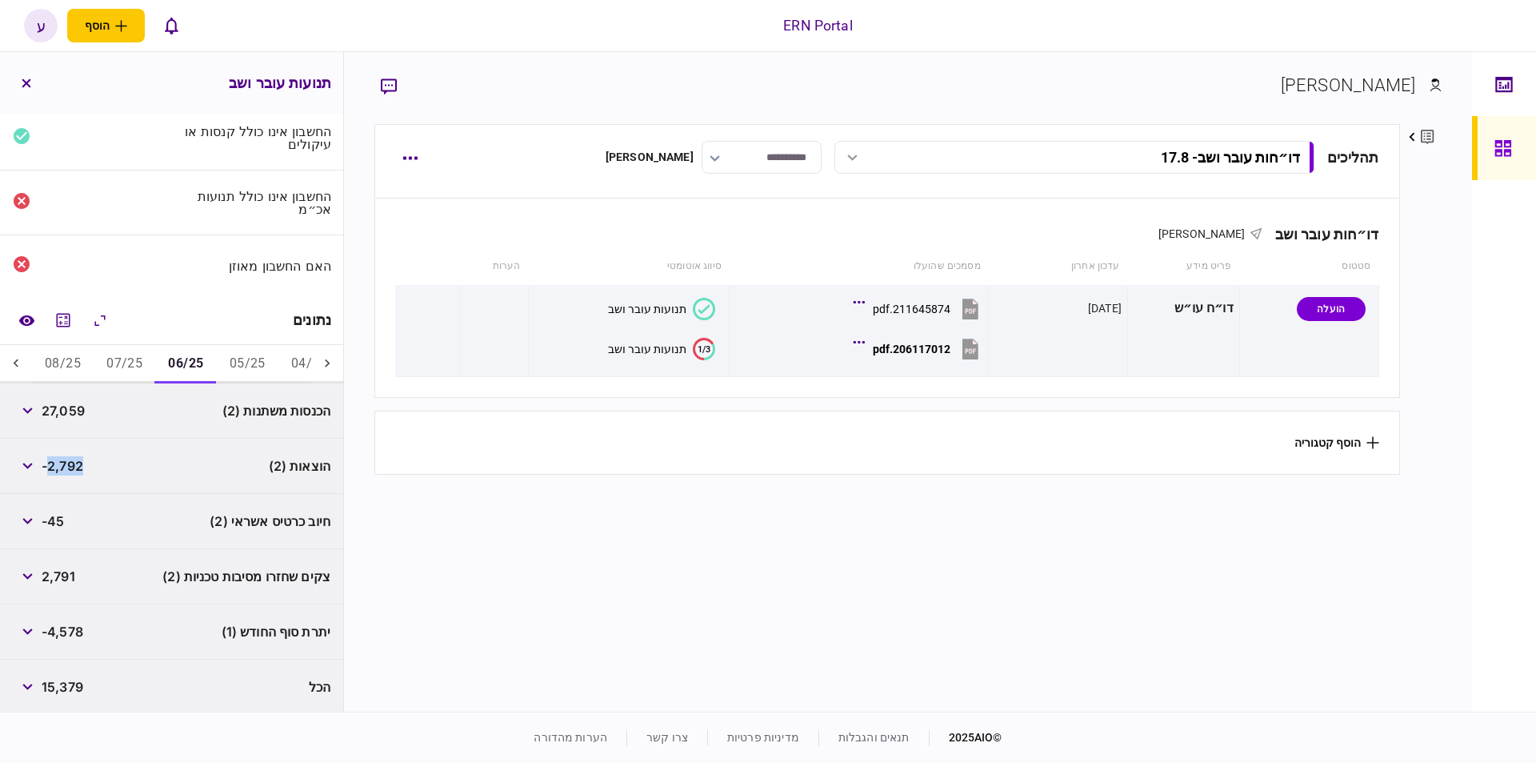
click at [66, 461] on span "-2,792" at bounding box center [63, 465] width 42 height 19
copy span "2,792"
click at [67, 627] on span "-4,578" at bounding box center [63, 631] width 42 height 19
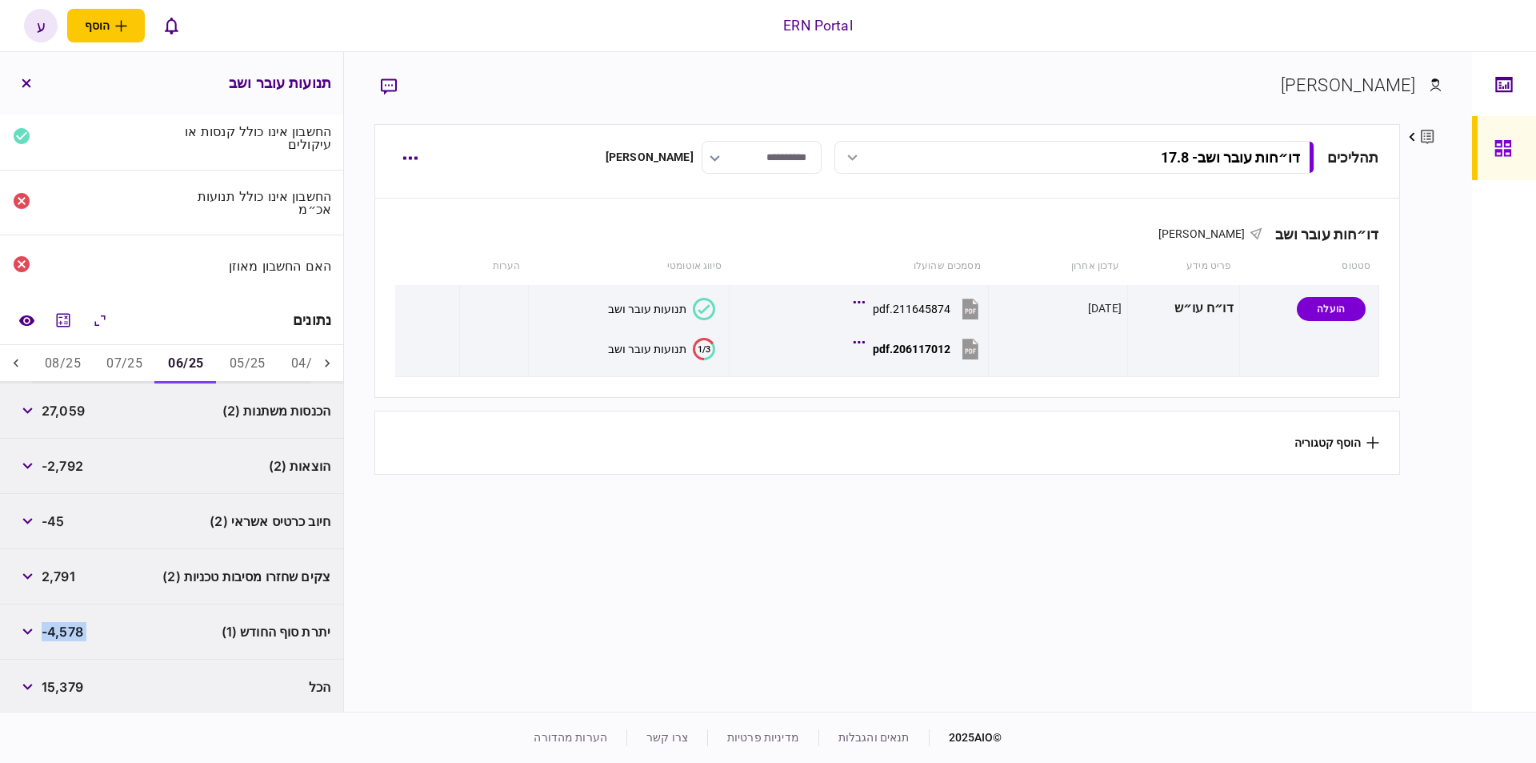
copy div "-4,578"
click at [108, 362] on button "07/25" at bounding box center [125, 364] width 62 height 38
click at [74, 411] on span "38,911" at bounding box center [62, 410] width 40 height 19
copy span "38,911"
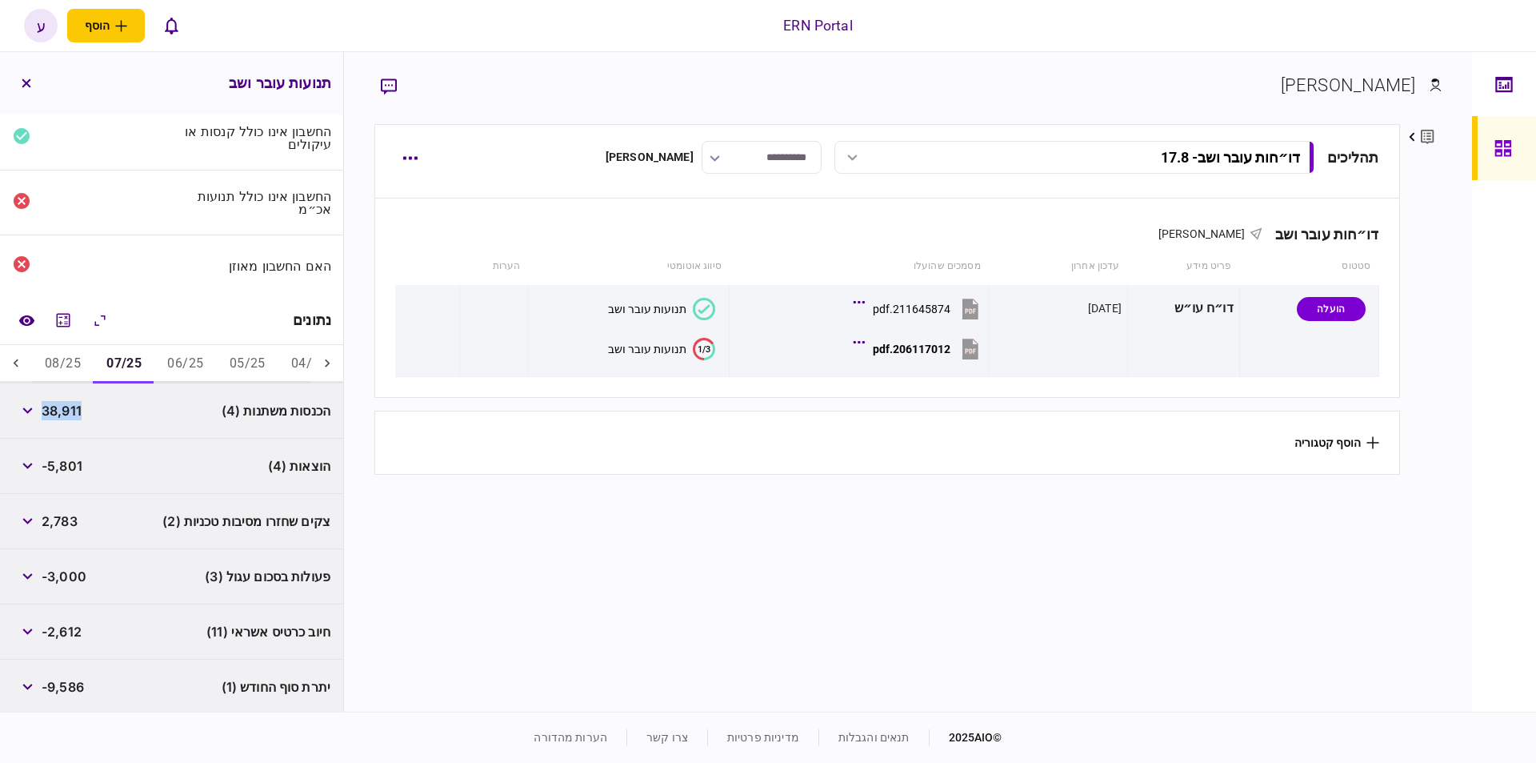
click at [61, 465] on span "-5,801" at bounding box center [62, 465] width 41 height 19
copy div "-5,801"
click at [65, 318] on icon "מחשבון" at bounding box center [63, 319] width 19 height 19
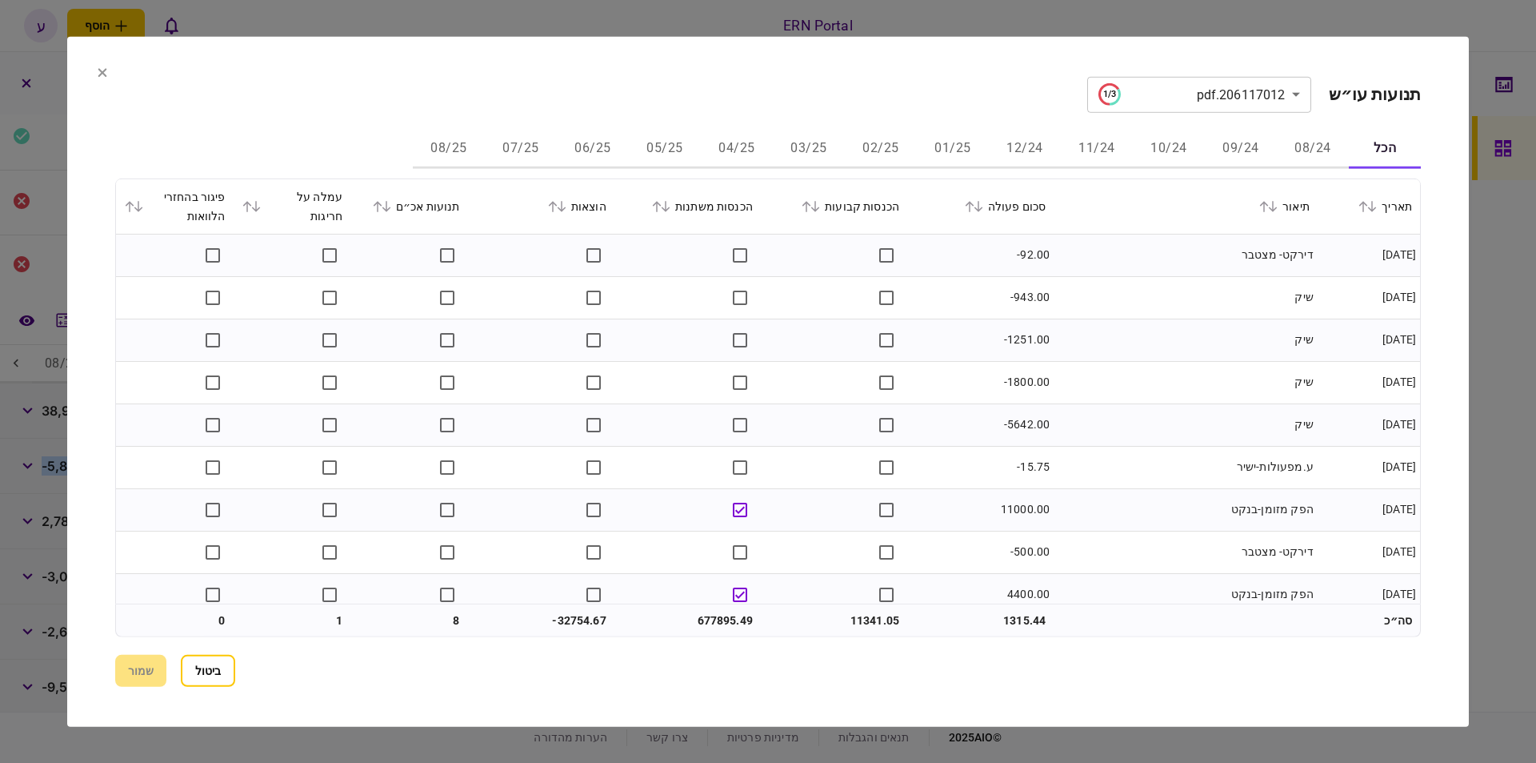
click at [626, 154] on button "06/25" at bounding box center [593, 149] width 72 height 38
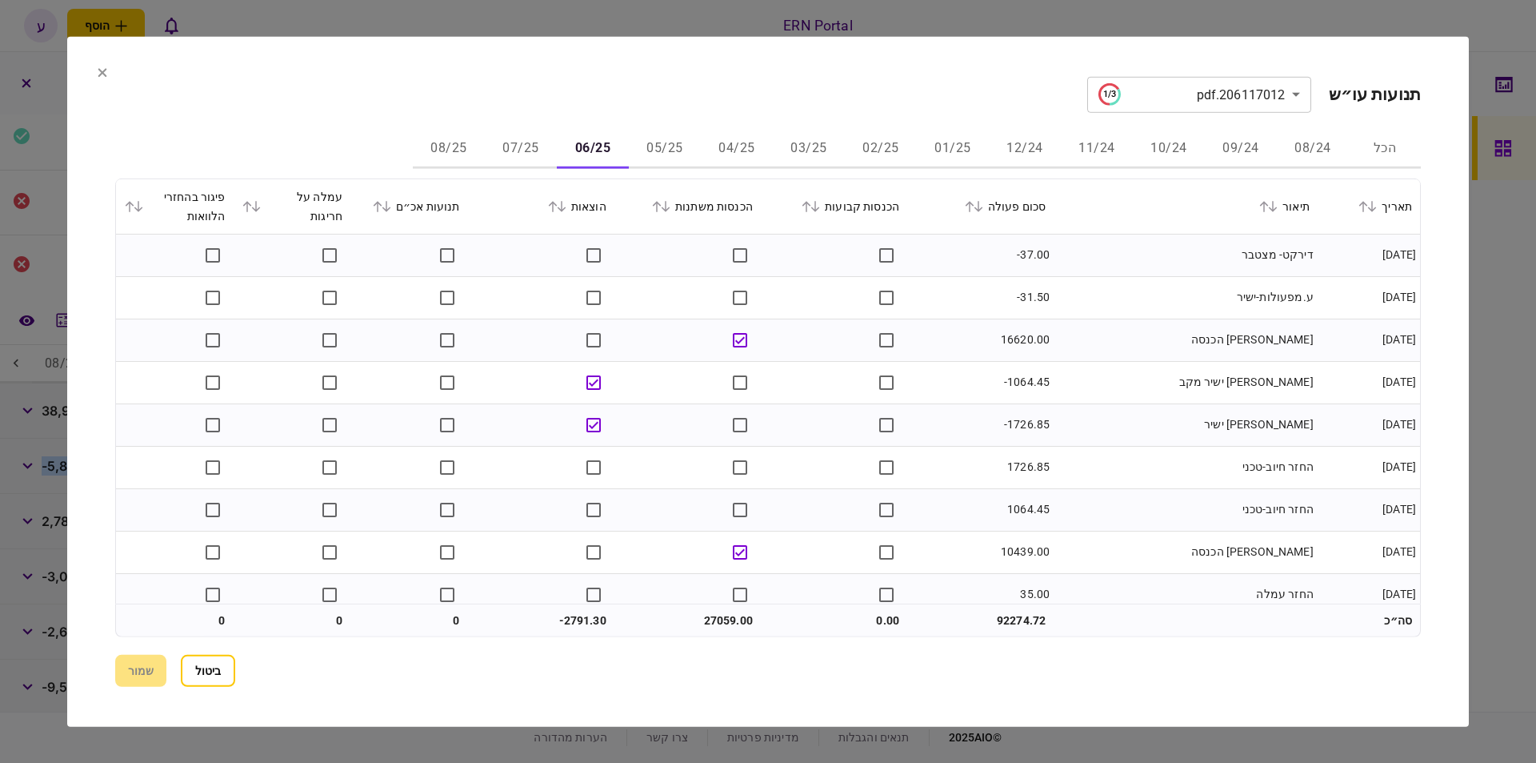
click at [610, 149] on button "06/25" at bounding box center [593, 149] width 72 height 38
click at [186, 683] on button "ביטול" at bounding box center [208, 671] width 54 height 32
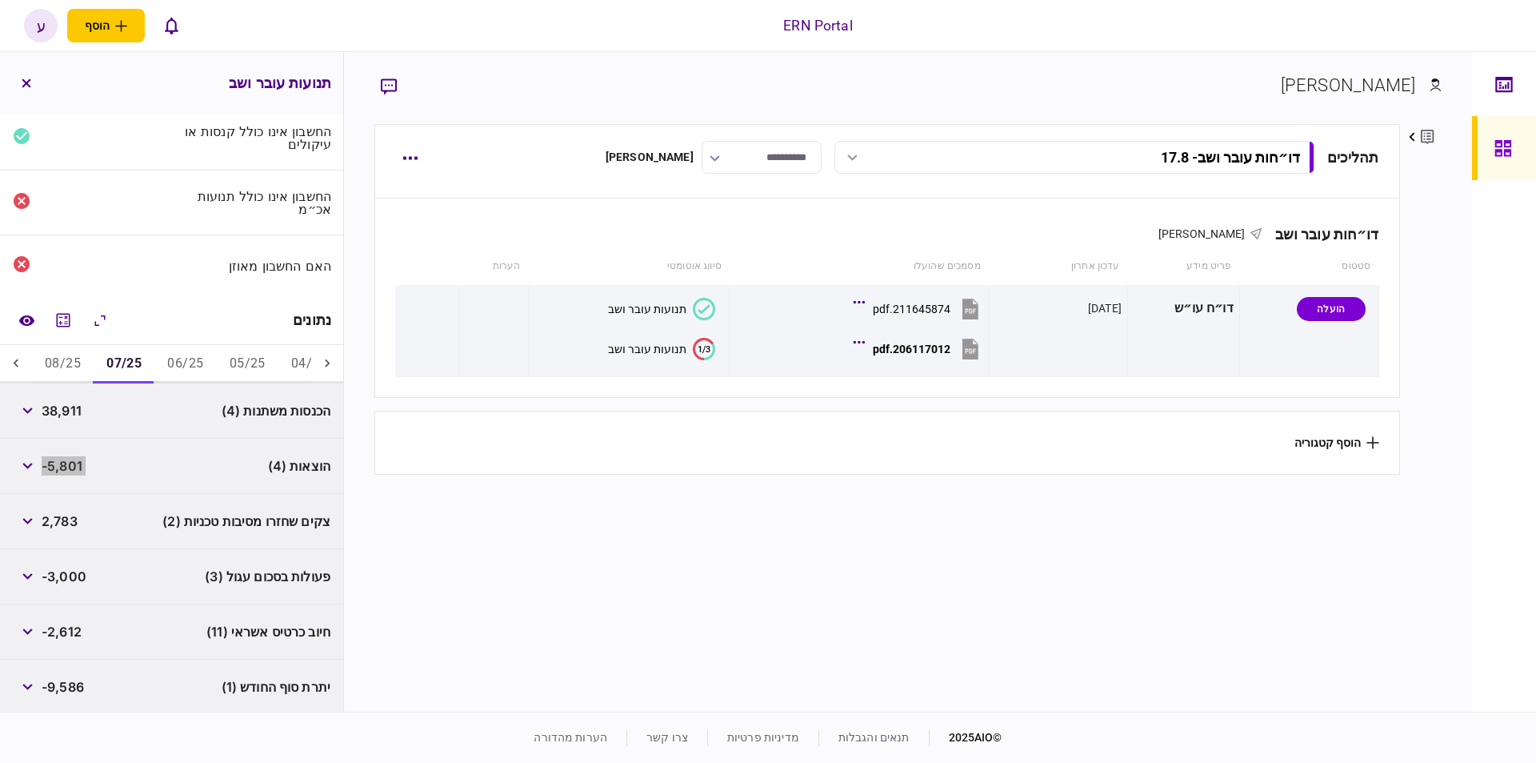
scroll to position [113, 0]
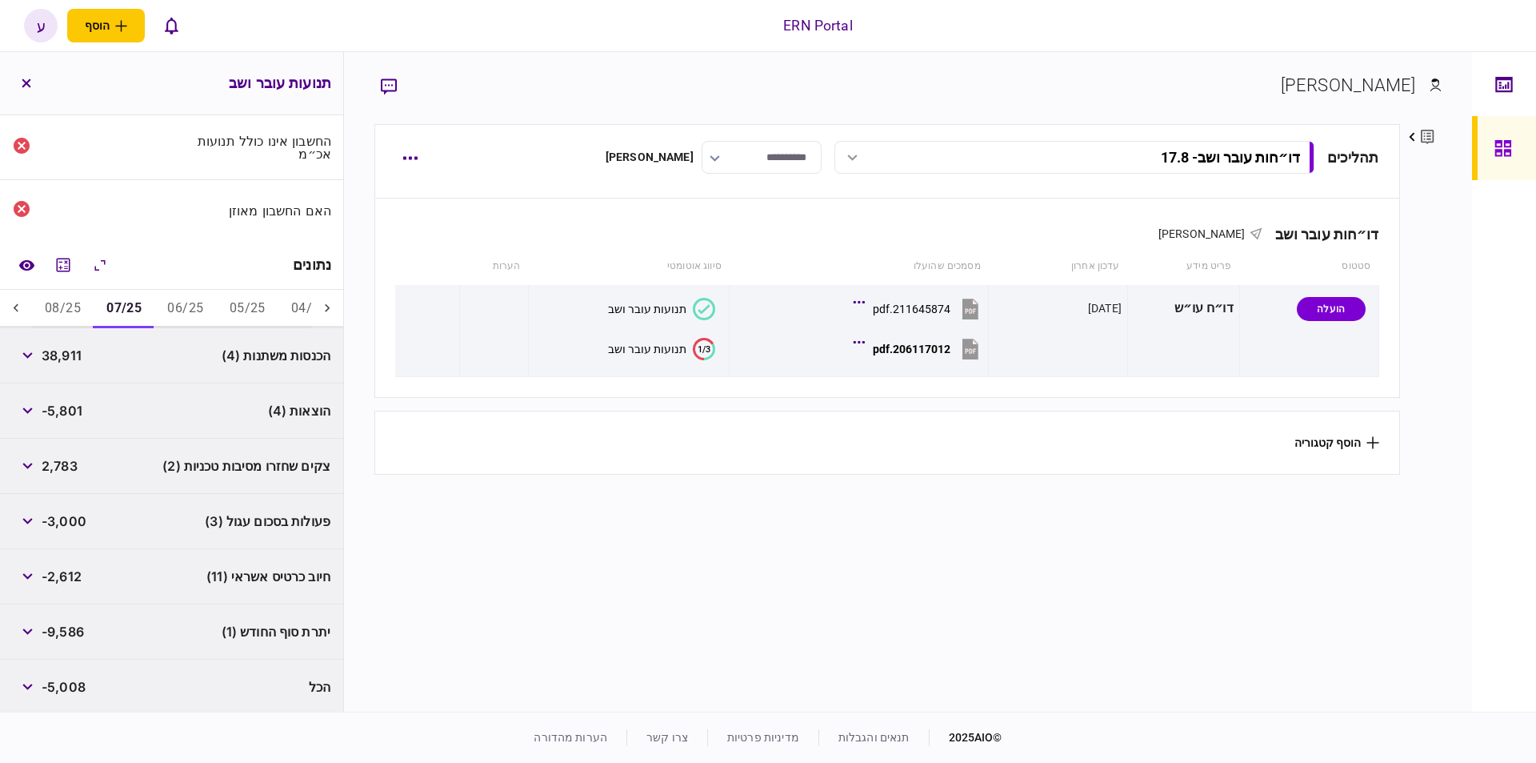
drag, startPoint x: 53, startPoint y: 644, endPoint x: 56, endPoint y: 630, distance: 14.8
click at [53, 644] on div "יתרת סוף החודש (1) -9,586" at bounding box center [171, 631] width 343 height 55
click at [56, 628] on span "-9,586" at bounding box center [63, 631] width 42 height 19
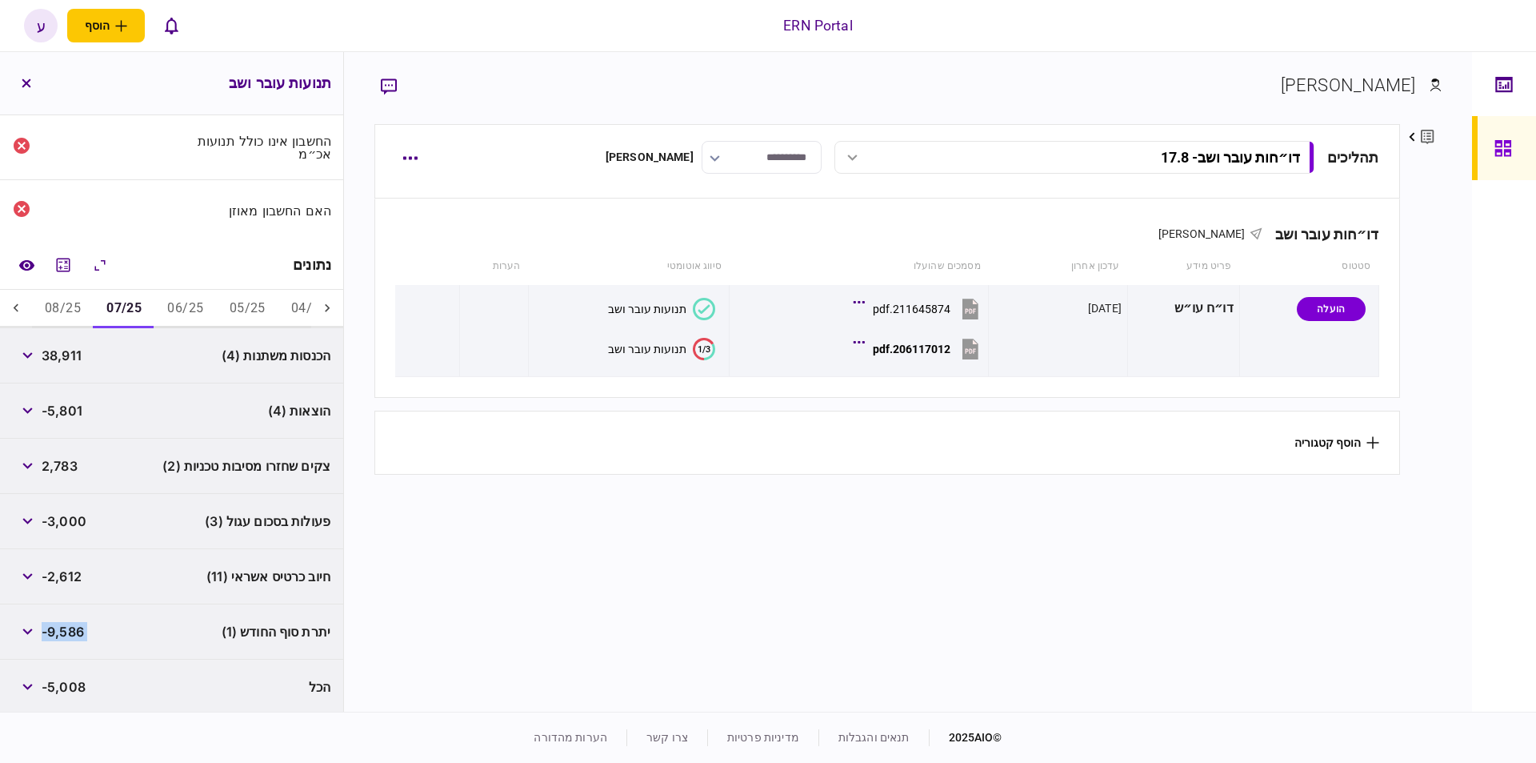
copy div "-9,586"
click at [74, 302] on button "08/25" at bounding box center [63, 309] width 62 height 38
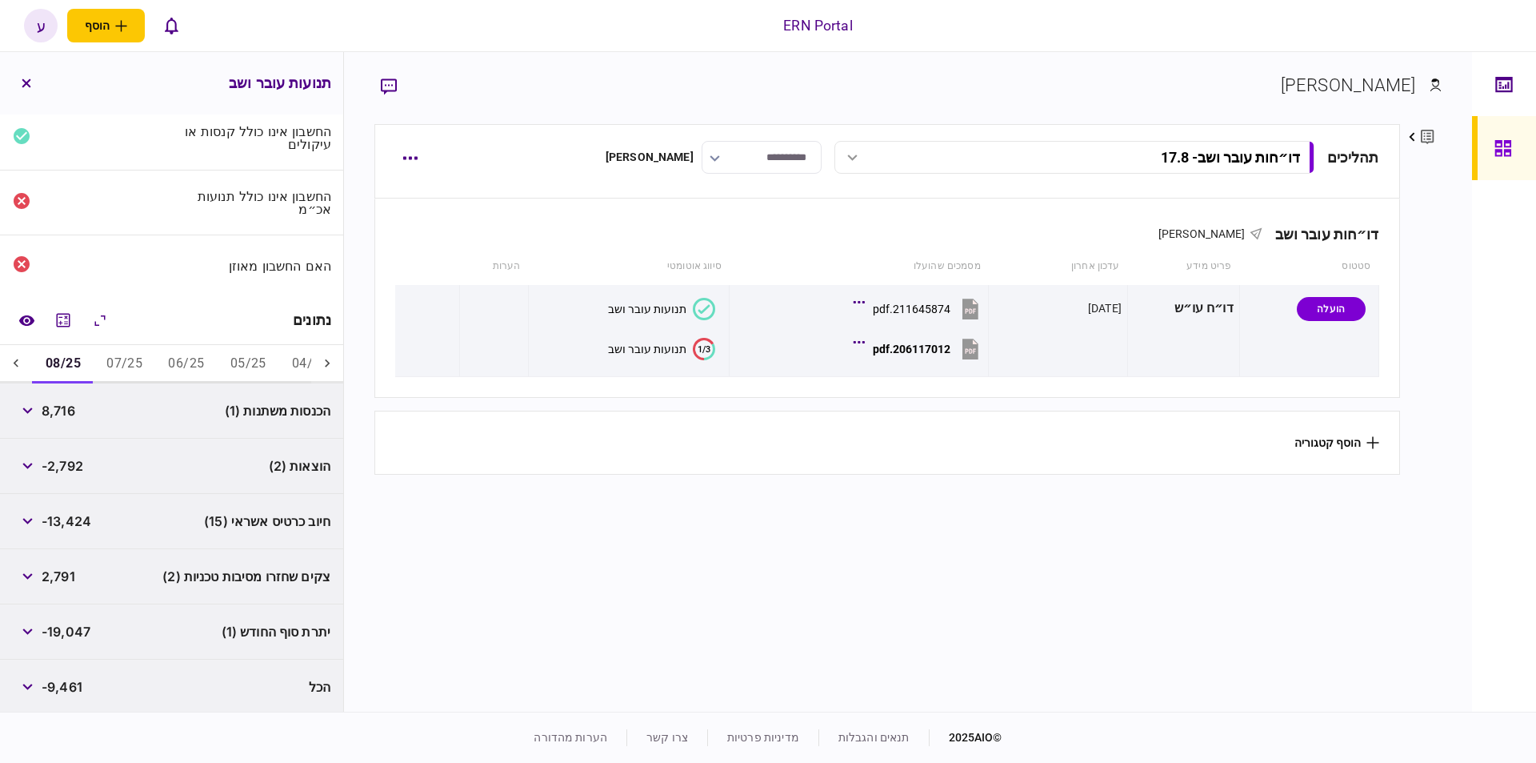
click at [58, 405] on span "8,716" at bounding box center [59, 410] width 34 height 19
copy span "8,716"
click at [78, 457] on span "-2,792" at bounding box center [63, 465] width 42 height 19
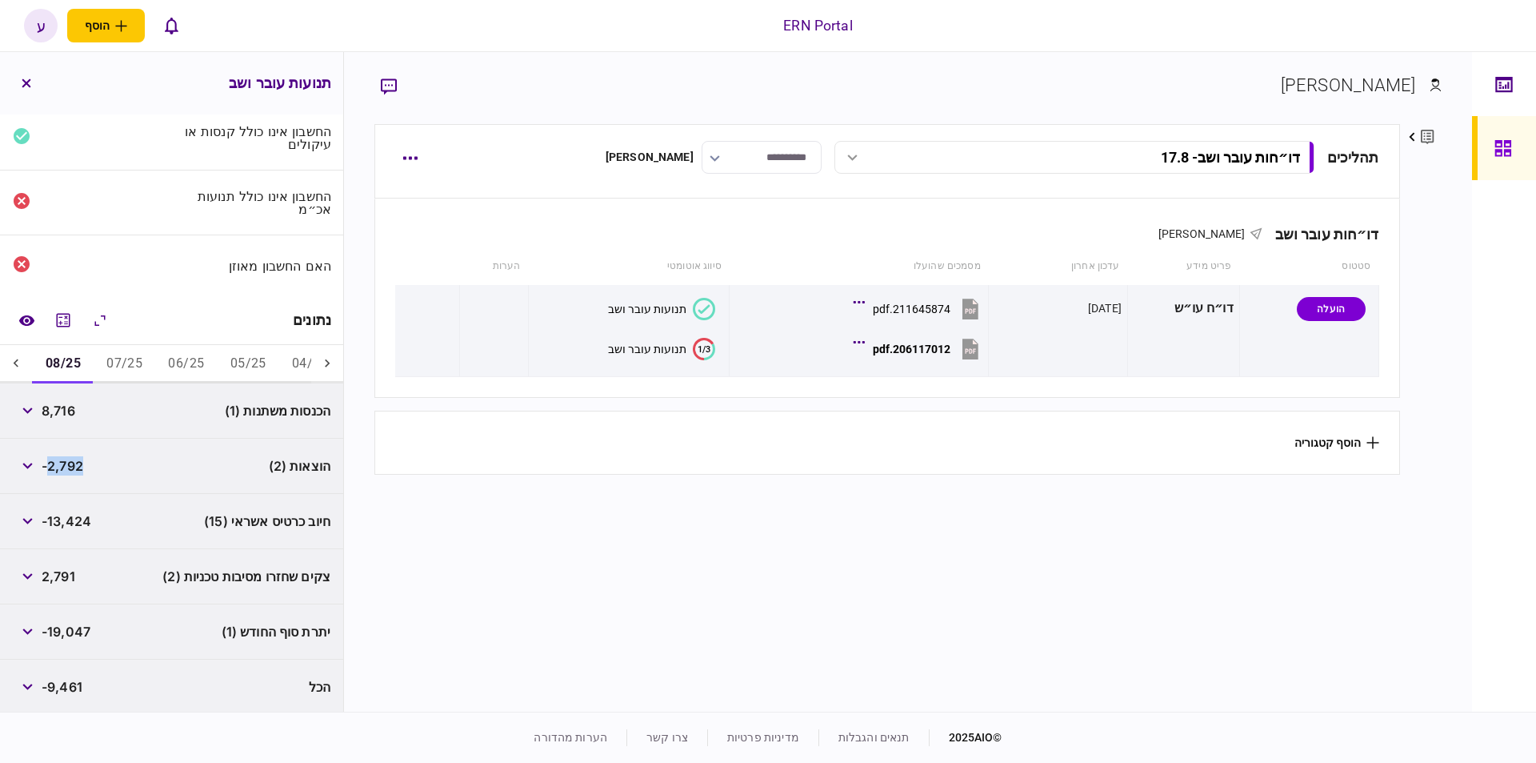
click at [78, 457] on span "-2,792" at bounding box center [63, 465] width 42 height 19
click at [65, 626] on span "-19,047" at bounding box center [66, 631] width 49 height 19
